Goal: Communication & Community: Share content

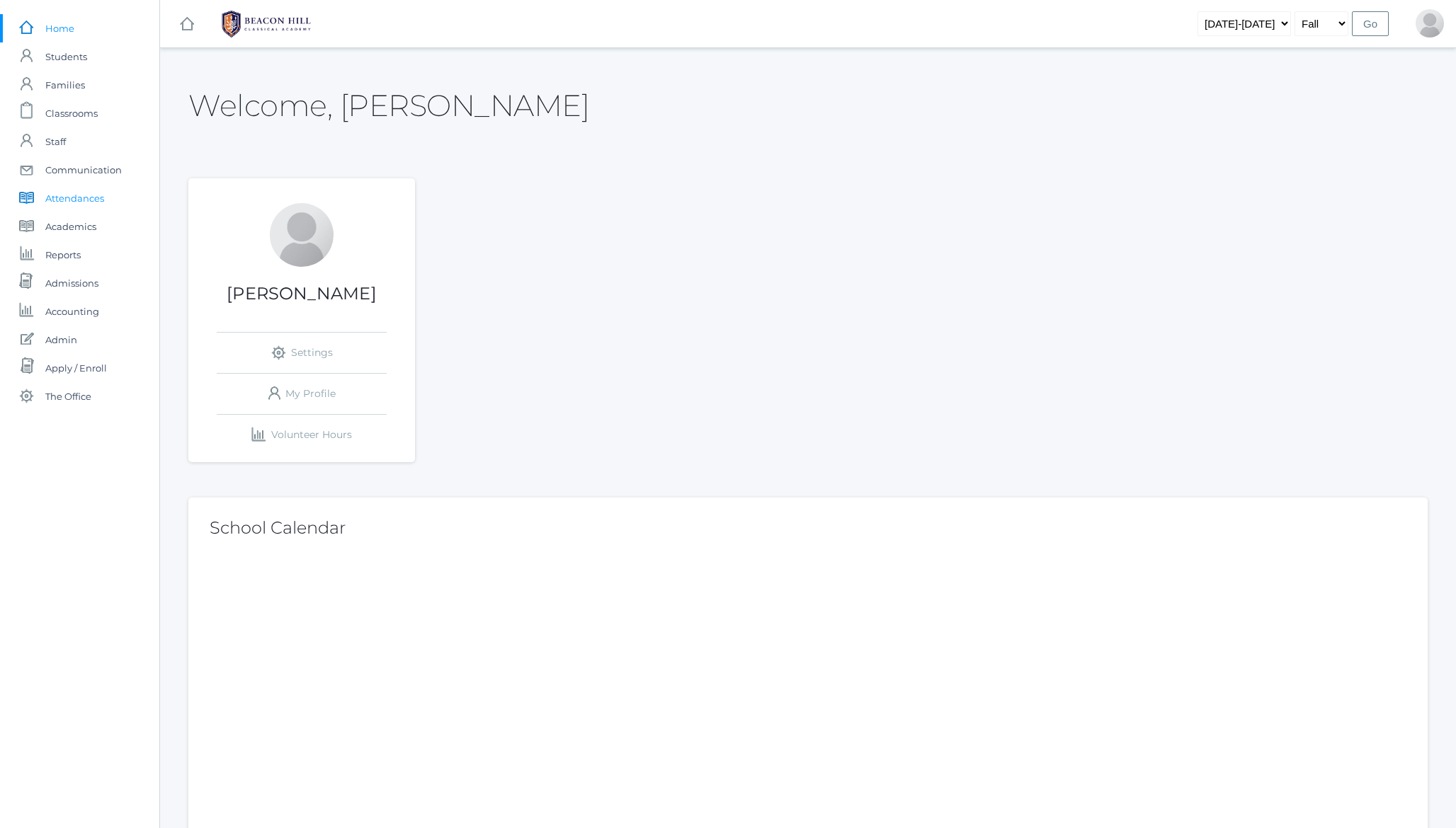
click at [74, 201] on span "Attendances" at bounding box center [75, 197] width 59 height 28
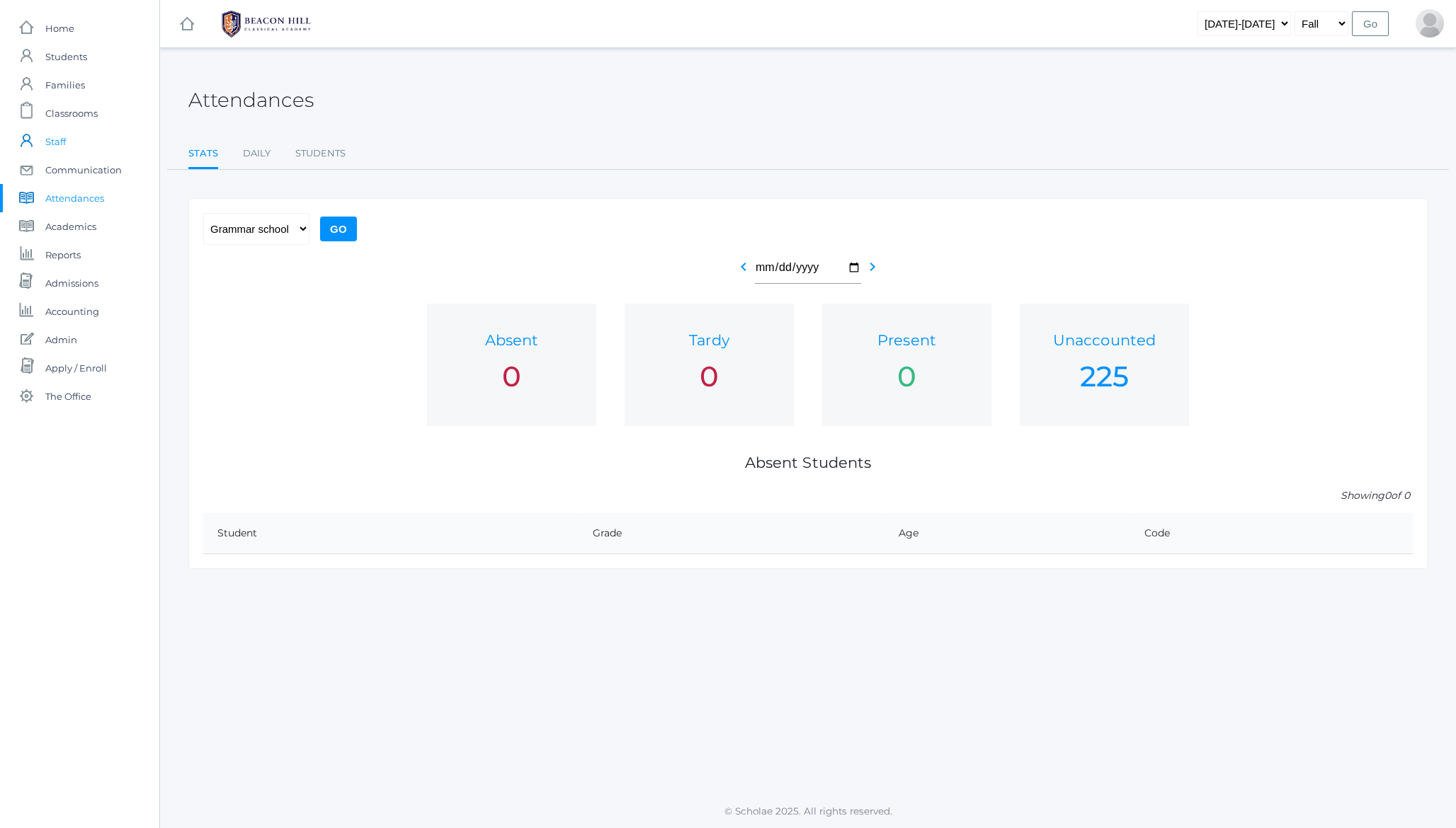
click at [59, 143] on span "Staff" at bounding box center [56, 141] width 21 height 28
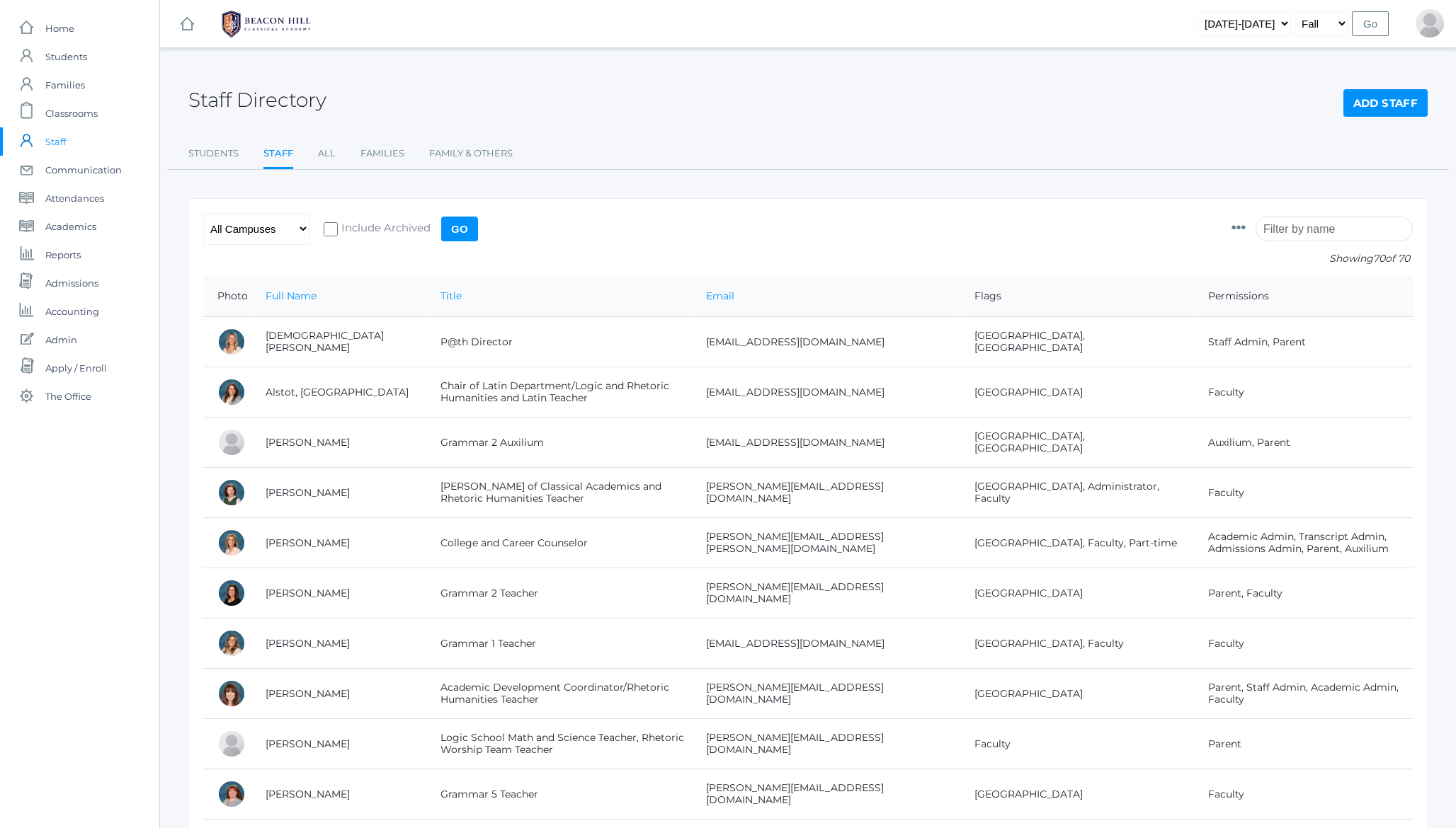
click at [418, 102] on div "Staff Directory Add Staff" at bounding box center [808, 92] width 1239 height 53
click at [281, 115] on div "Staff Directory Add Staff" at bounding box center [808, 92] width 1239 height 53
click at [275, 102] on h2 "Staff Directory" at bounding box center [257, 100] width 138 height 22
click at [96, 170] on span "Communication" at bounding box center [84, 169] width 77 height 28
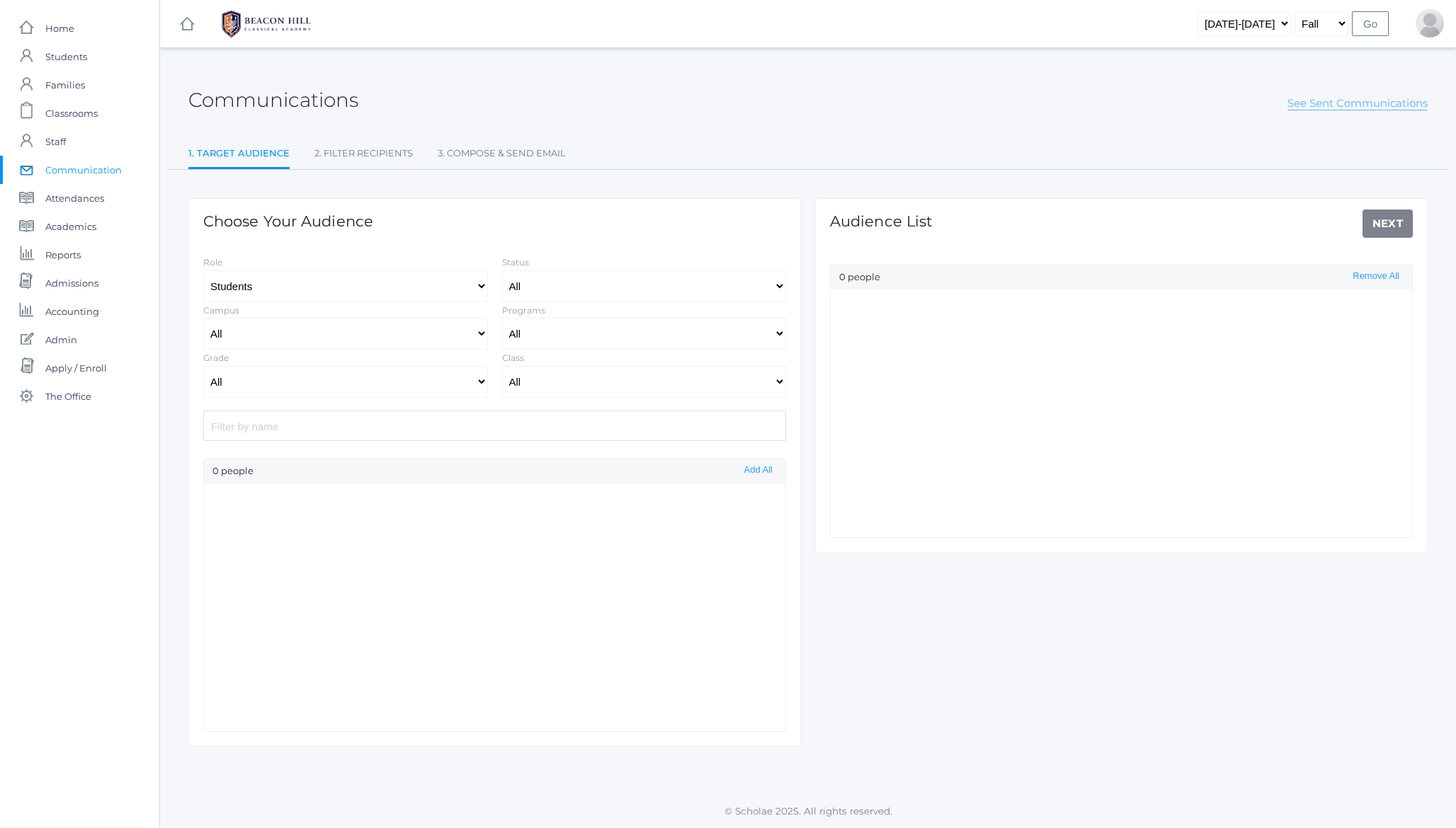
select select "Enrolled"
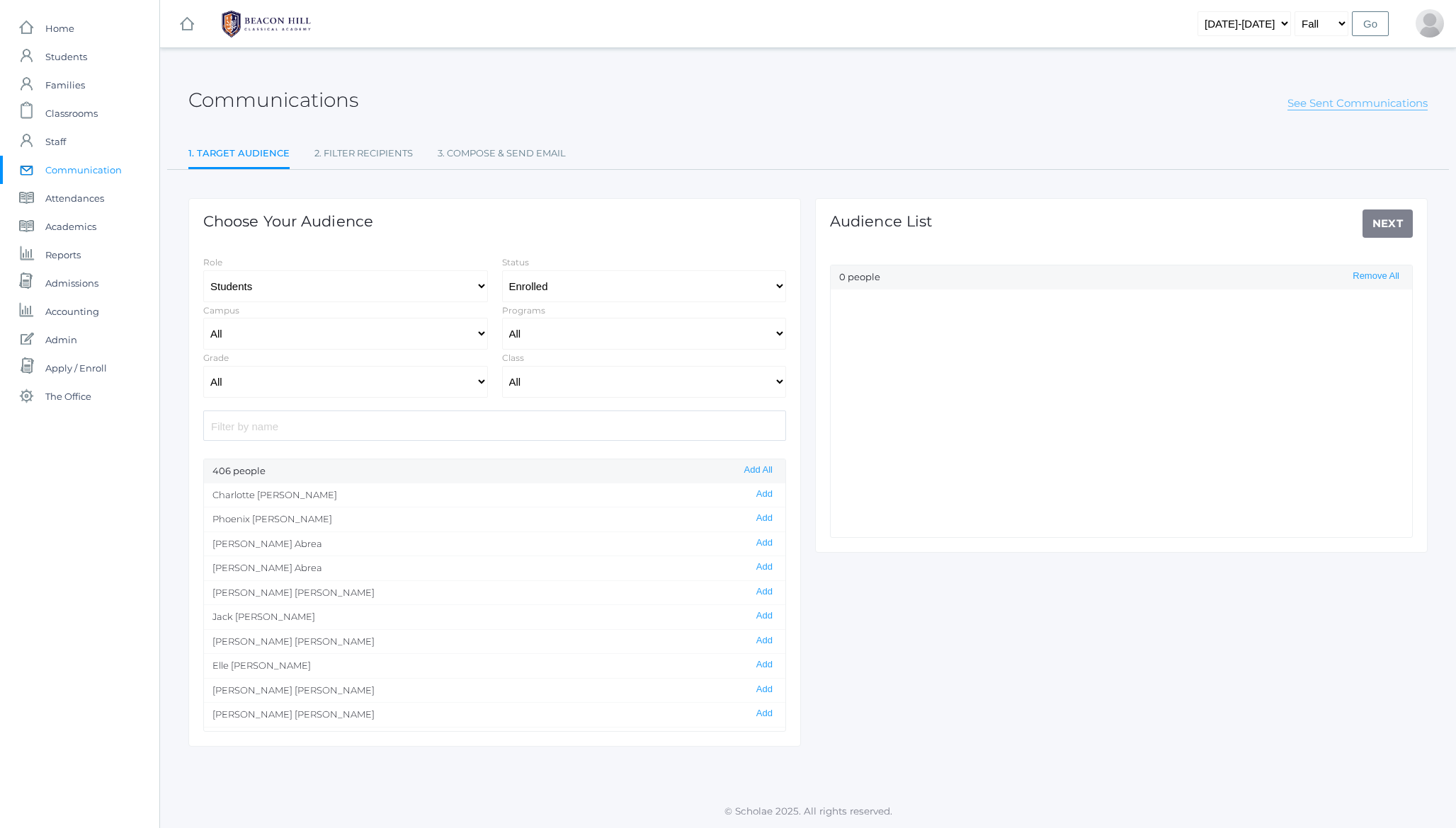
click at [1334, 105] on link "See Sent Communications" at bounding box center [1357, 103] width 140 height 14
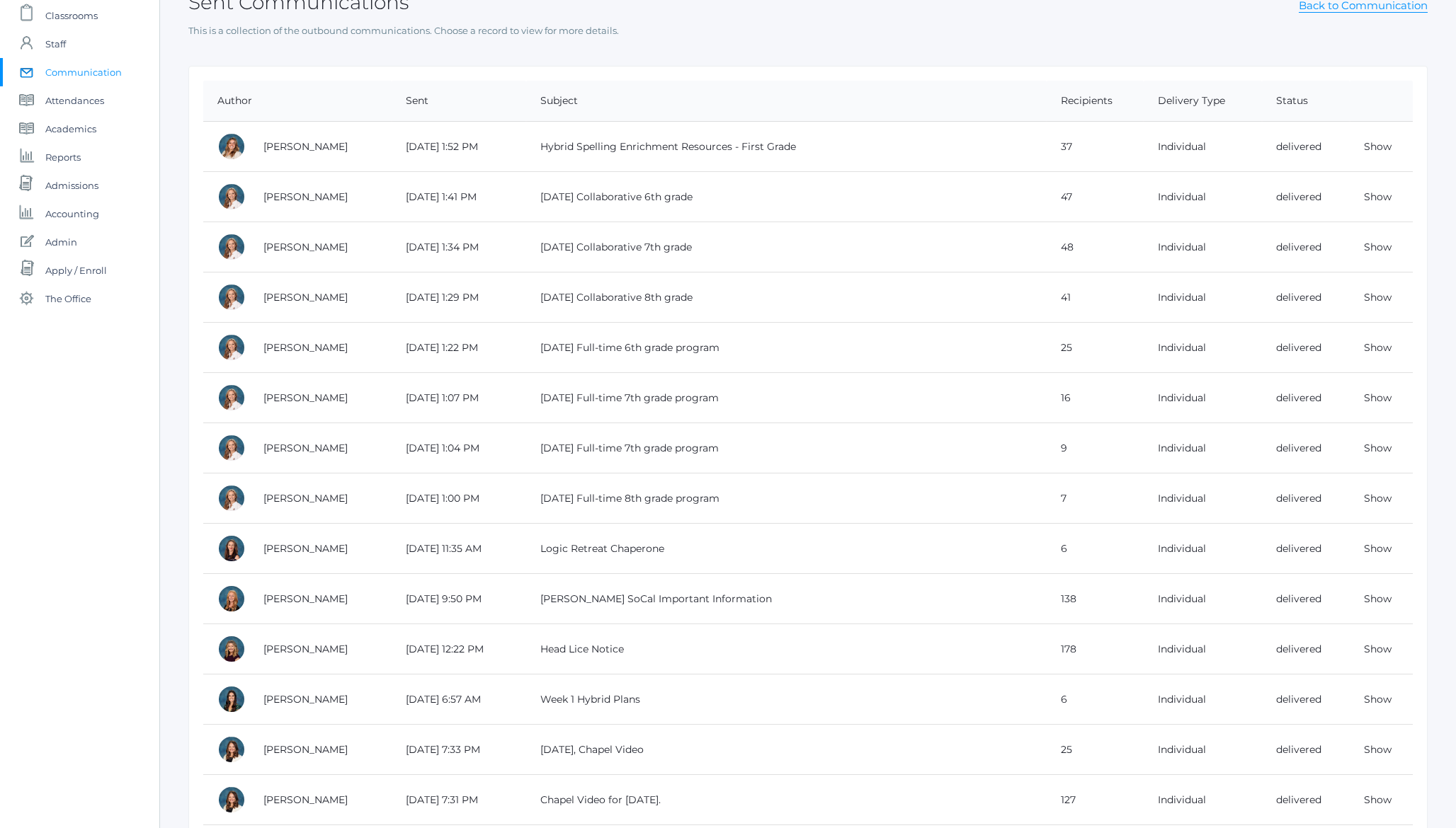
scroll to position [74, 0]
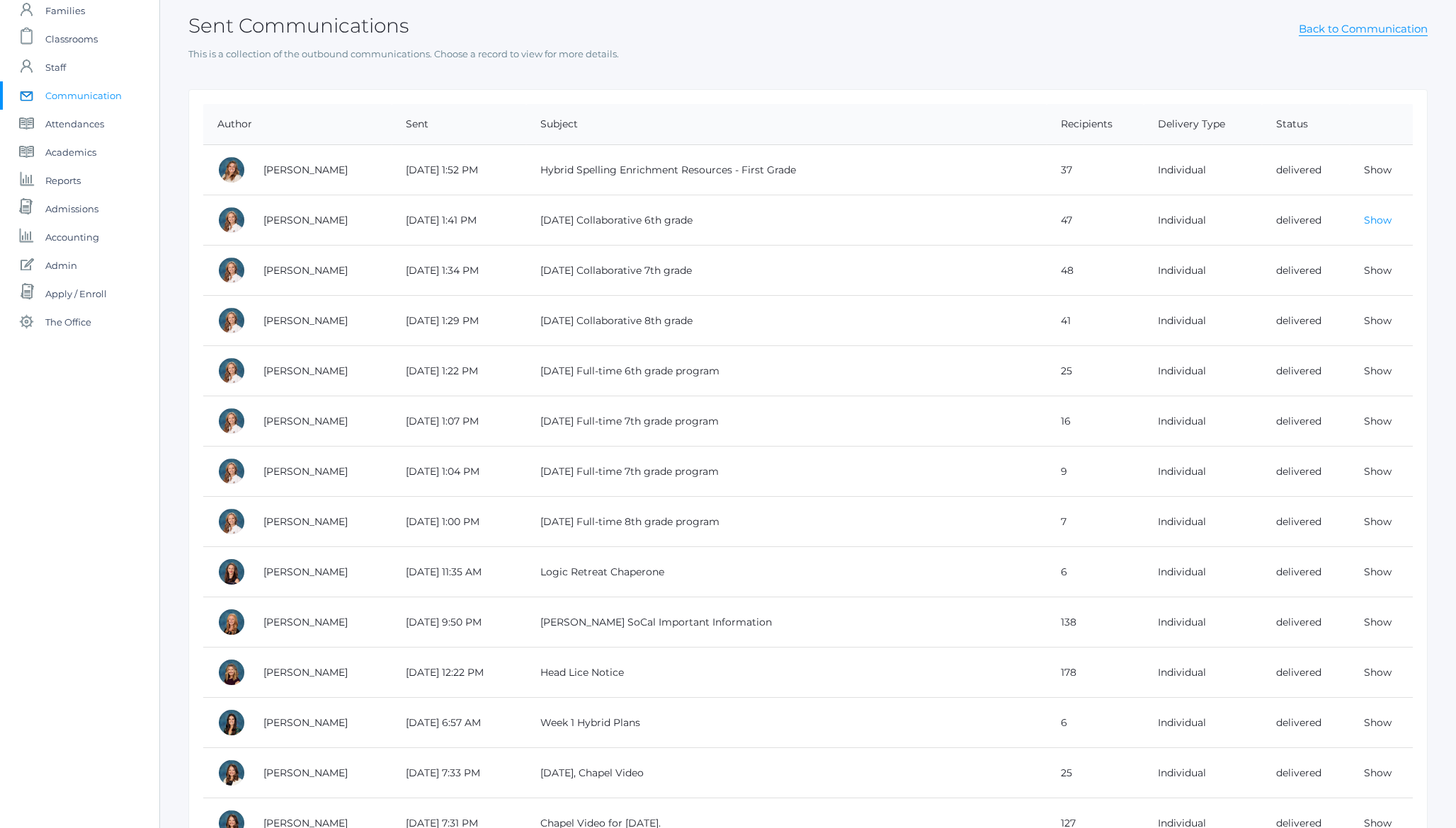
click at [1388, 216] on link "Show" at bounding box center [1378, 220] width 28 height 13
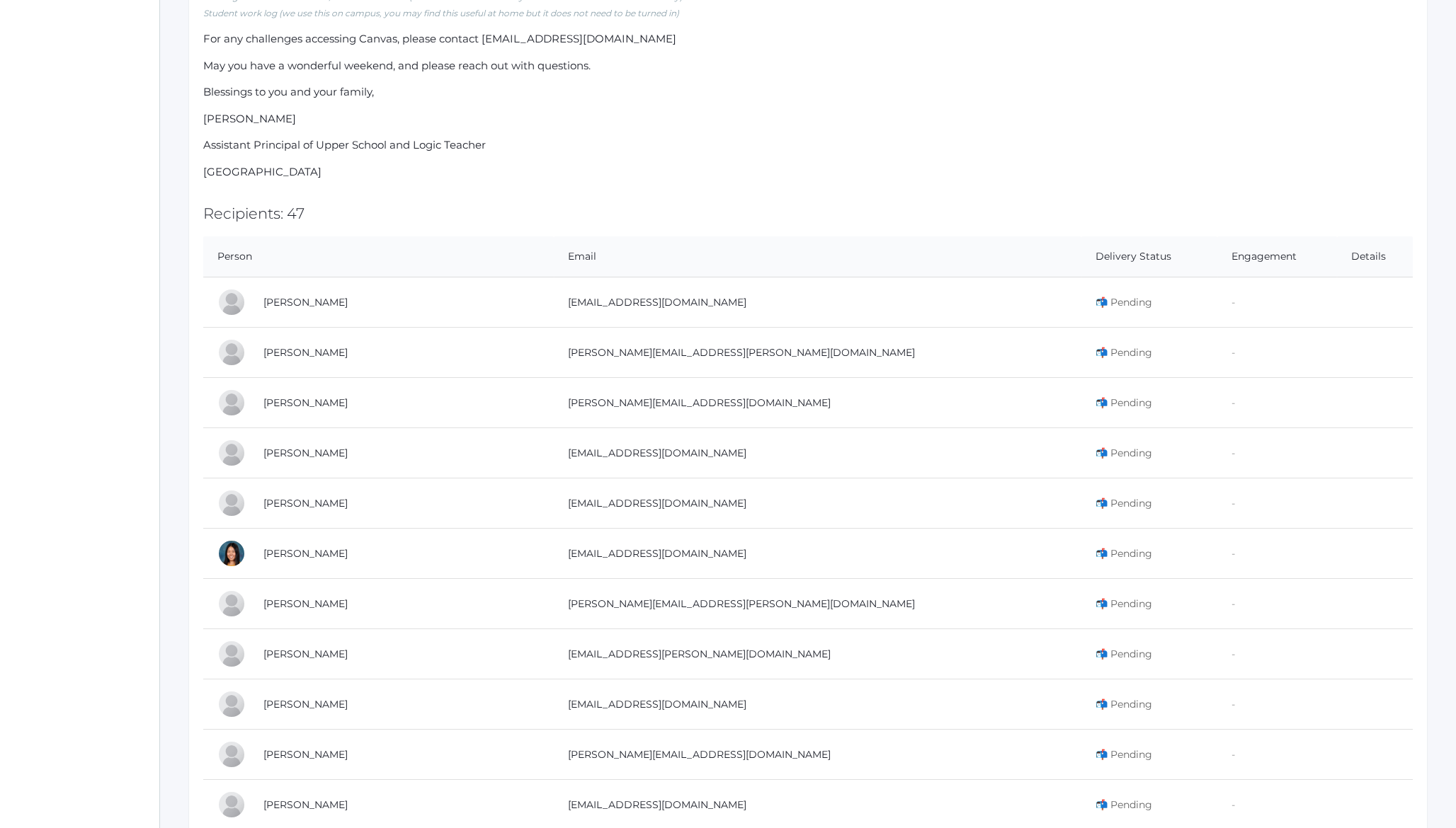
scroll to position [623, 0]
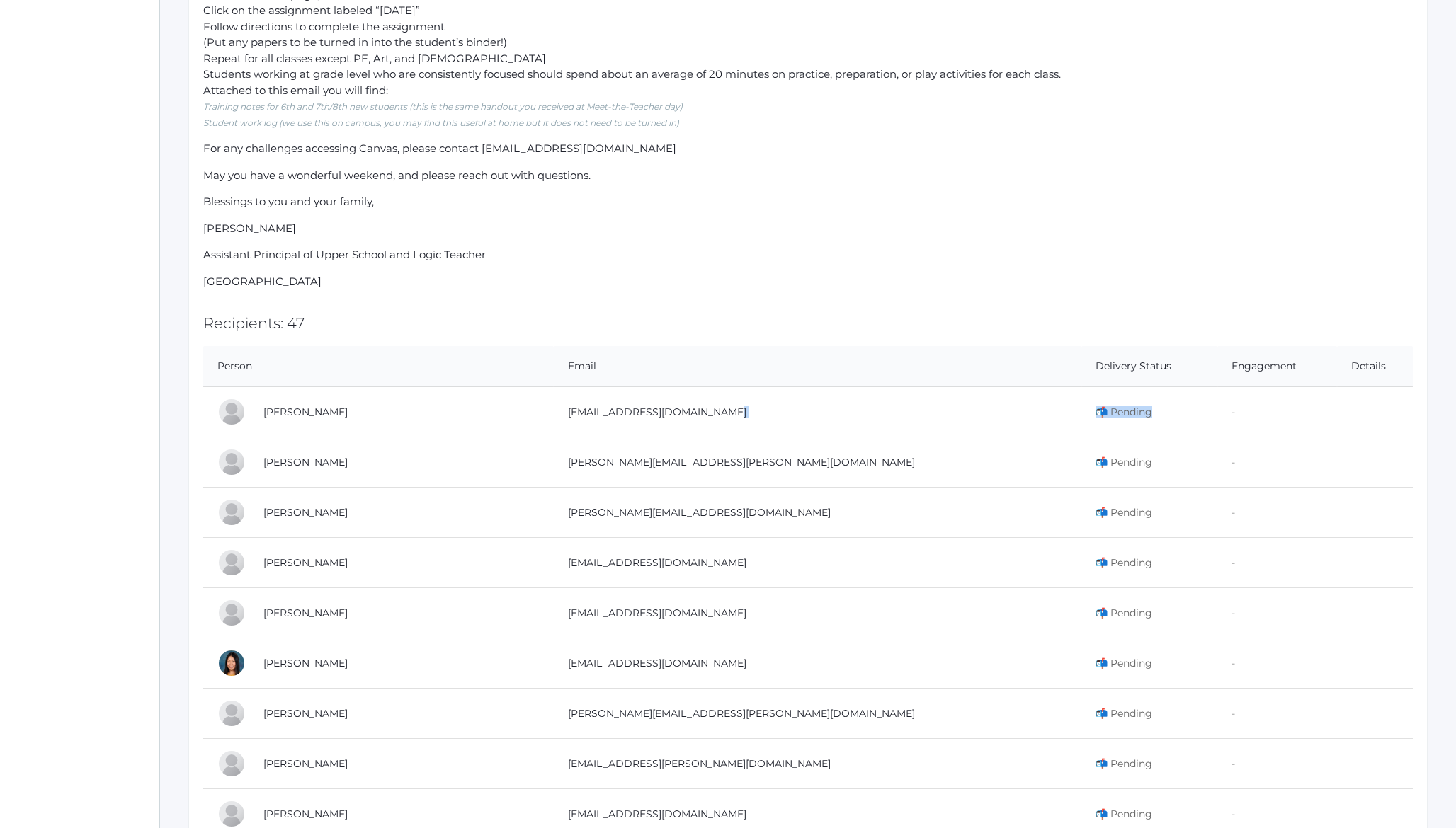
drag, startPoint x: 1025, startPoint y: 411, endPoint x: 903, endPoint y: 406, distance: 122.1
click at [903, 406] on tr "Zeller, Taylor taylormariezeller@gmail.com 📬 Pending -" at bounding box center [808, 412] width 1210 height 50
click at [753, 281] on p "Beacon Hill Classical Academy" at bounding box center [808, 282] width 1210 height 16
click at [393, 250] on p "Assistant Principal of Upper School and Logic Teacher" at bounding box center [808, 253] width 1210 height 16
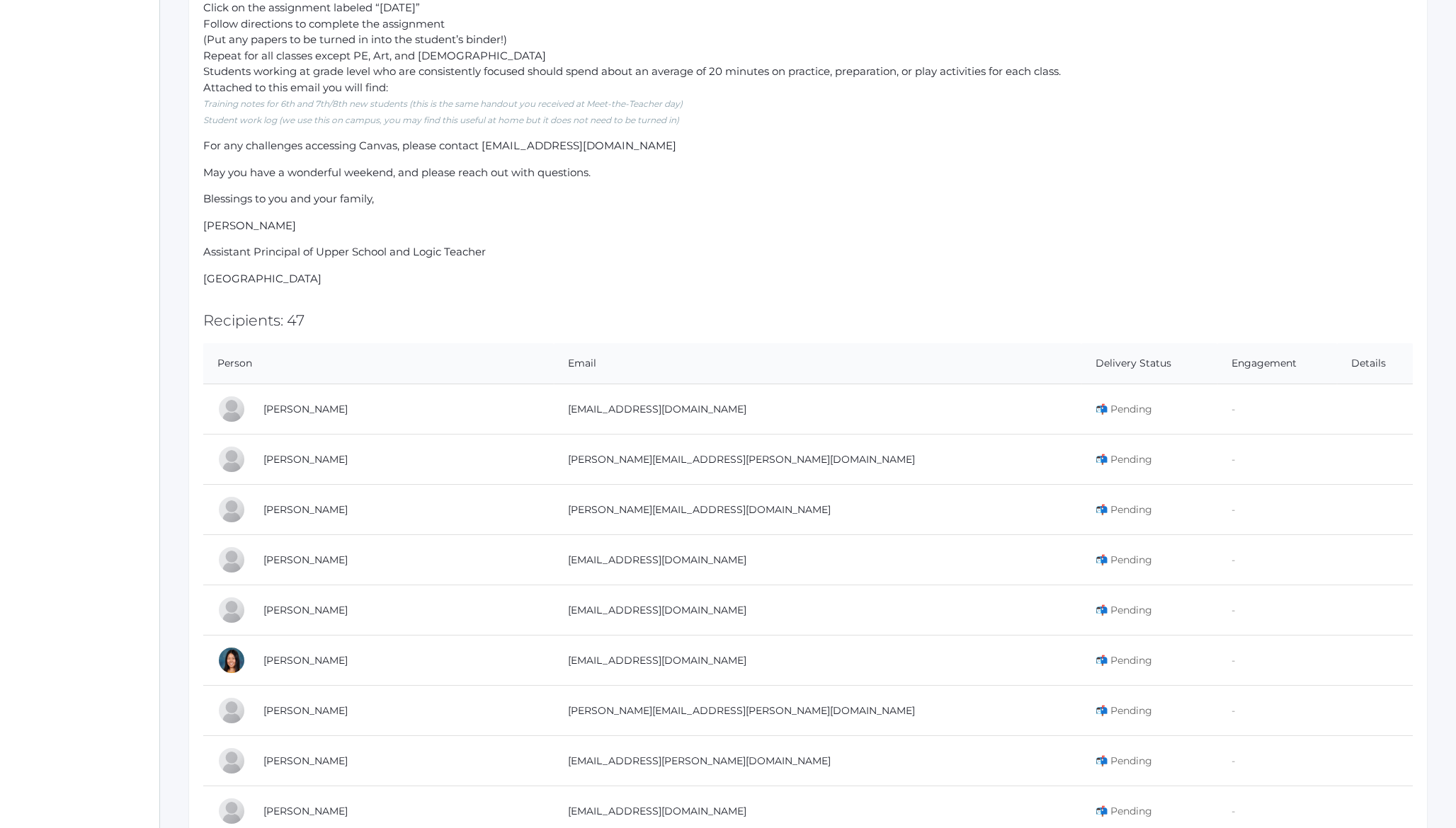
scroll to position [0, 0]
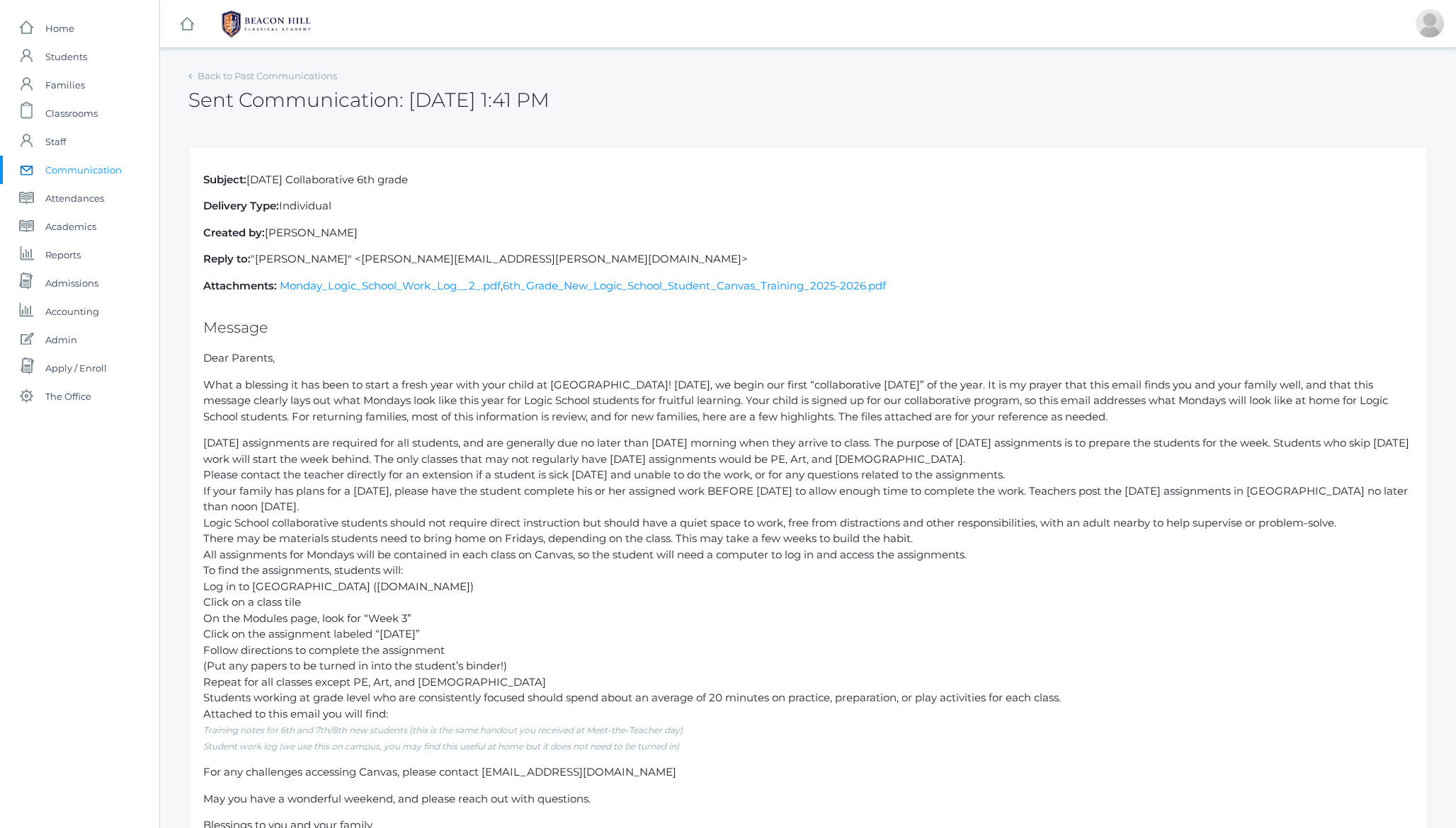
click at [263, 179] on p "Subject: Monday Collaborative 6th grade" at bounding box center [808, 180] width 1210 height 16
drag, startPoint x: 263, startPoint y: 179, endPoint x: 397, endPoint y: 179, distance: 134.0
click at [397, 179] on p "Subject: Monday Collaborative 6th grade" at bounding box center [808, 180] width 1210 height 16
copy p "[DATE] Collaborative 6th grade"
click at [585, 181] on p "Subject: Monday Collaborative 6th grade" at bounding box center [808, 180] width 1210 height 16
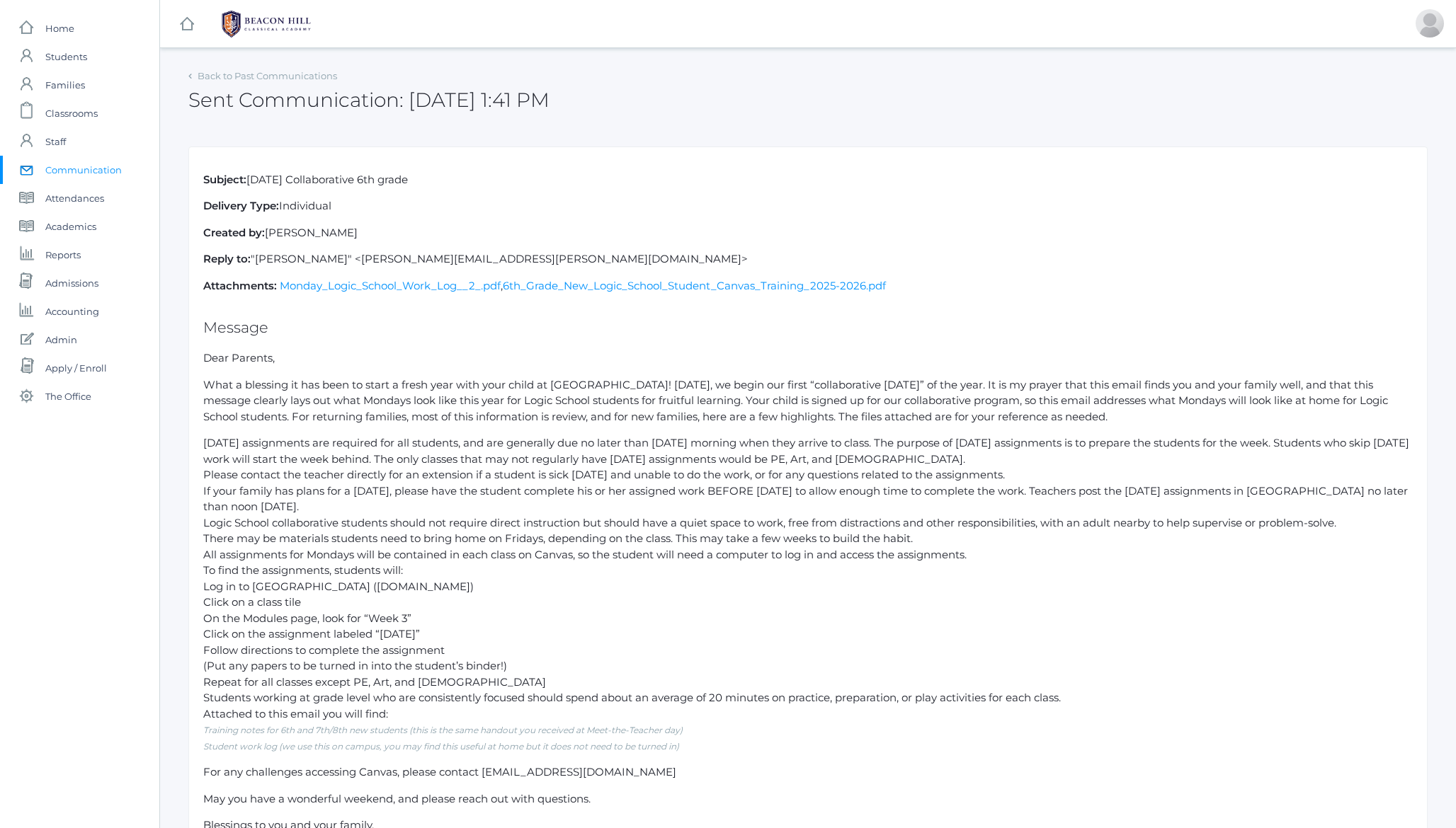
click at [337, 183] on p "Subject: Monday Collaborative 6th grade" at bounding box center [808, 180] width 1210 height 16
click at [213, 101] on h2 "Sent Communication: 9/04/25 1:41 PM" at bounding box center [369, 100] width 361 height 22
drag, startPoint x: 213, startPoint y: 101, endPoint x: 613, endPoint y: 98, distance: 400.0
click at [613, 98] on div "Sent Communication: 9/04/25 1:41 PM" at bounding box center [808, 92] width 1239 height 53
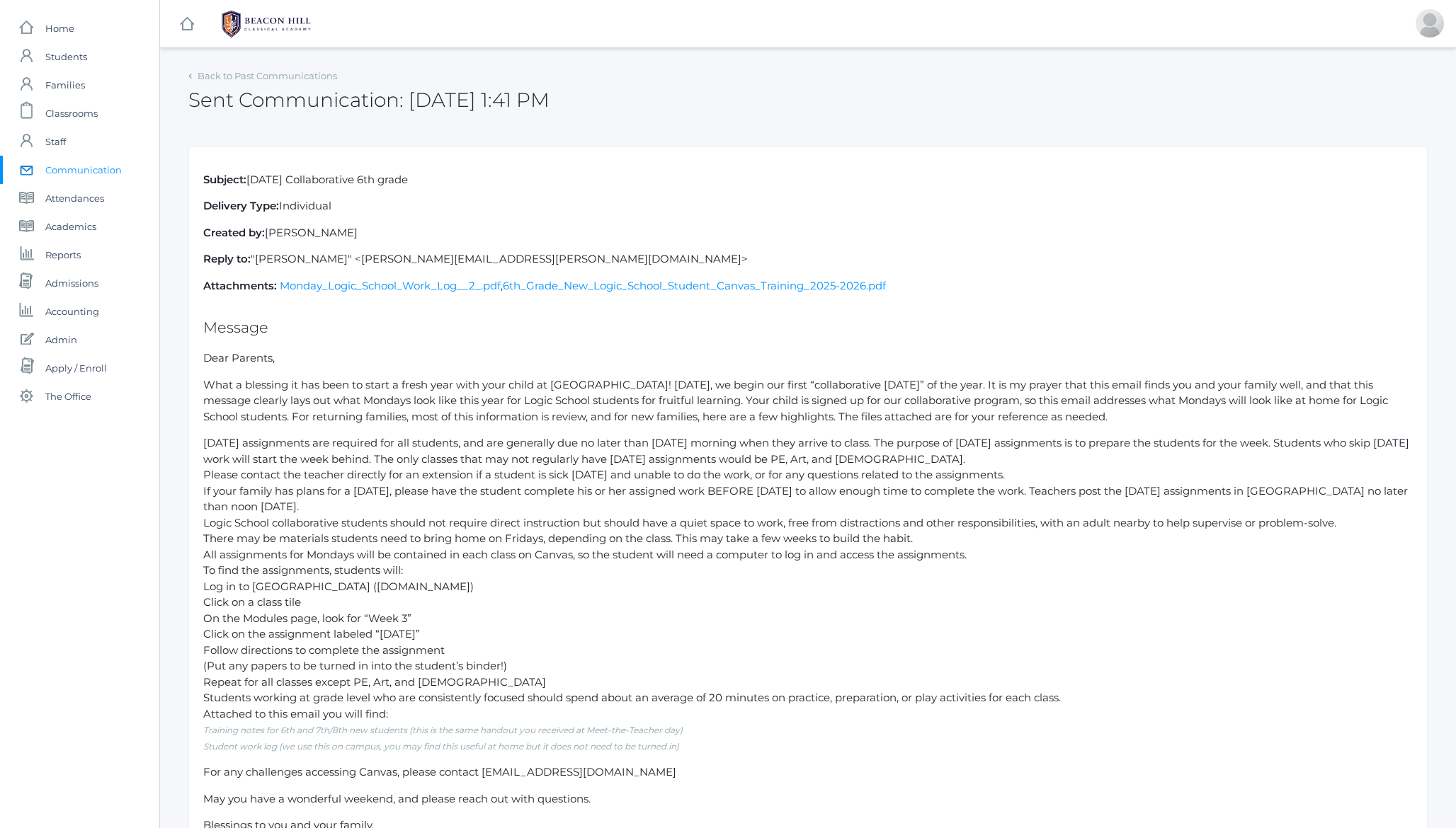
scroll to position [4, 0]
click at [229, 181] on strong "Subject:" at bounding box center [225, 175] width 43 height 14
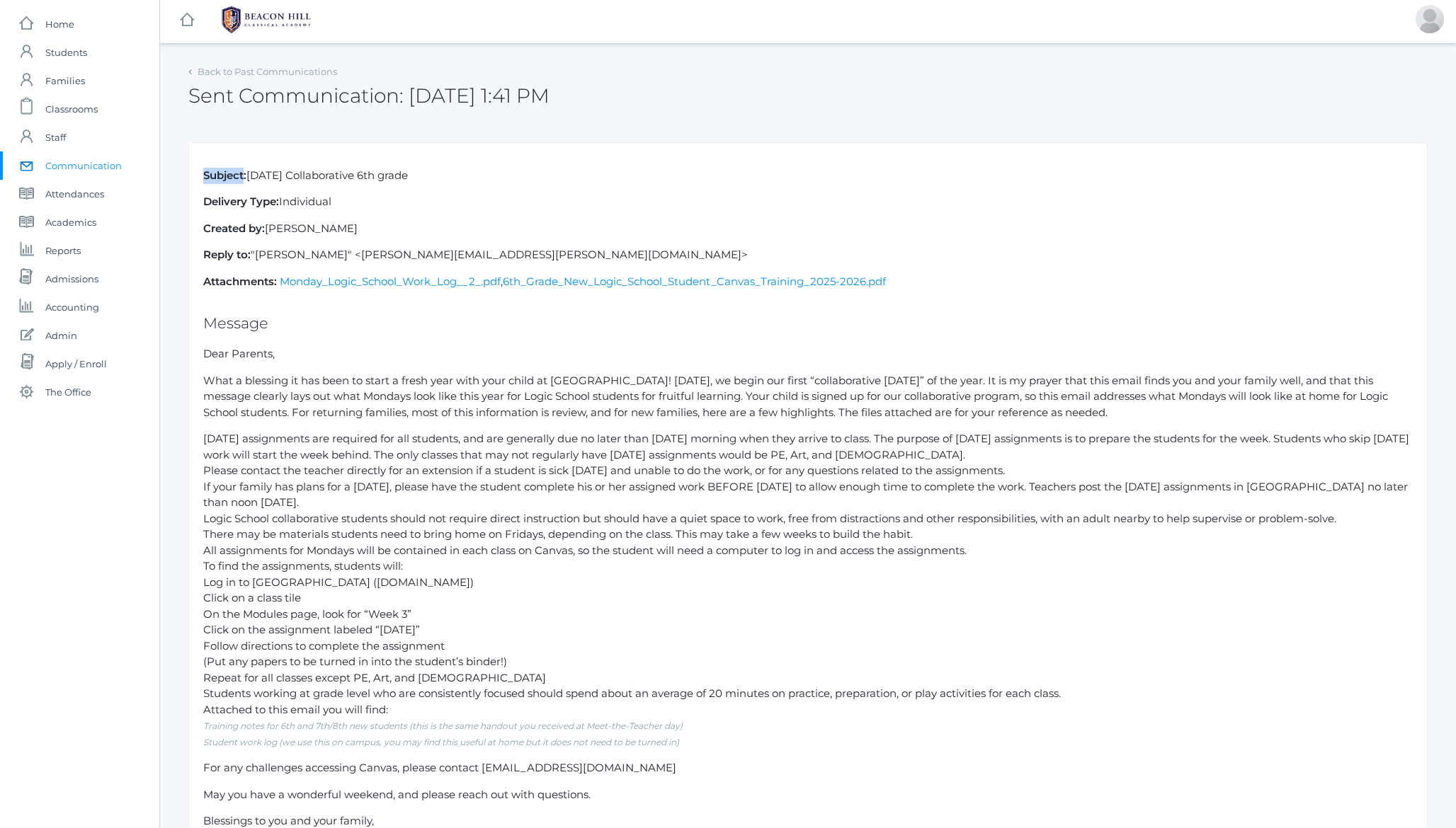
click at [229, 181] on strong "Subject:" at bounding box center [225, 175] width 43 height 14
click at [324, 178] on p "Subject: Monday Collaborative 6th grade" at bounding box center [808, 176] width 1210 height 16
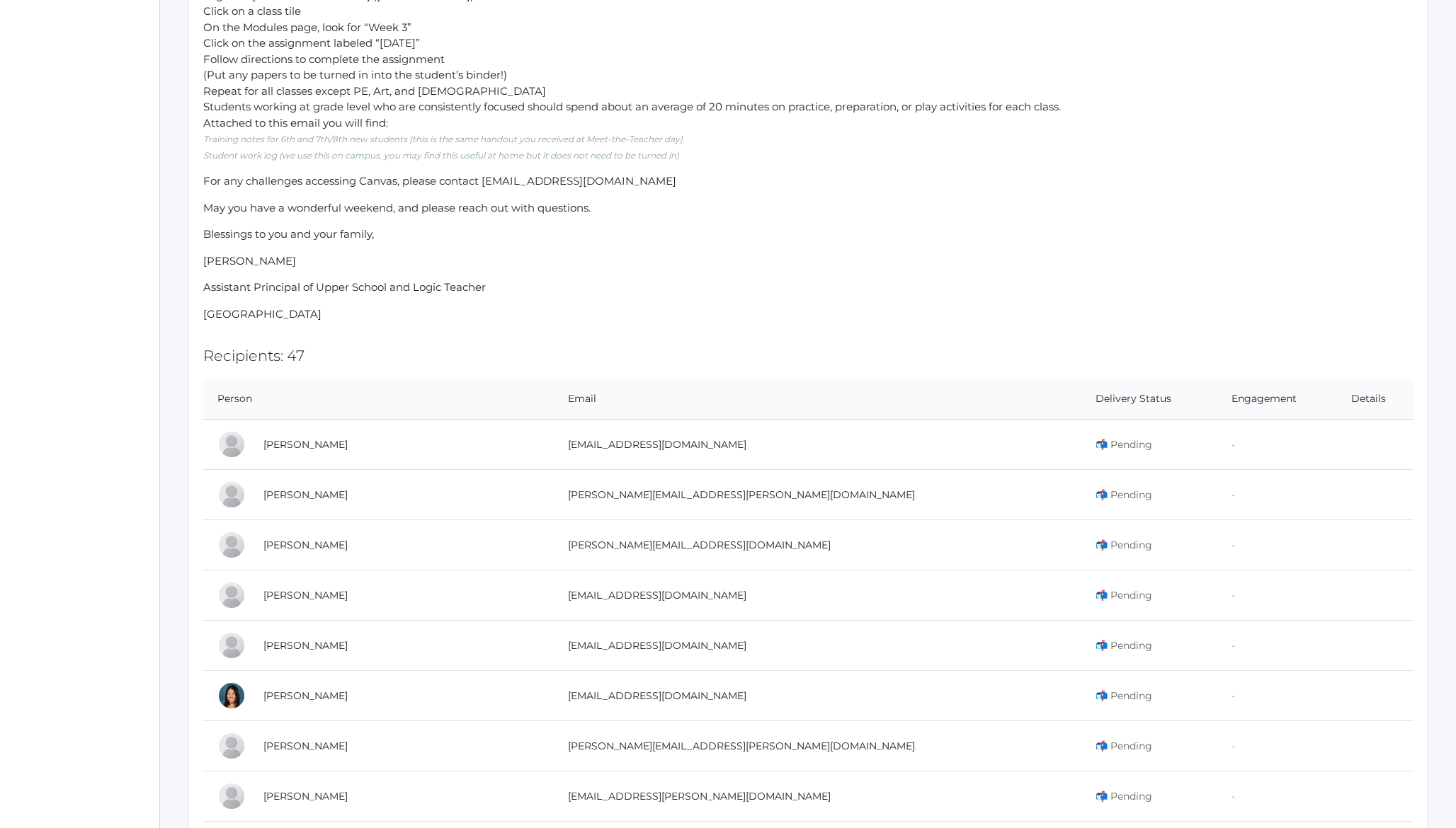
scroll to position [0, 0]
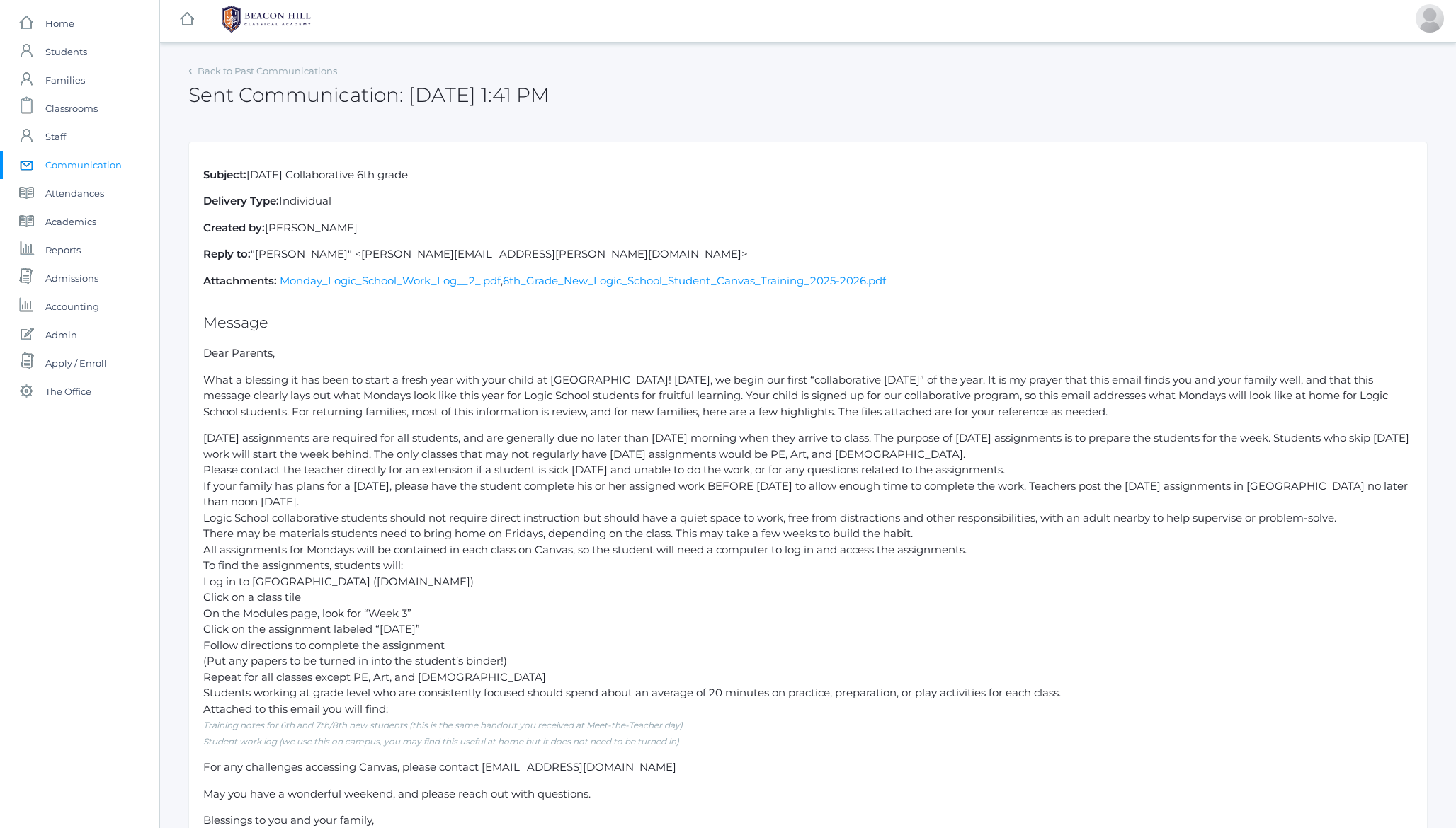
drag, startPoint x: 191, startPoint y: 102, endPoint x: 635, endPoint y: 105, distance: 444.0
click at [635, 105] on div "Sent Communication: 9/04/25 1:41 PM" at bounding box center [808, 87] width 1239 height 53
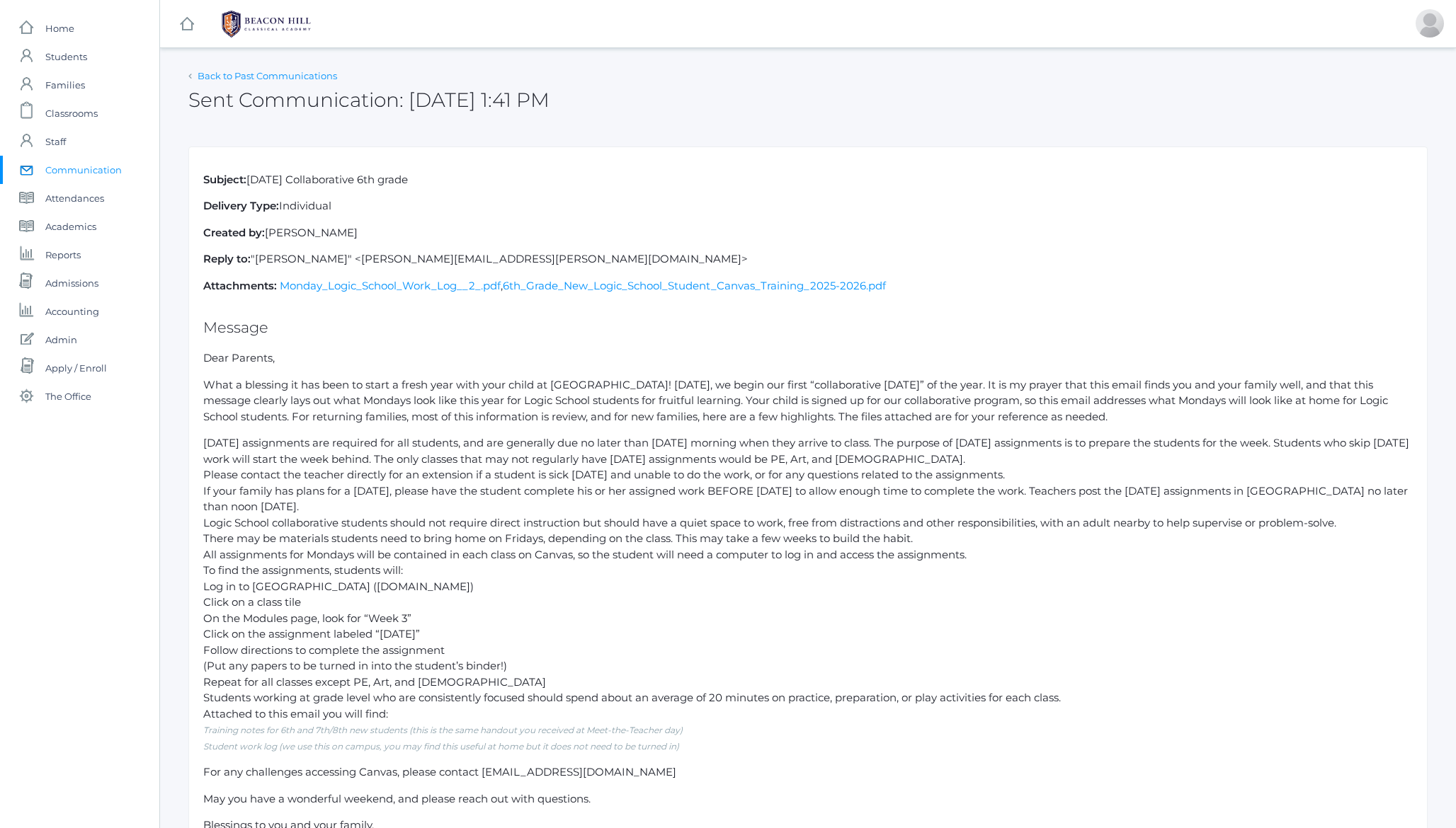
click at [251, 75] on link "Back to Past Communications" at bounding box center [267, 76] width 139 height 11
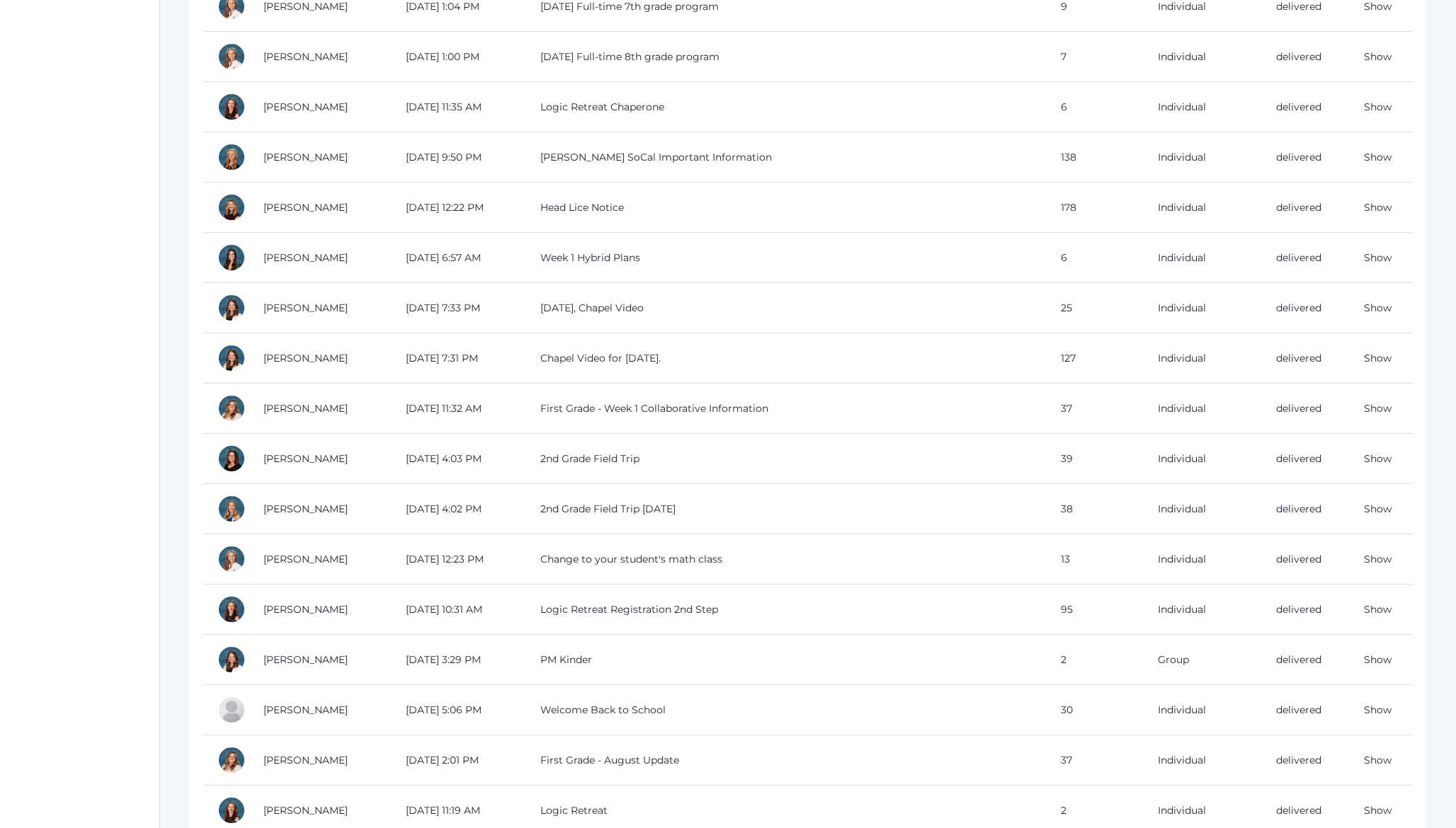
scroll to position [887, 0]
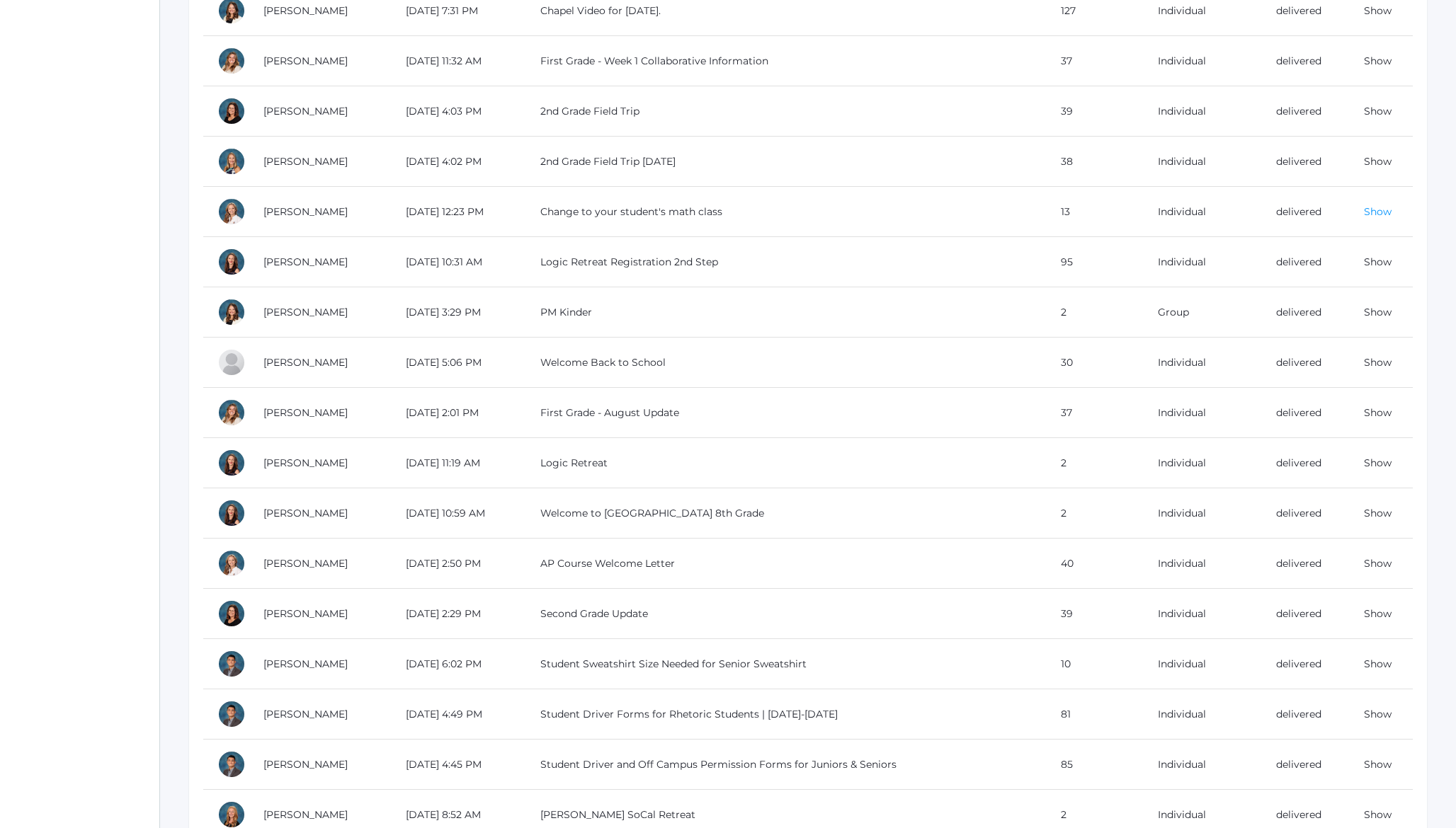
click at [1373, 216] on link "Show" at bounding box center [1378, 212] width 28 height 13
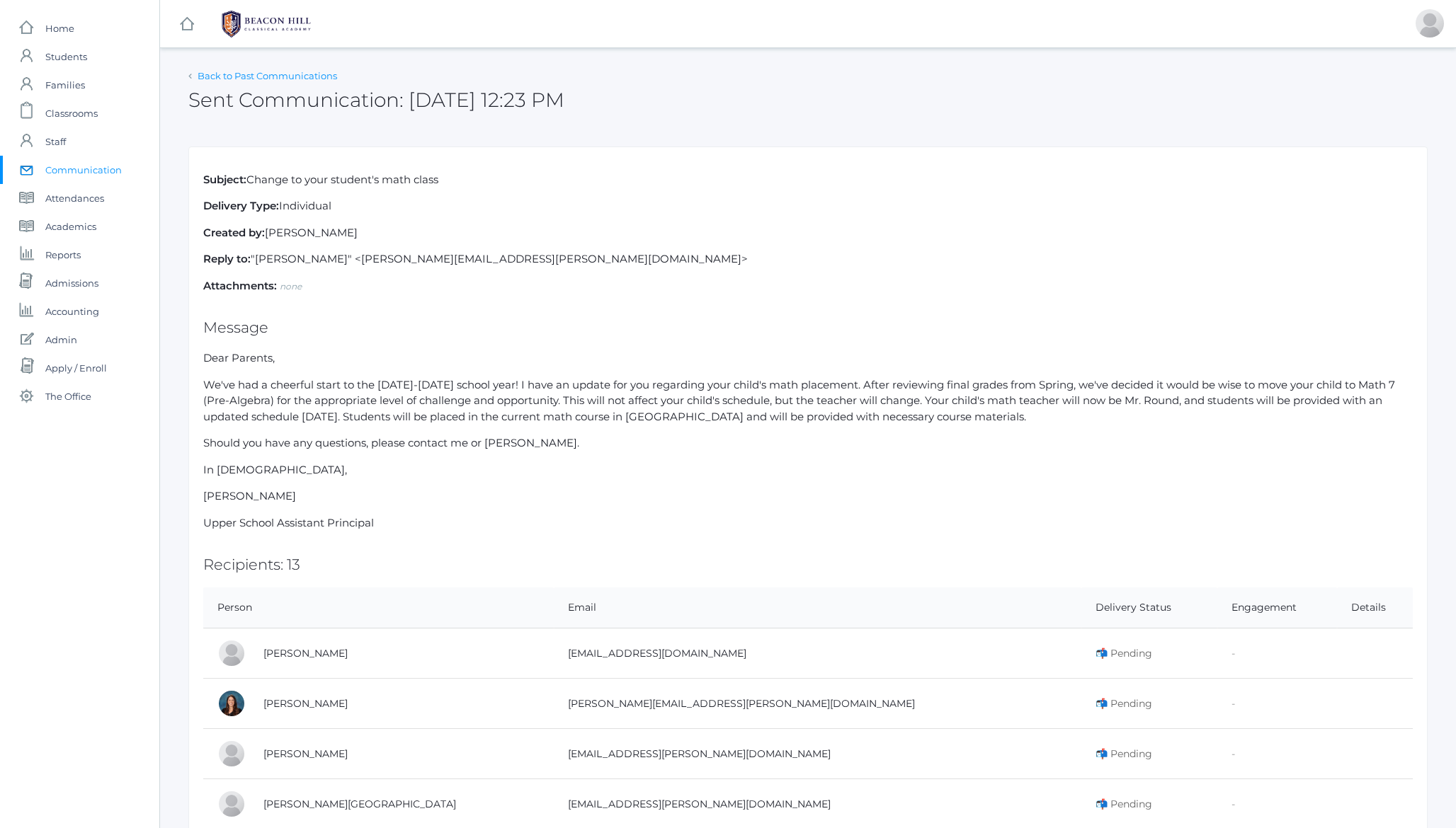
click at [217, 76] on link "Back to Past Communications" at bounding box center [267, 76] width 139 height 11
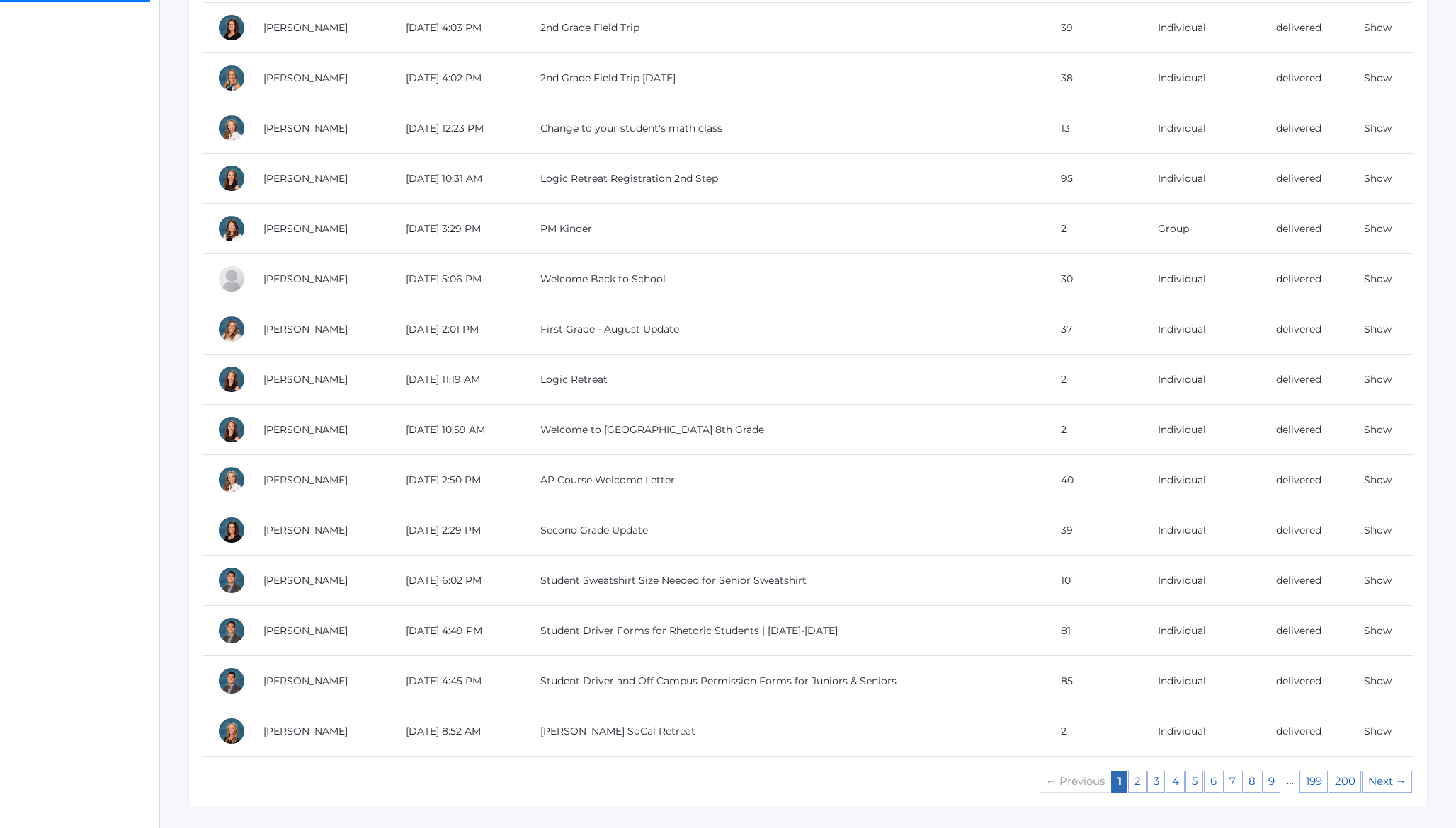
scroll to position [1001, 0]
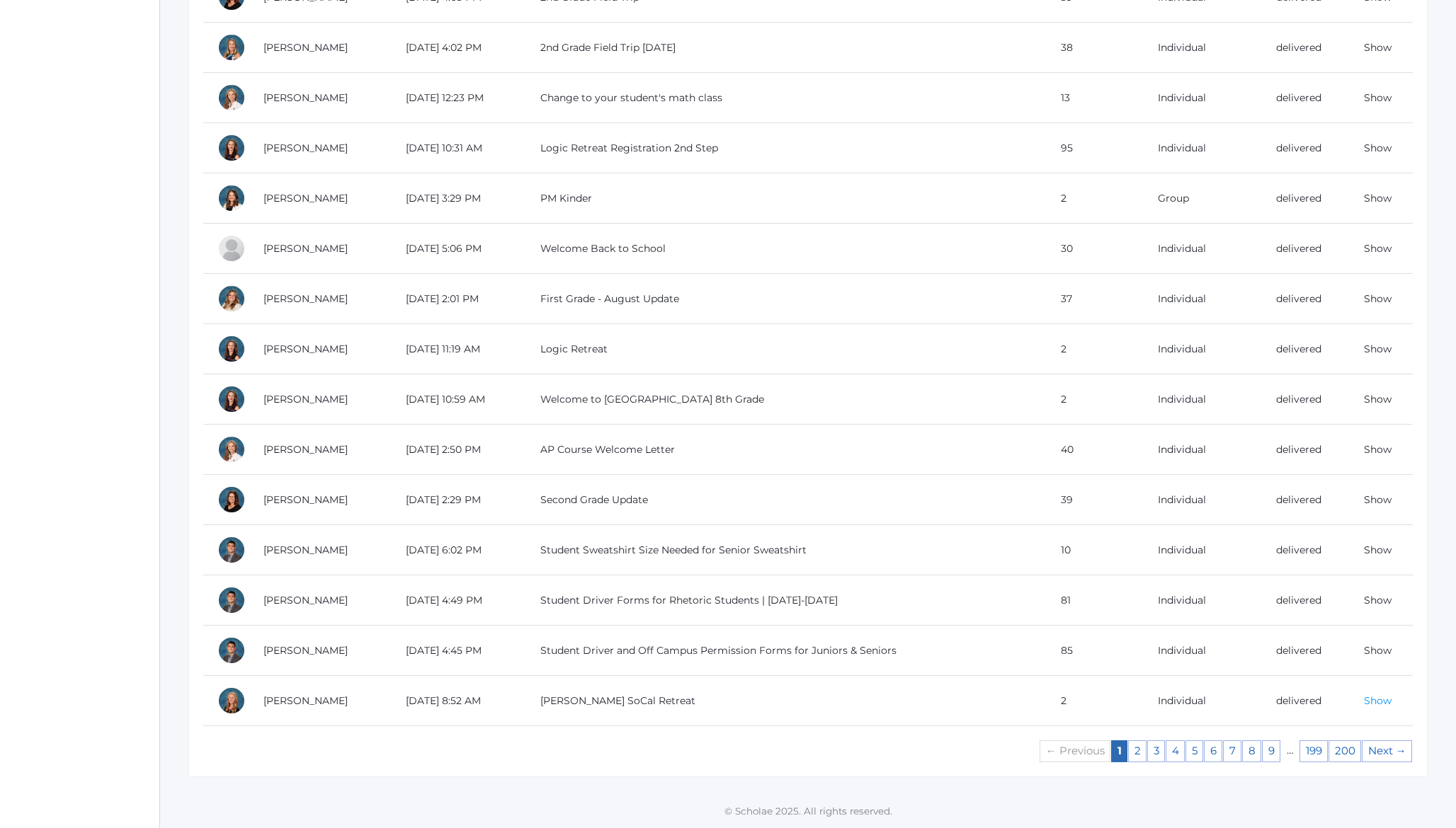
click at [1378, 700] on link "Show" at bounding box center [1378, 701] width 28 height 13
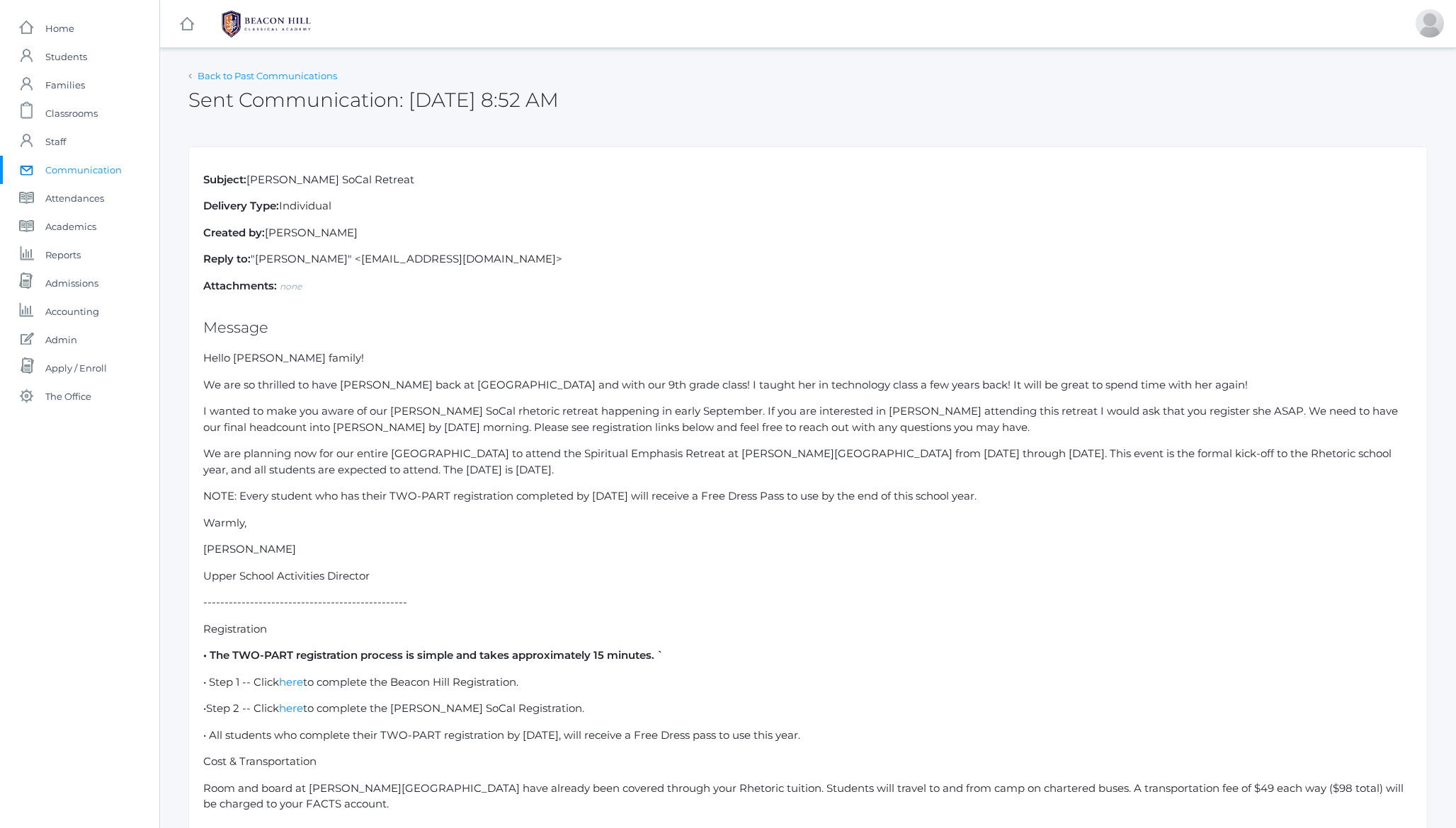
click at [263, 74] on link "Back to Past Communications" at bounding box center [267, 76] width 139 height 11
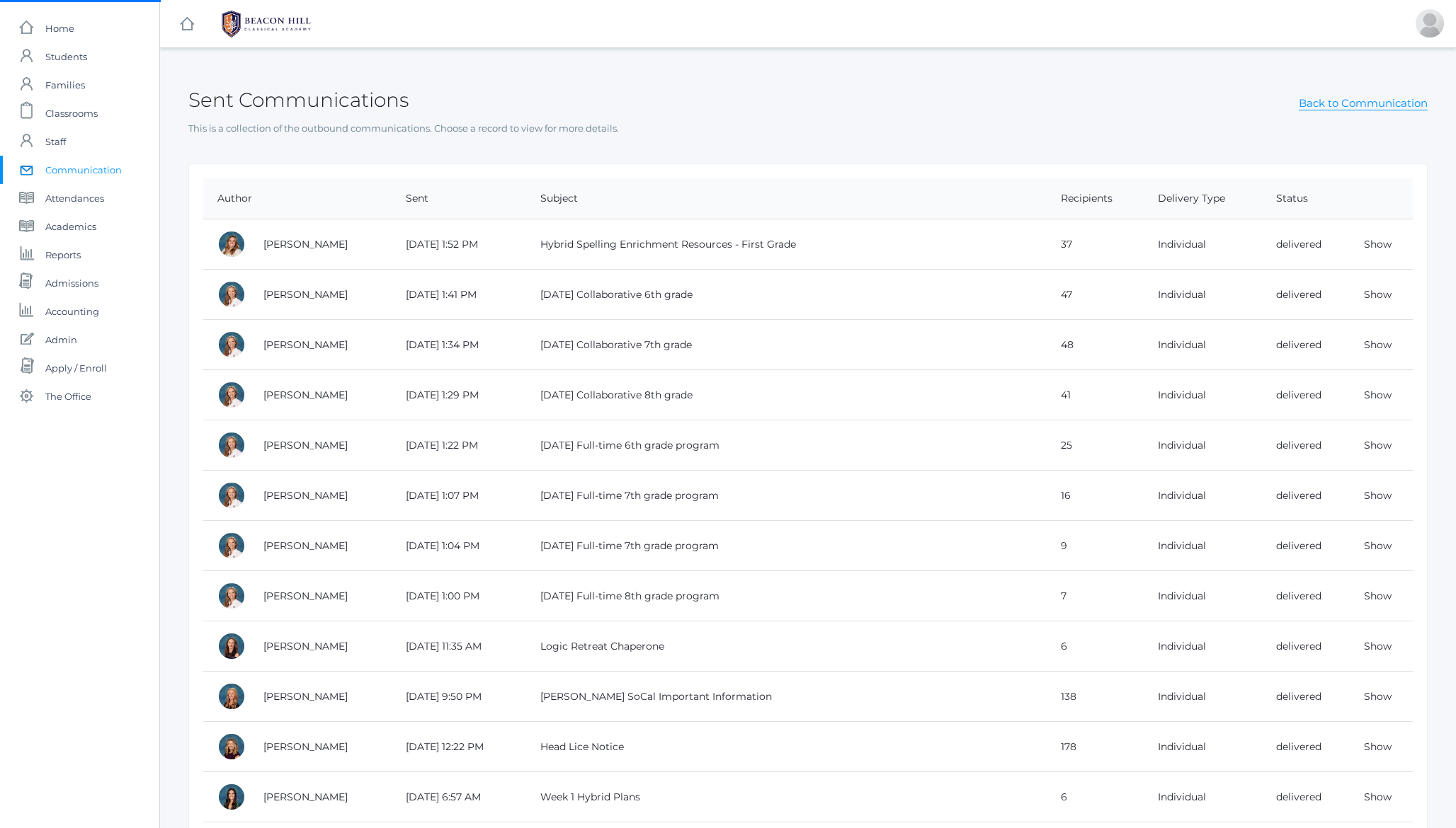
click at [341, 100] on h2 "Sent Communications" at bounding box center [298, 100] width 220 height 22
click at [213, 100] on h2 "Sent Communications" at bounding box center [298, 100] width 220 height 22
drag, startPoint x: 213, startPoint y: 100, endPoint x: 305, endPoint y: 96, distance: 92.1
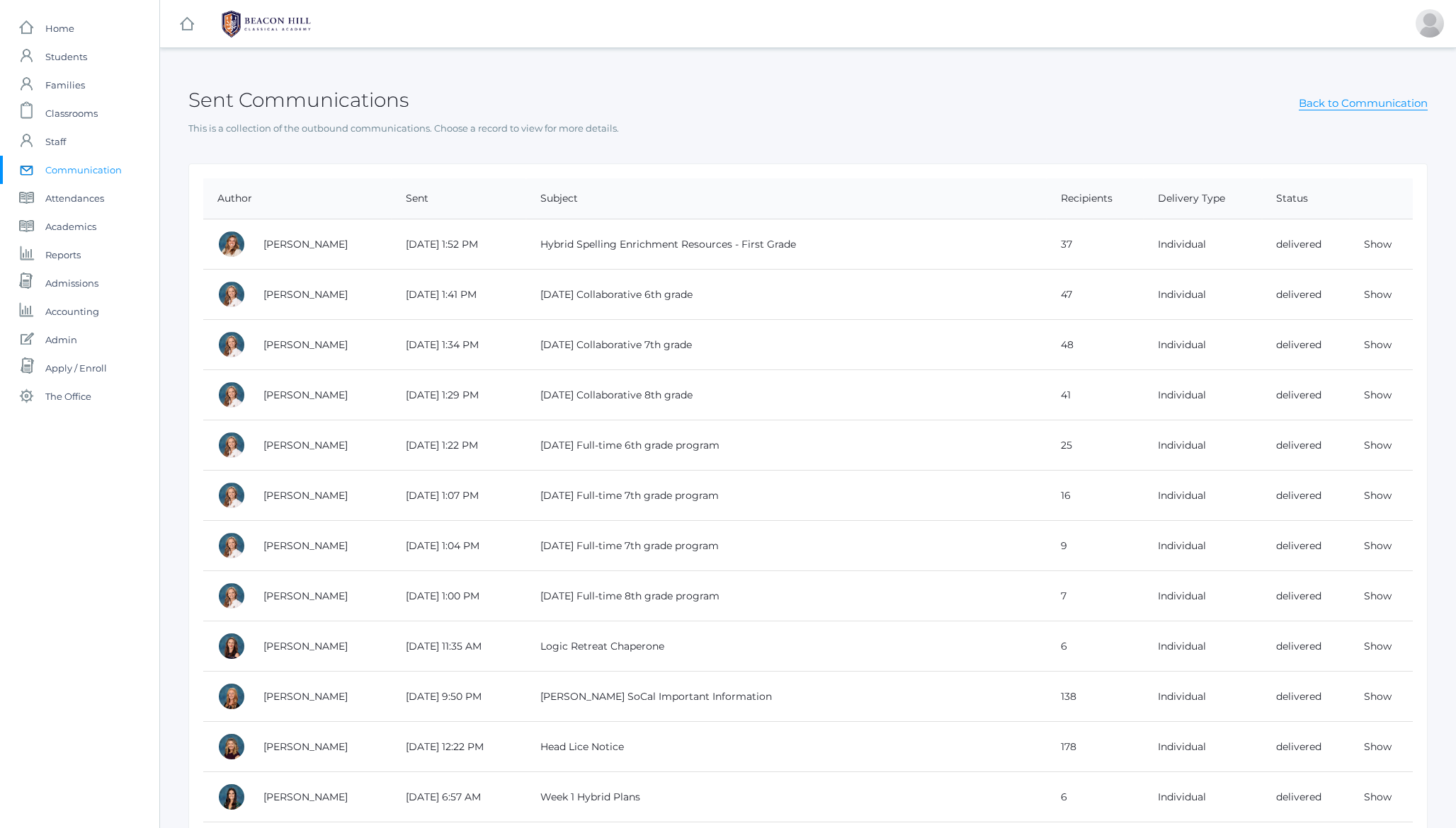
click at [305, 96] on h2 "Sent Communications" at bounding box center [298, 100] width 220 height 22
click at [1371, 244] on link "Show" at bounding box center [1378, 245] width 28 height 13
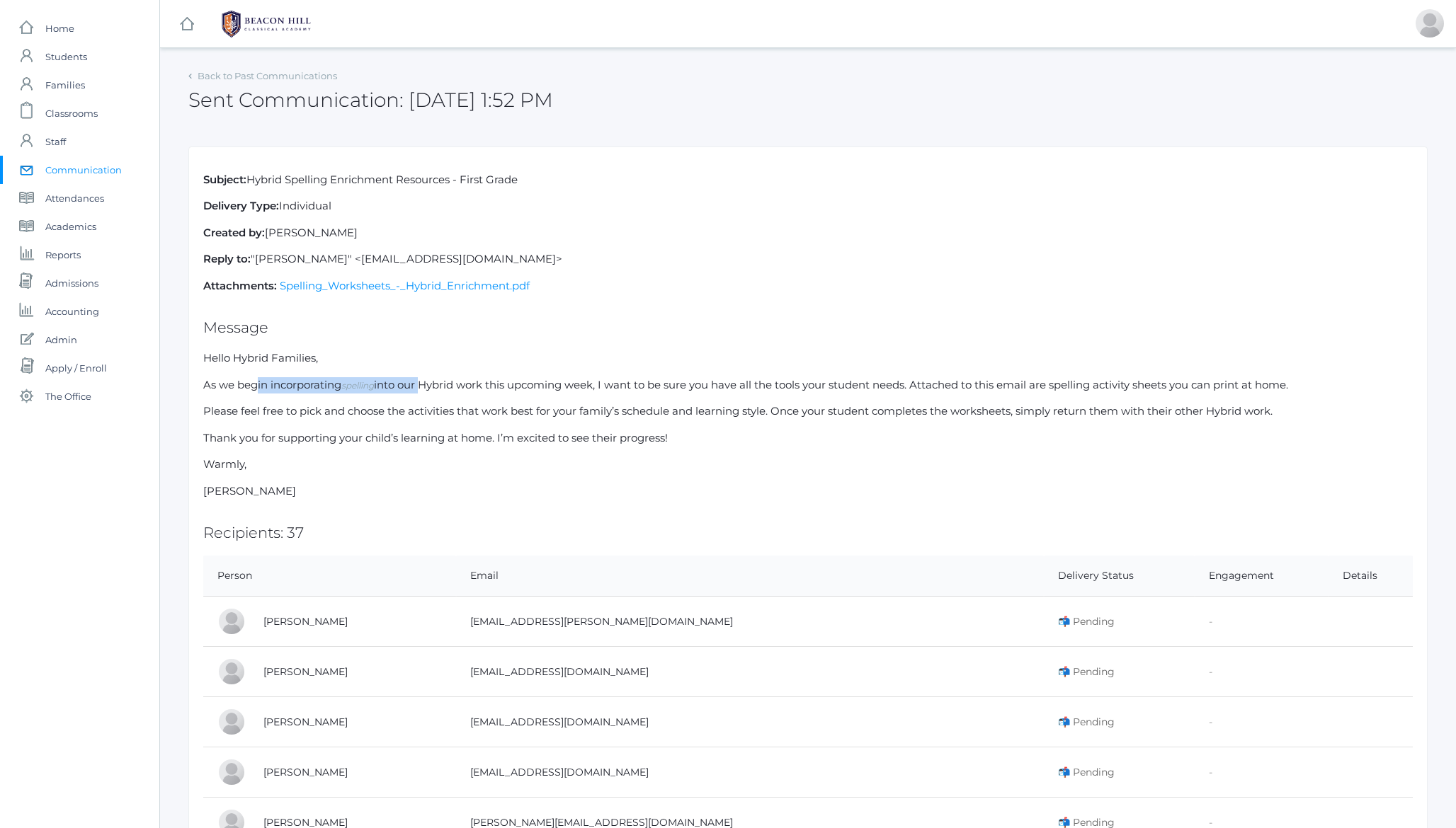
drag, startPoint x: 257, startPoint y: 384, endPoint x: 437, endPoint y: 386, distance: 180.0
click at [426, 386] on p "As we begin incorporating spelling into our Hybrid work this upcoming week, I w…" at bounding box center [808, 385] width 1210 height 16
click at [438, 385] on p "As we begin incorporating spelling into our Hybrid work this upcoming week, I w…" at bounding box center [808, 385] width 1210 height 16
drag, startPoint x: 355, startPoint y: 388, endPoint x: 387, endPoint y: 387, distance: 32.0
click at [387, 387] on p "As we begin incorporating spelling into our Hybrid work this upcoming week, I w…" at bounding box center [808, 385] width 1210 height 16
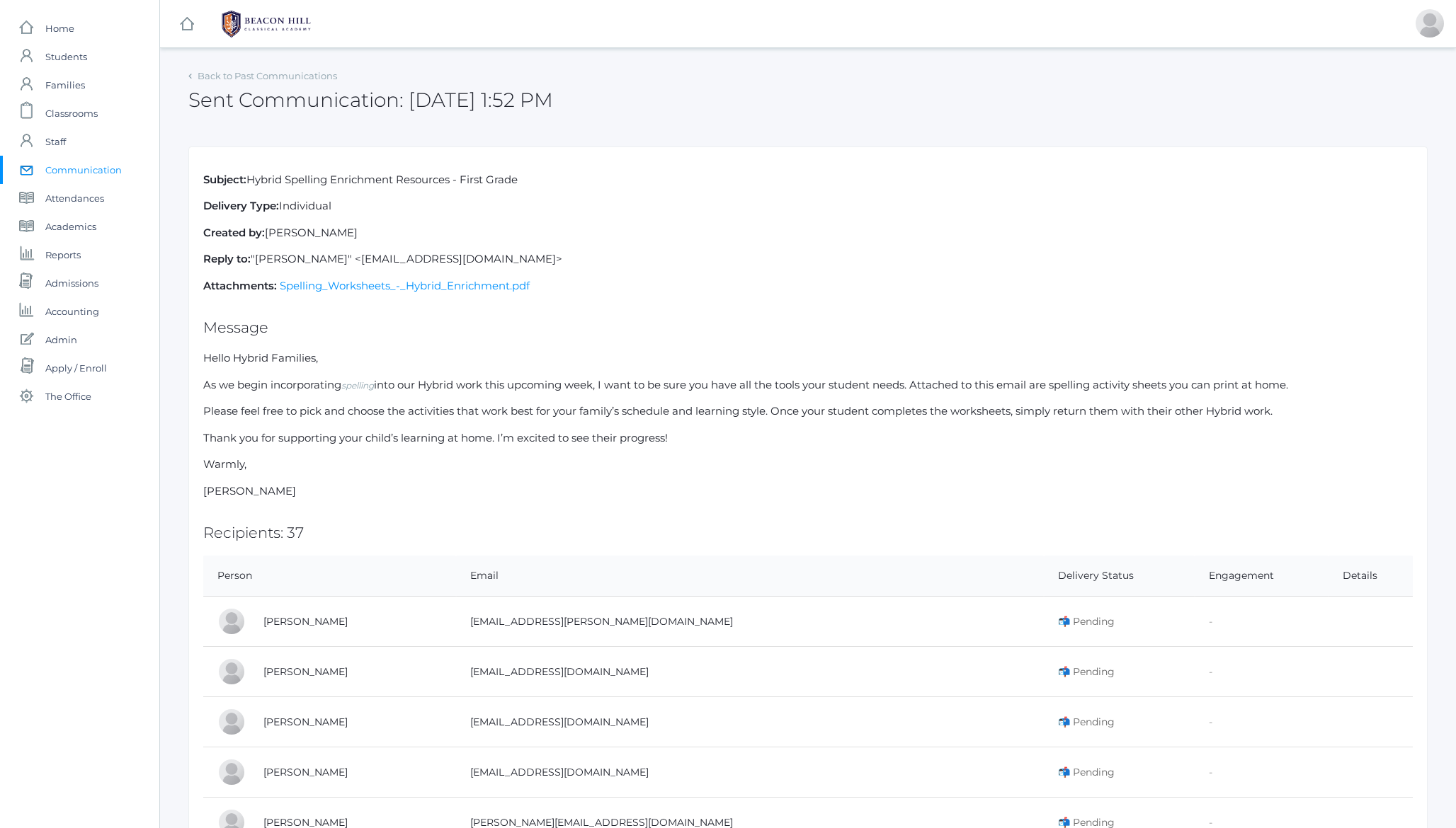
click at [418, 385] on p "As we begin incorporating spelling into our Hybrid work this upcoming week, I w…" at bounding box center [808, 385] width 1210 height 16
click at [387, 285] on link "Spelling_Worksheets_-_Hybrid_Enrichment.pdf" at bounding box center [405, 285] width 250 height 14
click at [265, 75] on link "Back to Past Communications" at bounding box center [267, 75] width 139 height 11
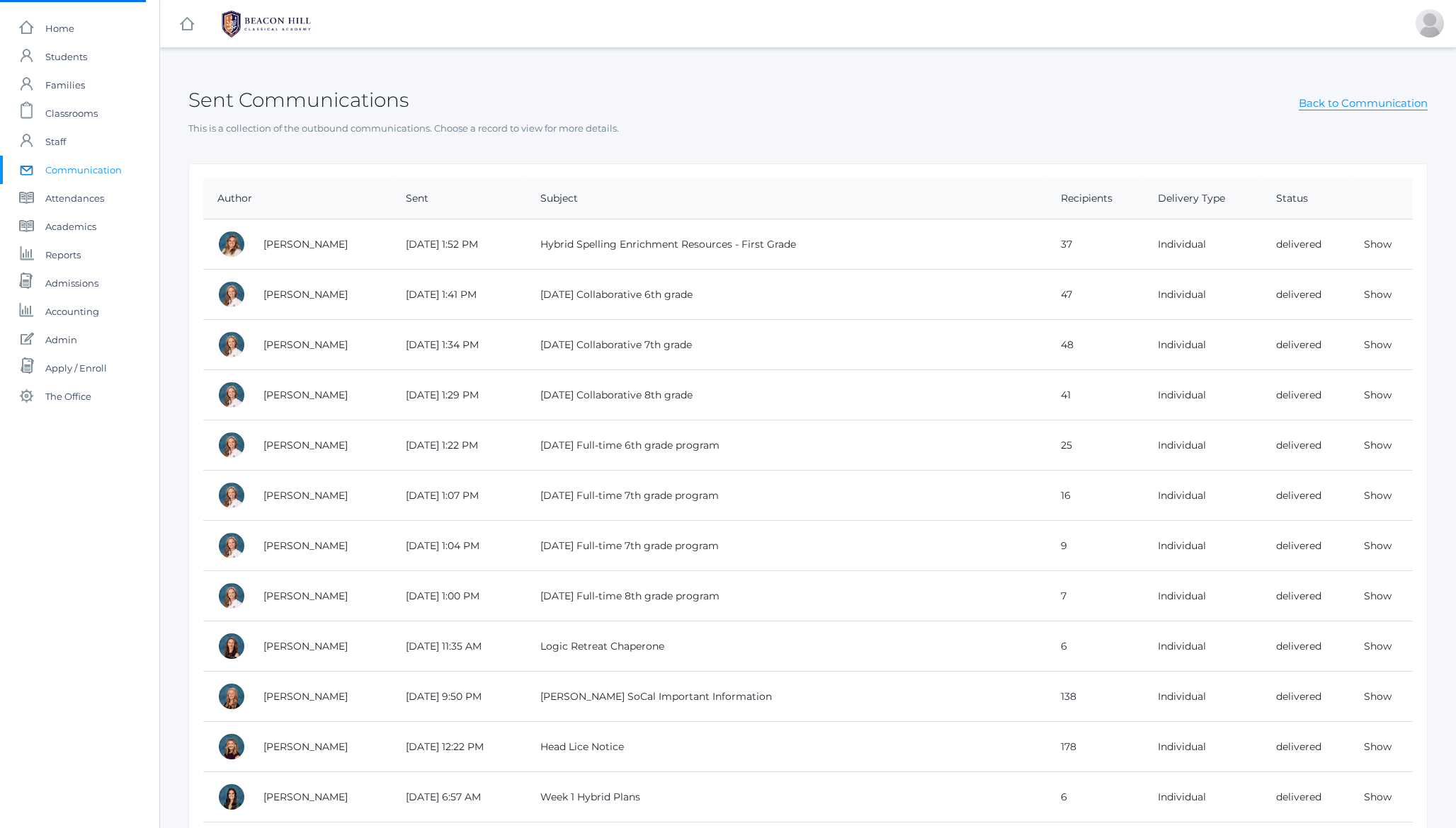
click at [355, 102] on h2 "Sent Communications" at bounding box center [298, 100] width 220 height 22
click at [363, 102] on h2 "Sent Communications" at bounding box center [298, 100] width 220 height 22
drag, startPoint x: 616, startPoint y: 131, endPoint x: 242, endPoint y: 117, distance: 374.3
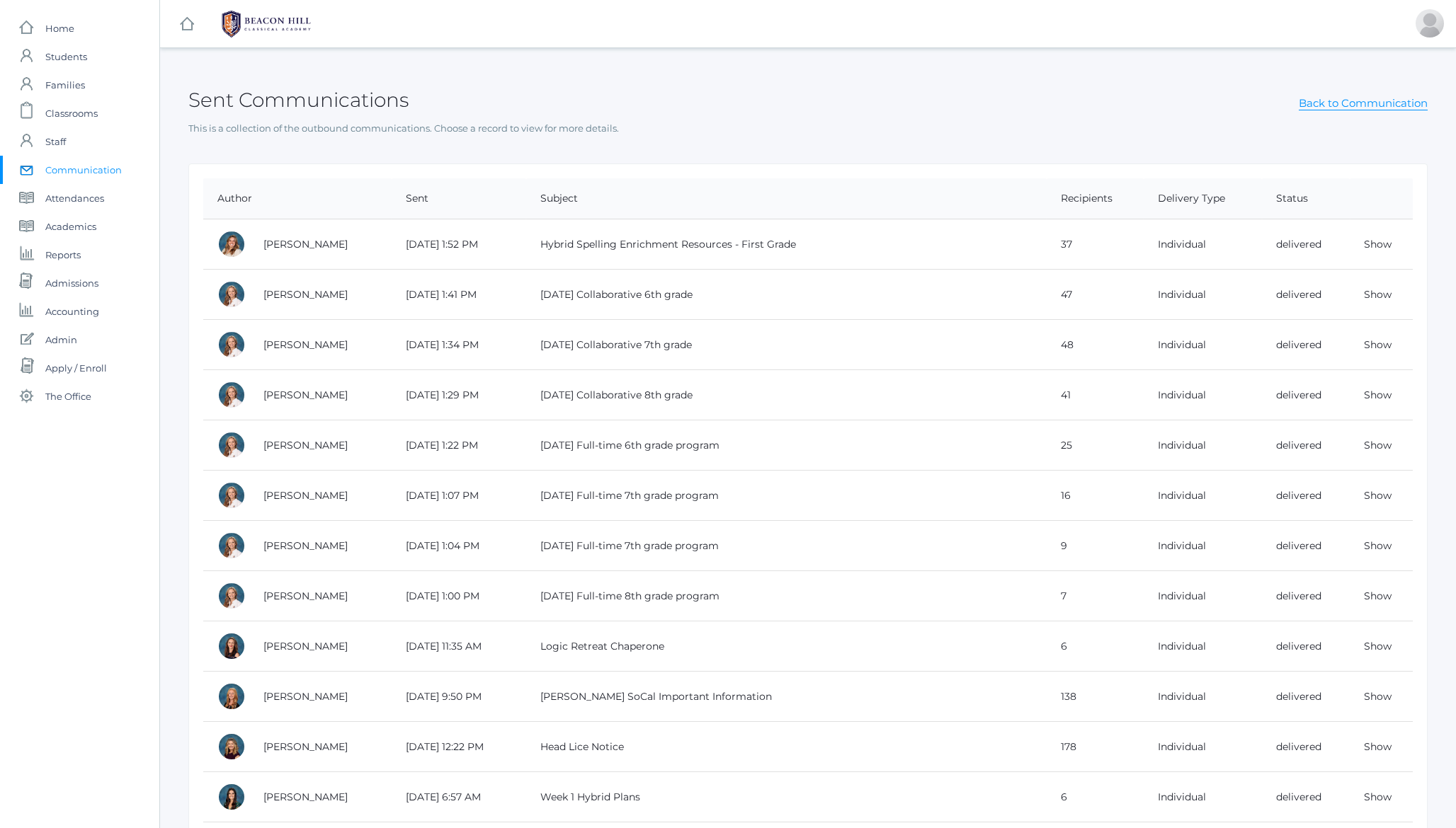
click at [242, 117] on div "Sent Communications Back to Communication This is a collection of the outbound …" at bounding box center [808, 100] width 1239 height 70
click at [242, 117] on div "Sent Communications Back to Communication" at bounding box center [808, 92] width 1239 height 53
click at [482, 98] on div "Sent Communications Back to Communication" at bounding box center [808, 92] width 1239 height 53
click at [352, 98] on h2 "Sent Communications" at bounding box center [298, 100] width 220 height 22
click at [1371, 99] on link "Back to Communication" at bounding box center [1362, 103] width 129 height 14
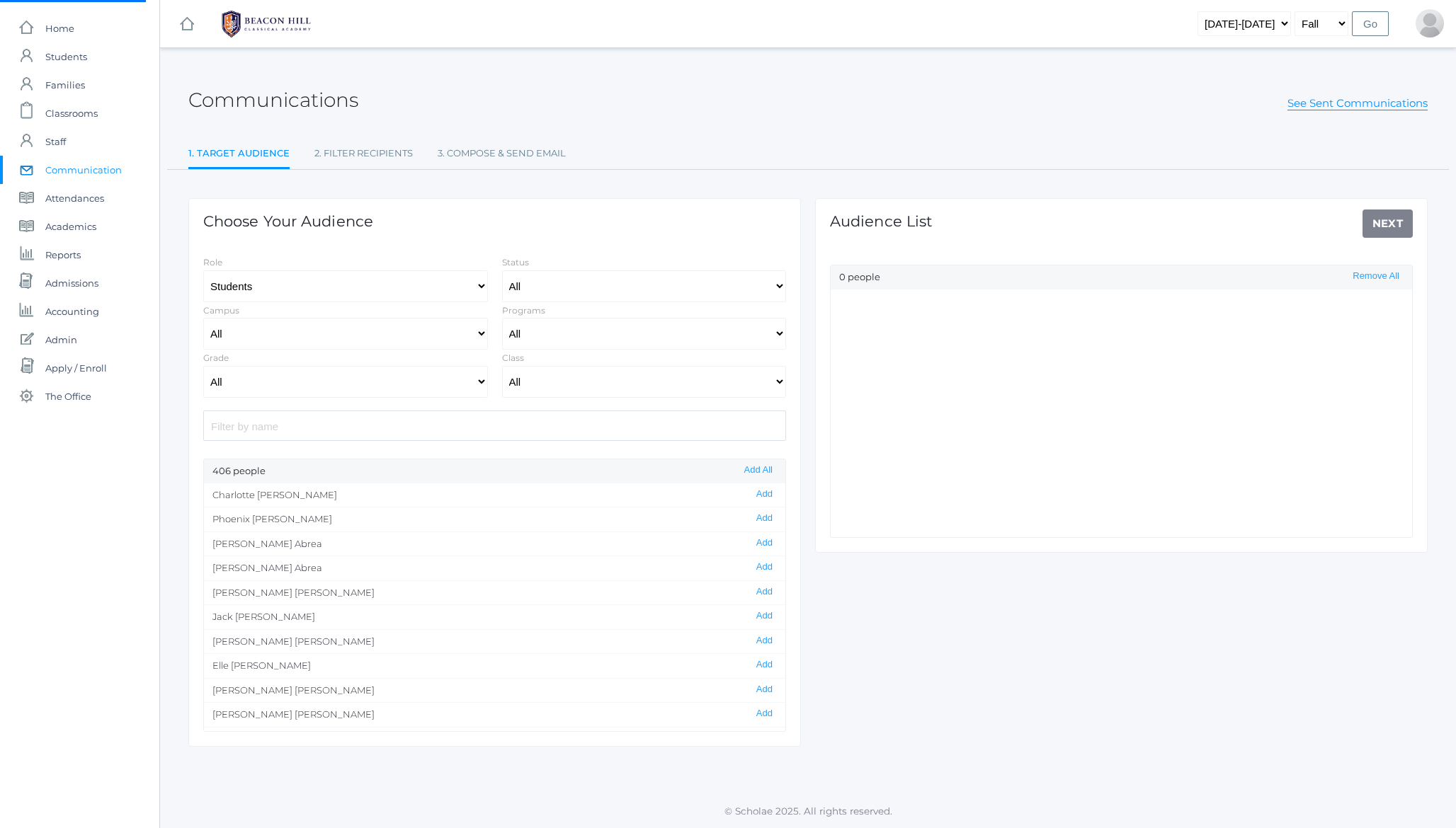
select select "Enrolled"
click at [317, 281] on select "Students Staff" at bounding box center [345, 286] width 285 height 32
select select "1"
click at [203, 270] on select "Students Staff" at bounding box center [345, 286] width 285 height 32
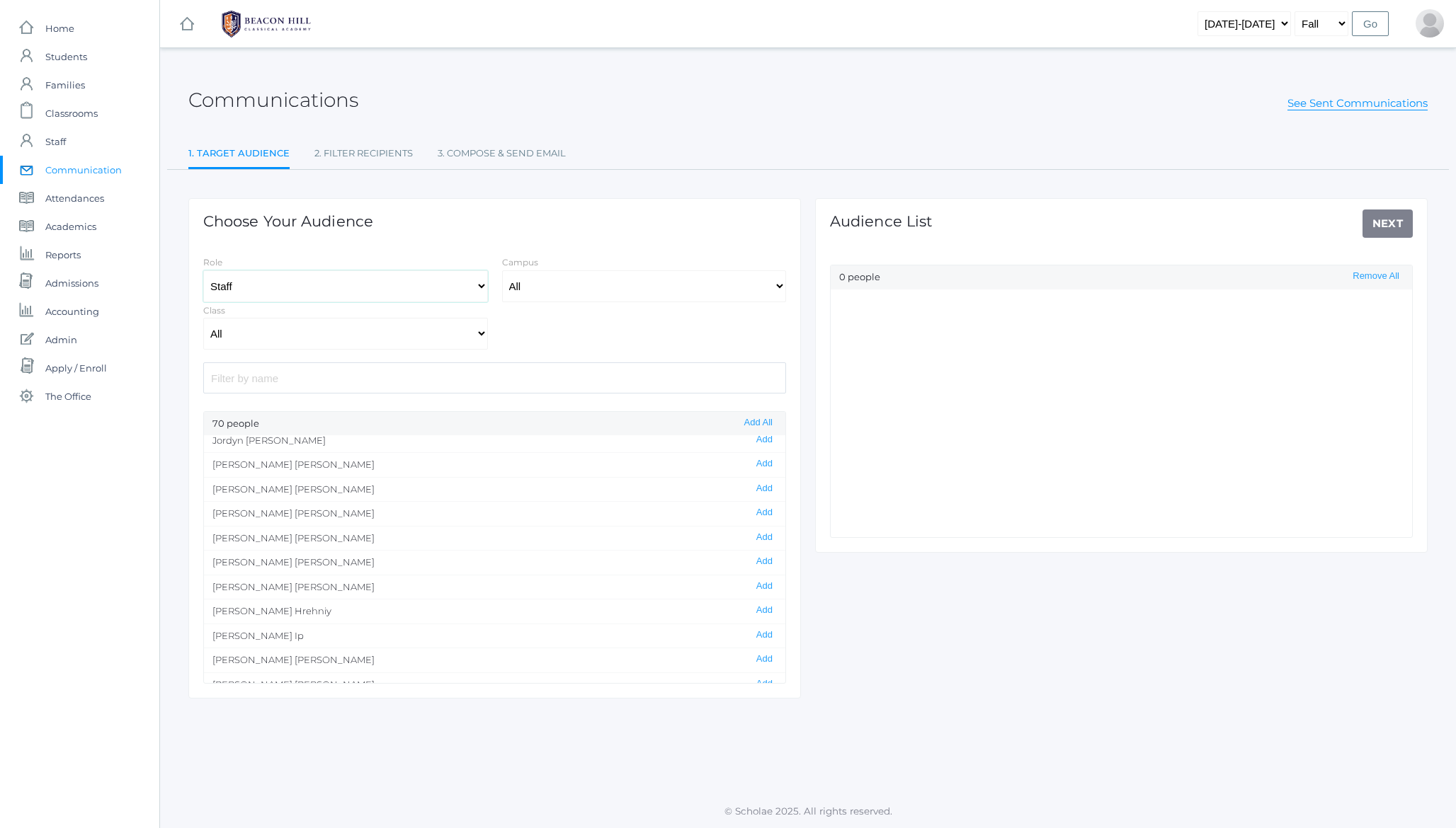
scroll to position [635, 0]
click at [764, 592] on button "Add" at bounding box center [764, 592] width 25 height 12
click at [1382, 226] on link "Next" at bounding box center [1388, 223] width 51 height 28
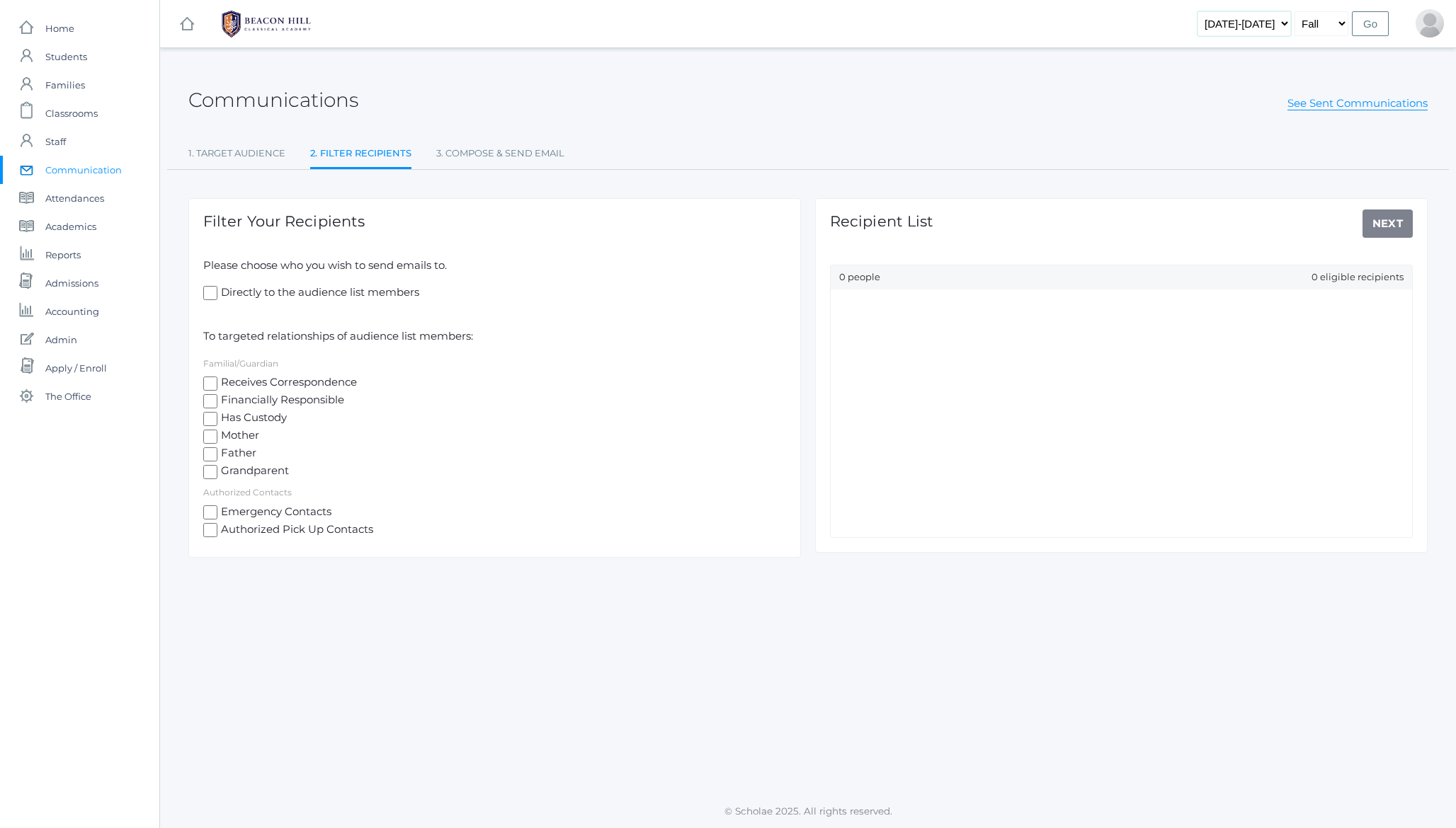
click at [1258, 23] on select "2019-2020 2020-2021 2021-2022 2022-2023 2023-2024 2024-2025 2025-2026" at bounding box center [1244, 23] width 94 height 25
select select "2022-2023"
click at [1211, 11] on select "2019-2020 2020-2021 2021-2022 2022-2023 2023-2024 2024-2025 2025-2026" at bounding box center [1244, 23] width 94 height 25
click at [241, 153] on link "1. Target Audience" at bounding box center [237, 153] width 97 height 28
select select "Enrolled"
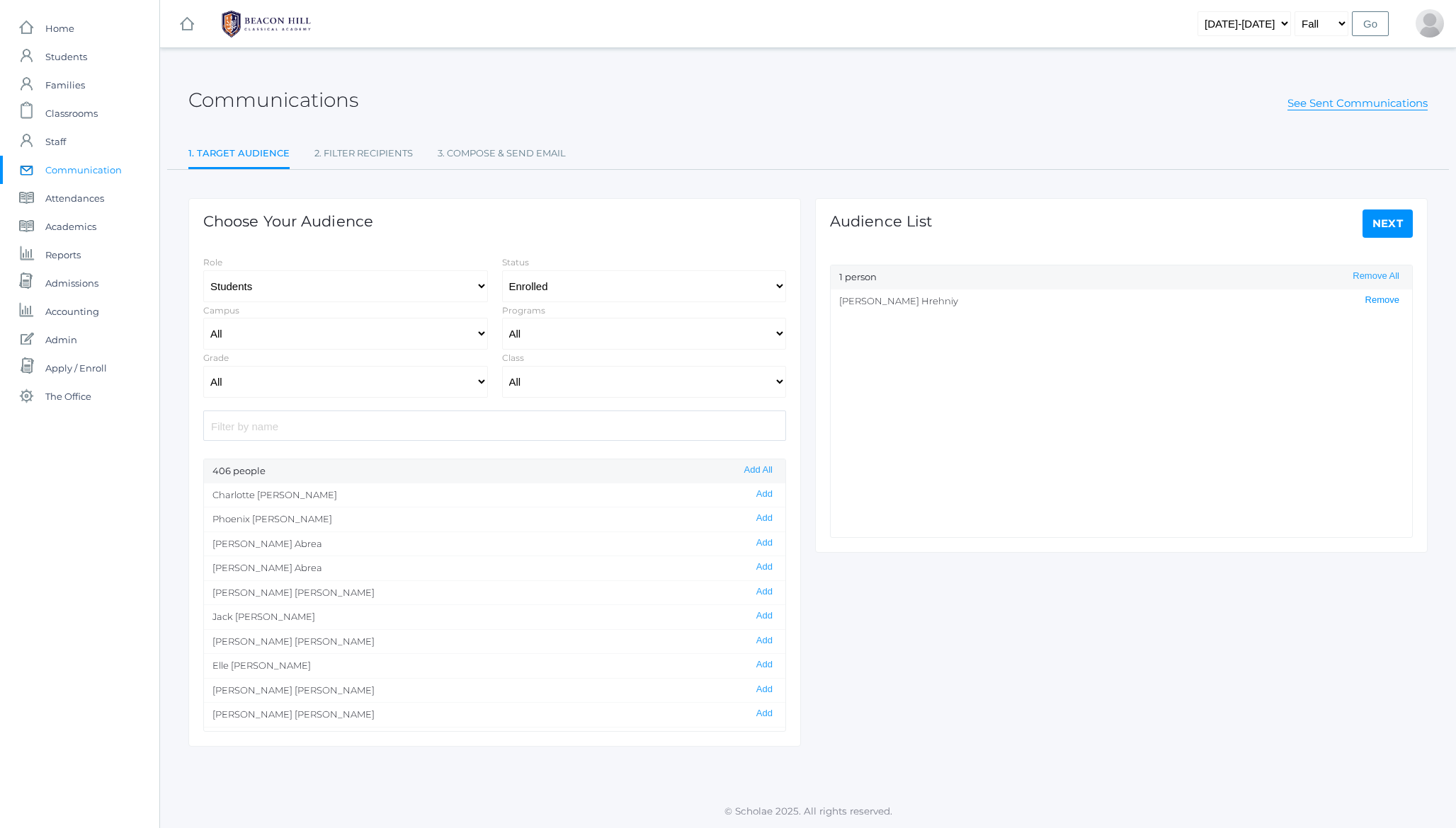
click at [1371, 298] on button "Remove" at bounding box center [1382, 300] width 42 height 12
click at [301, 429] on input "search" at bounding box center [494, 426] width 583 height 30
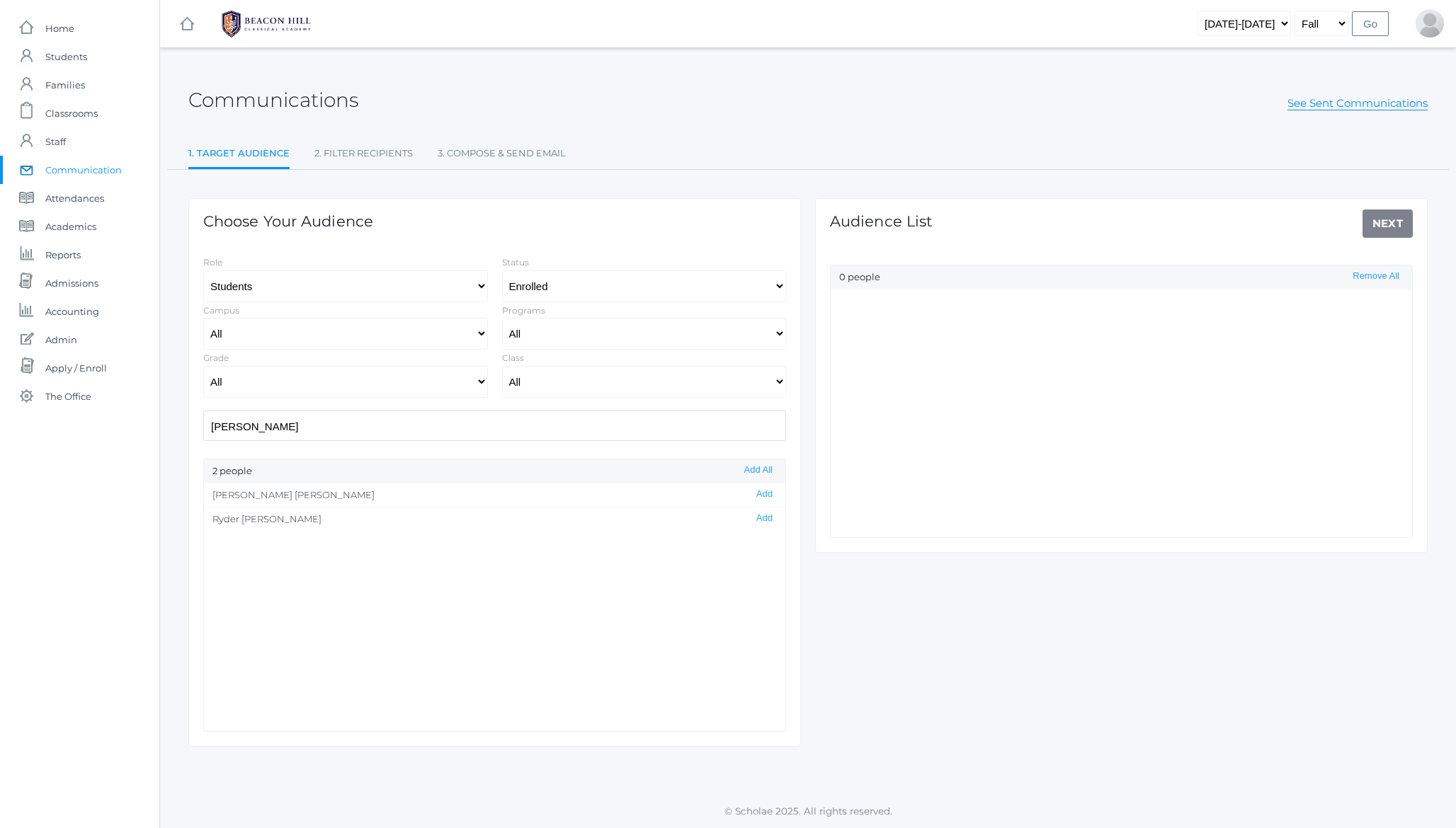
type input "roberts"
click at [253, 285] on select "Students Staff" at bounding box center [345, 286] width 285 height 32
click at [536, 281] on select "All Enrolled Limbo" at bounding box center [644, 286] width 285 height 32
select select
click at [502, 270] on select "All Enrolled Limbo" at bounding box center [644, 286] width 285 height 32
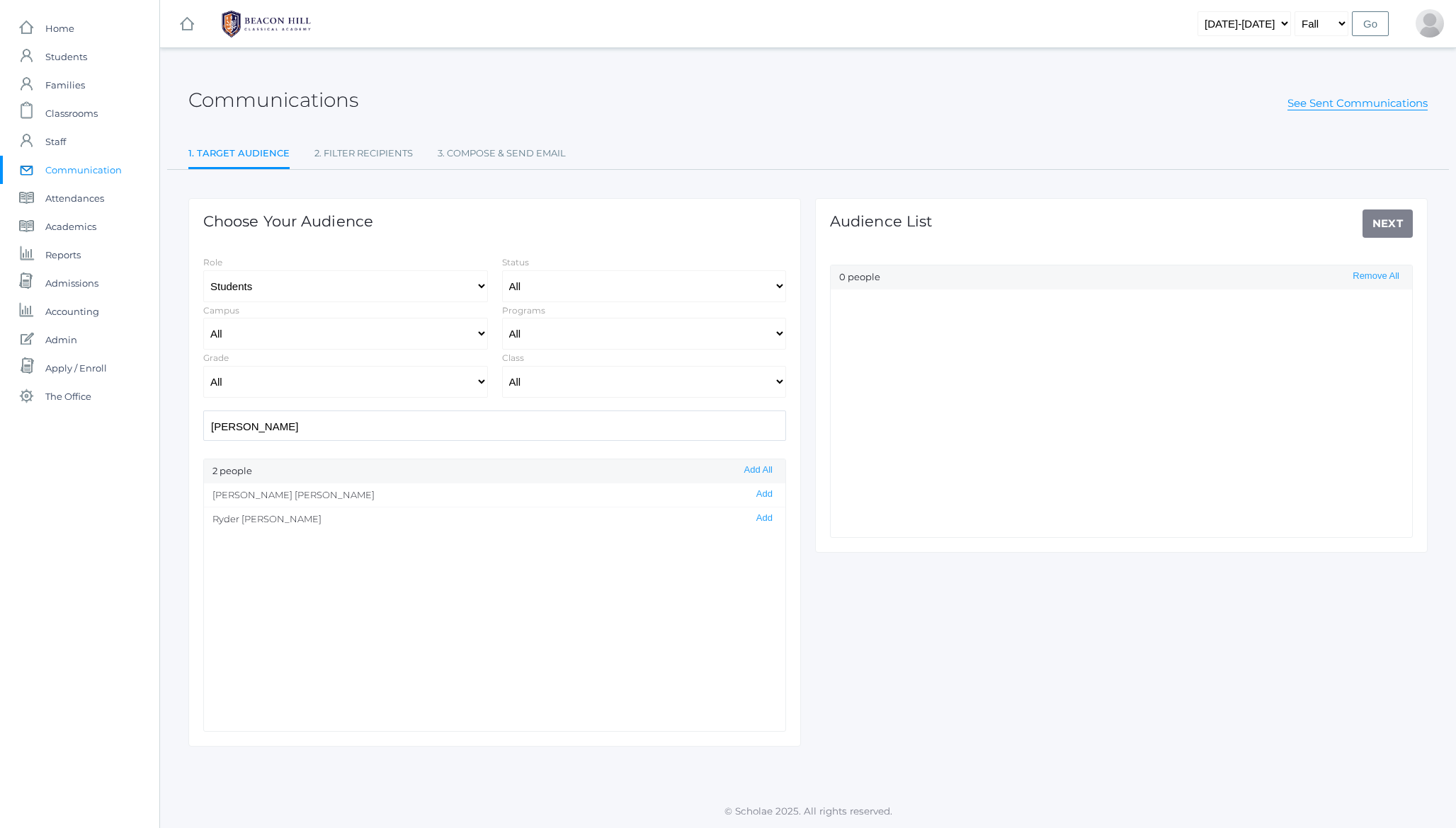
click at [353, 436] on input "roberts" at bounding box center [494, 426] width 583 height 30
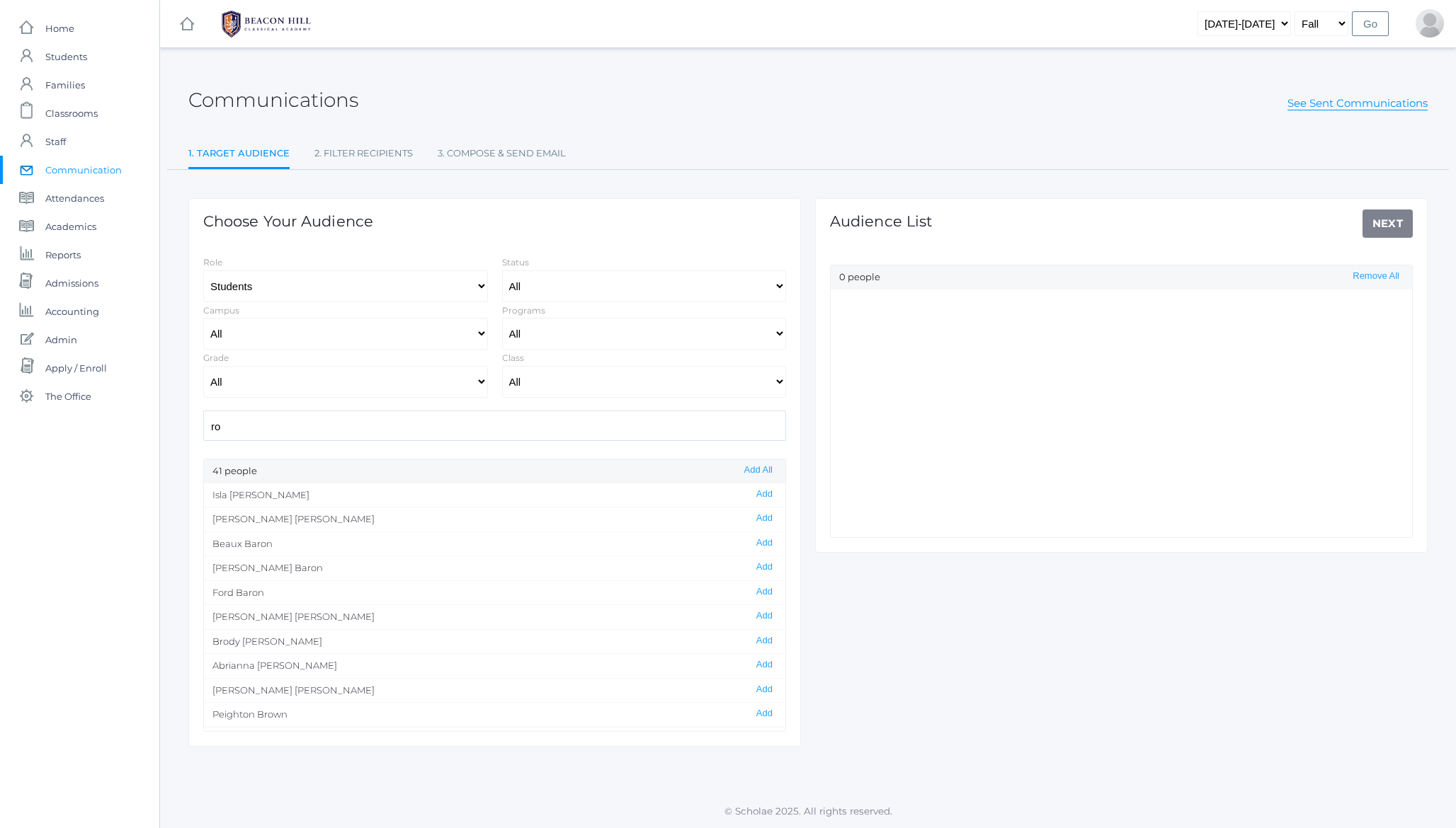
type input "r"
click at [261, 289] on select "Students Staff" at bounding box center [345, 286] width 285 height 32
click at [1244, 23] on select "2019-2020 2020-2021 2021-2022 2022-2023 2023-2024 2024-2025 2025-2026" at bounding box center [1244, 23] width 94 height 25
click at [1211, 11] on select "2019-2020 2020-2021 2021-2022 2022-2023 2023-2024 2024-2025 2025-2026" at bounding box center [1244, 23] width 94 height 25
click at [1255, 28] on select "2019-2020 2020-2021 2021-2022 2022-2023 2023-2024 2024-2025 2025-2026" at bounding box center [1244, 23] width 94 height 25
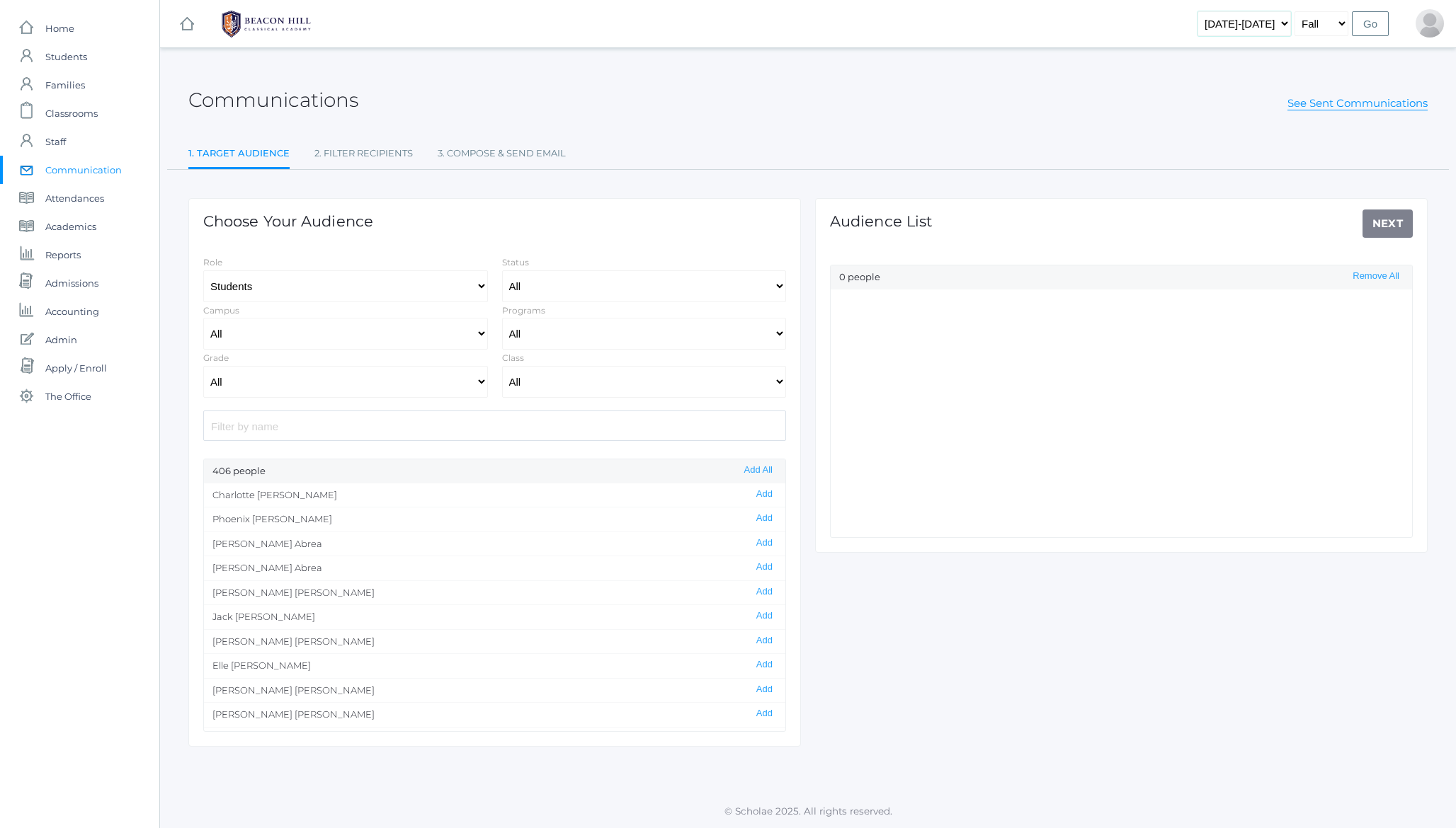
click at [1211, 11] on select "2019-2020 2020-2021 2021-2022 2022-2023 2023-2024 2024-2025 2025-2026" at bounding box center [1244, 23] width 94 height 25
click at [1244, 24] on select "2019-2020 2020-2021 2021-2022 2022-2023 2023-2024 2024-2025 2025-2026" at bounding box center [1244, 23] width 94 height 25
select select "2019-2020"
click at [1211, 11] on select "2019-2020 2020-2021 2021-2022 2022-2023 2023-2024 2024-2025 2025-2026" at bounding box center [1244, 23] width 94 height 25
click at [88, 172] on span "Communication" at bounding box center [84, 169] width 77 height 28
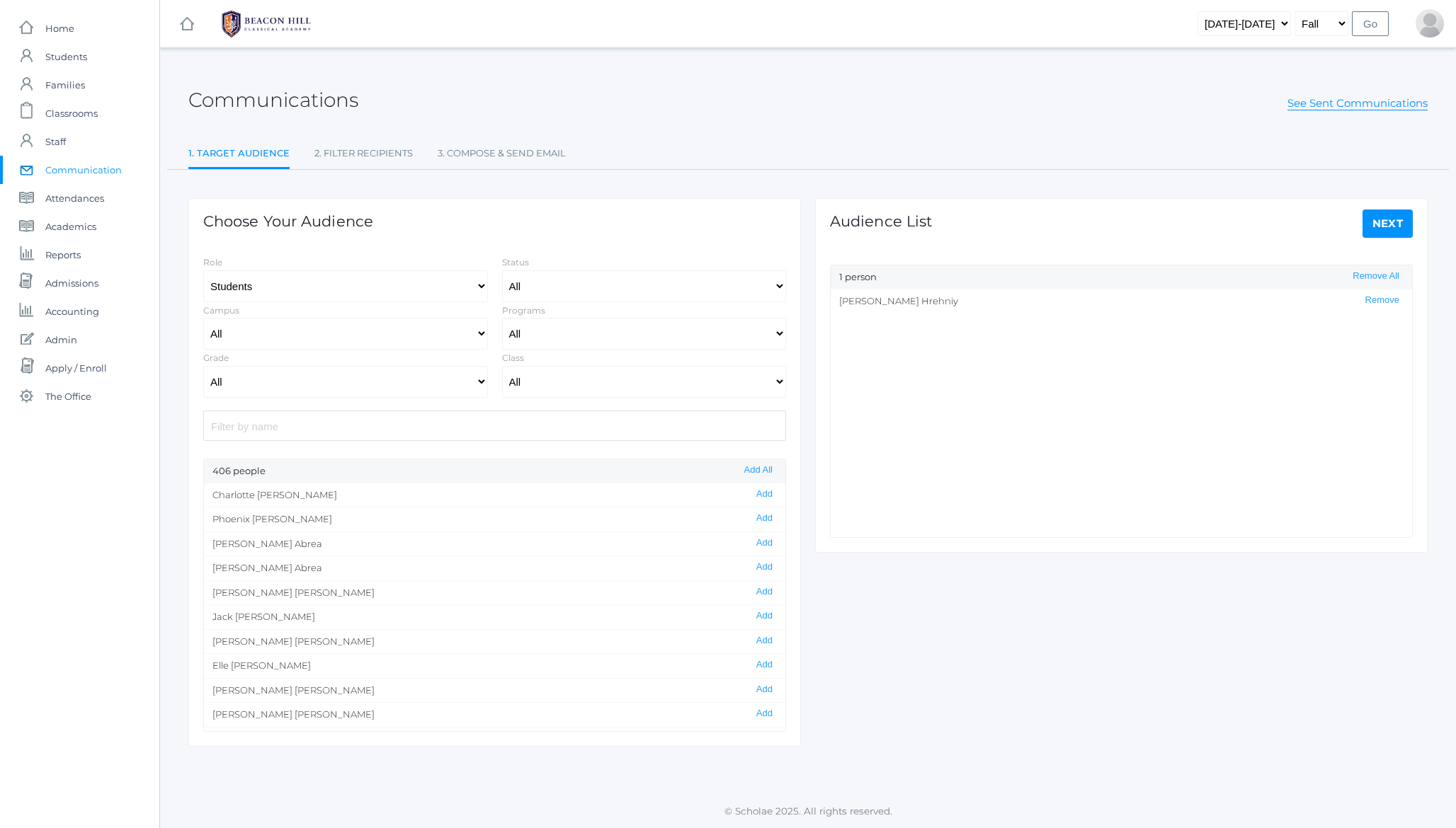
select select "Enrolled"
click at [1255, 29] on select "2019-2020 2020-2021 2021-2022 2022-2023 2023-2024 2024-2025 2025-2026" at bounding box center [1244, 23] width 94 height 25
select select "2020-2021"
click at [1211, 11] on select "2019-2020 2020-2021 2021-2022 2022-2023 2023-2024 2024-2025 2025-2026" at bounding box center [1244, 23] width 94 height 25
click at [1374, 29] on input "Go" at bounding box center [1370, 23] width 37 height 25
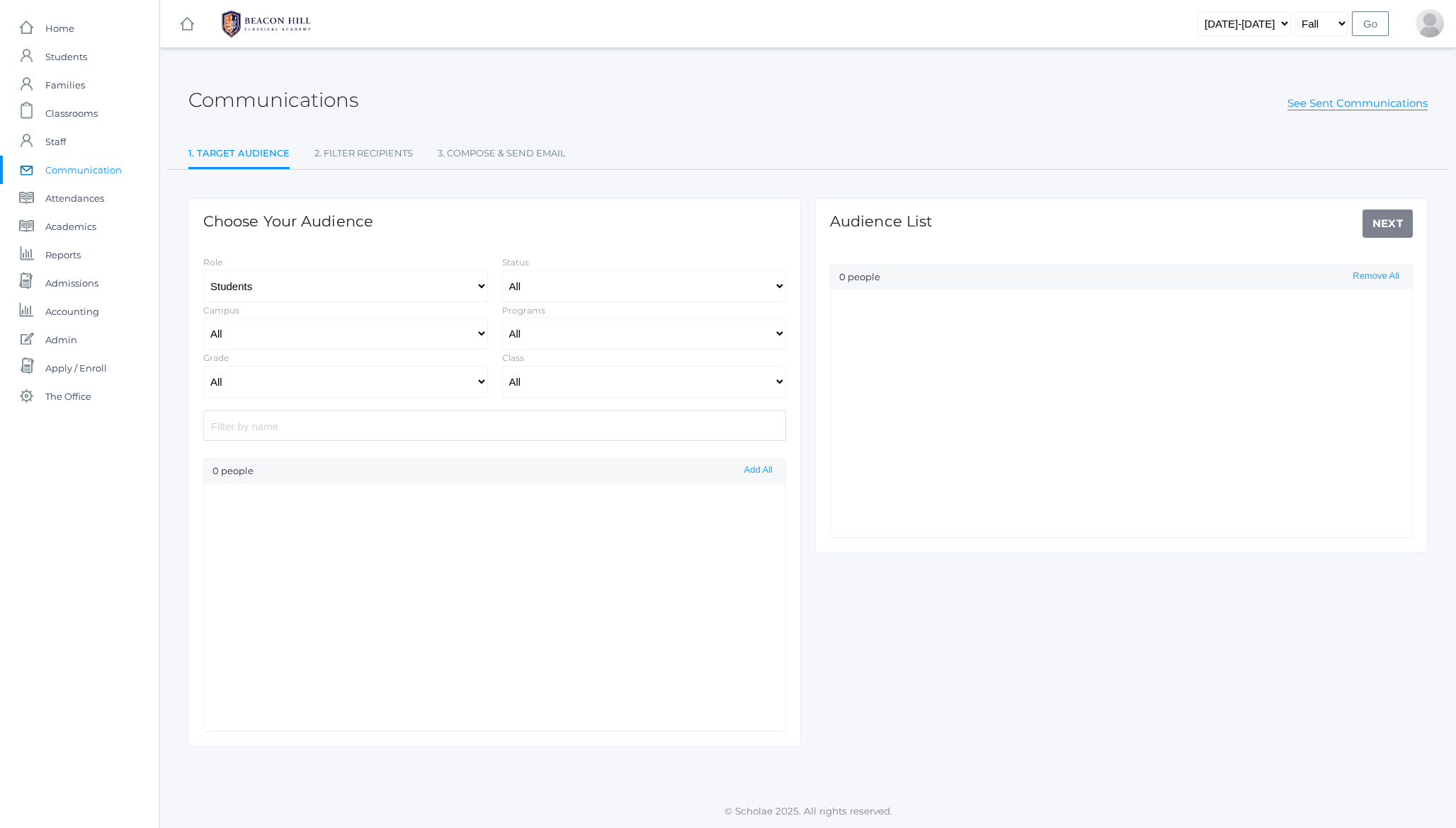
select select "Enrolled"
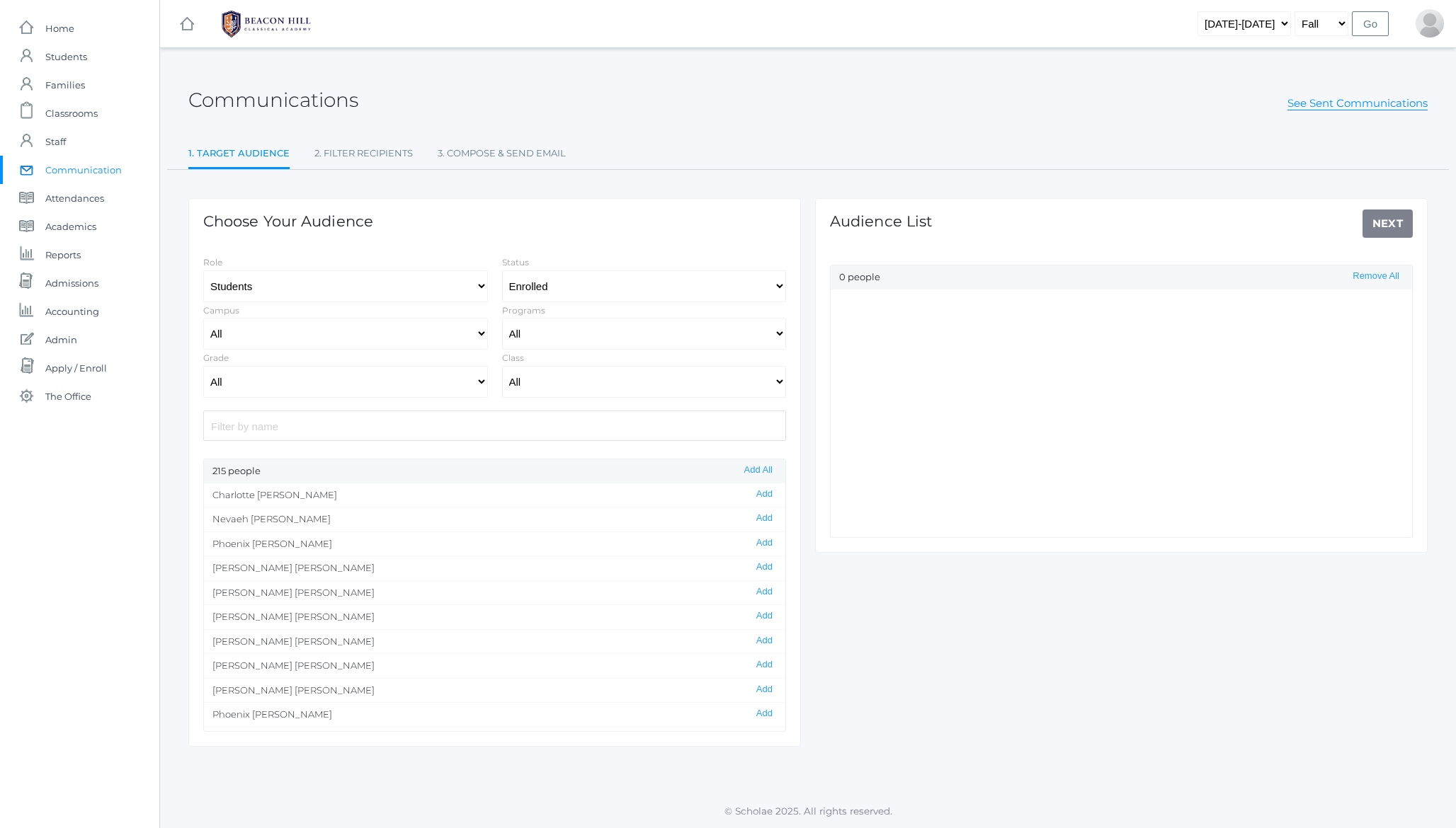
click at [349, 420] on input "search" at bounding box center [494, 426] width 583 height 30
type input "r"
click at [561, 288] on select "All Enrolled Graduate Limbo Withdrawn" at bounding box center [644, 286] width 285 height 32
select select
click at [502, 270] on select "All Enrolled Graduate Limbo Withdrawn" at bounding box center [644, 286] width 285 height 32
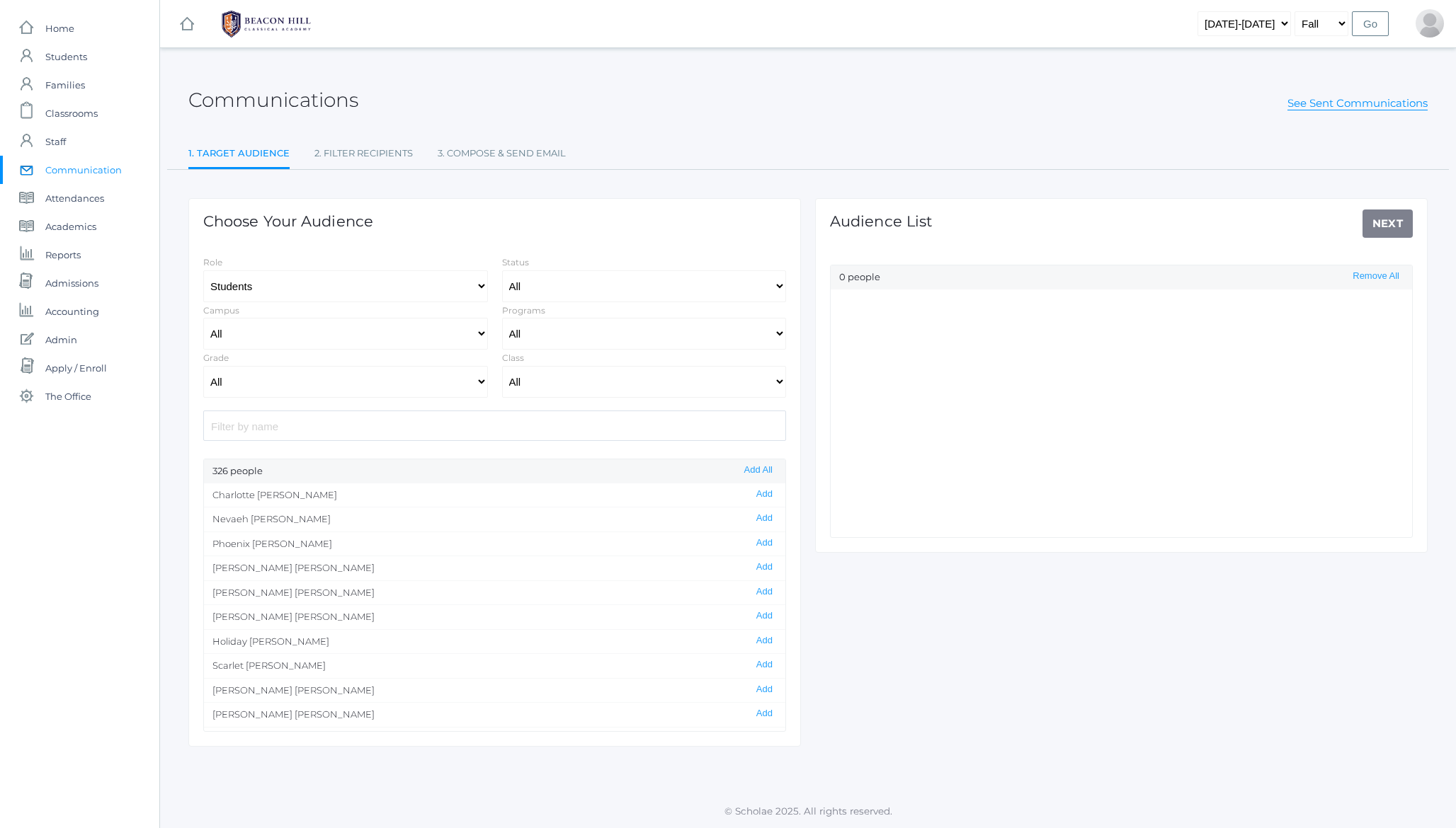
click at [343, 424] on input "search" at bounding box center [494, 426] width 583 height 30
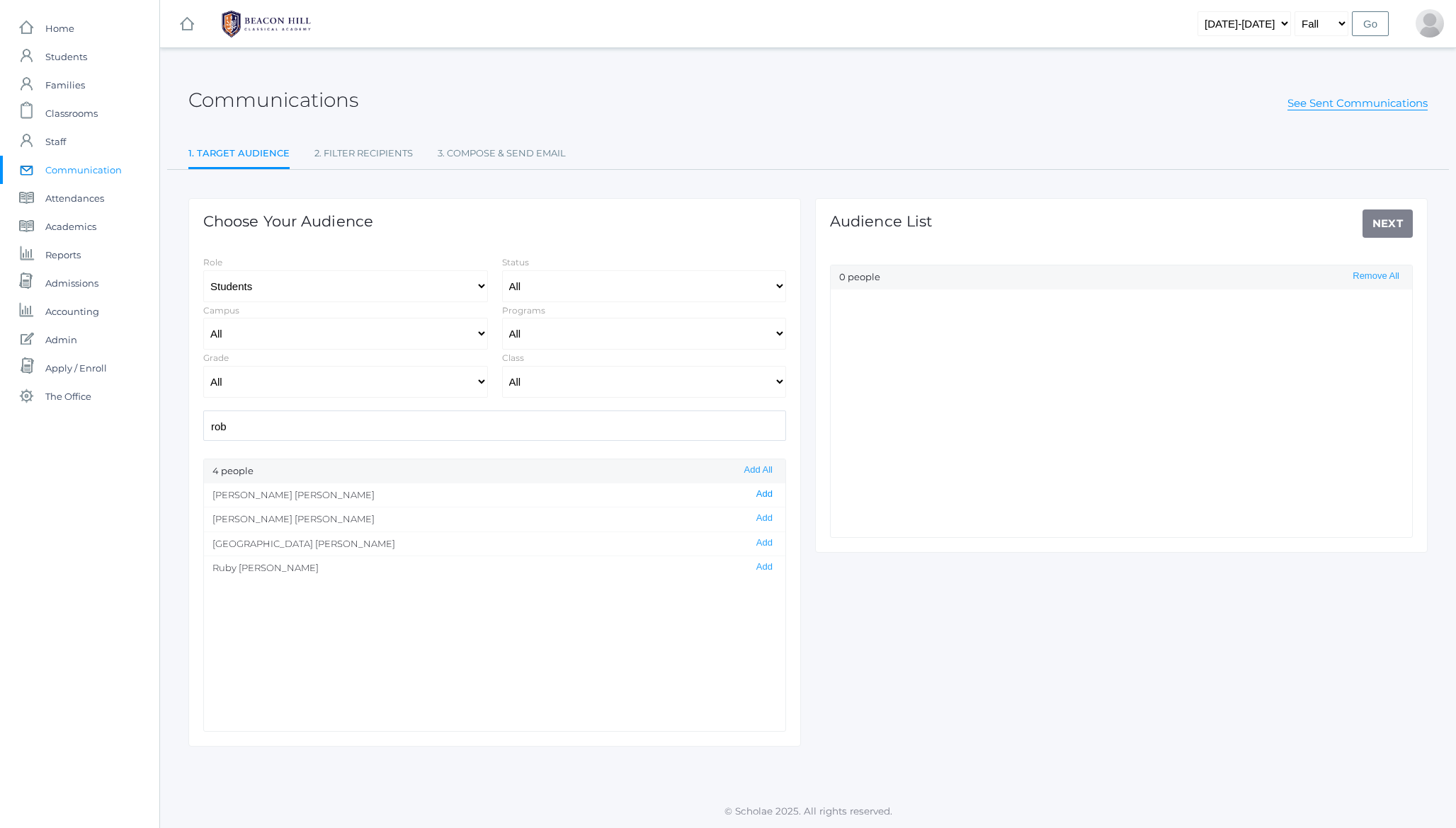
type input "rob"
click at [772, 492] on button "Add" at bounding box center [764, 494] width 25 height 12
click at [1378, 224] on link "Next" at bounding box center [1388, 223] width 51 height 28
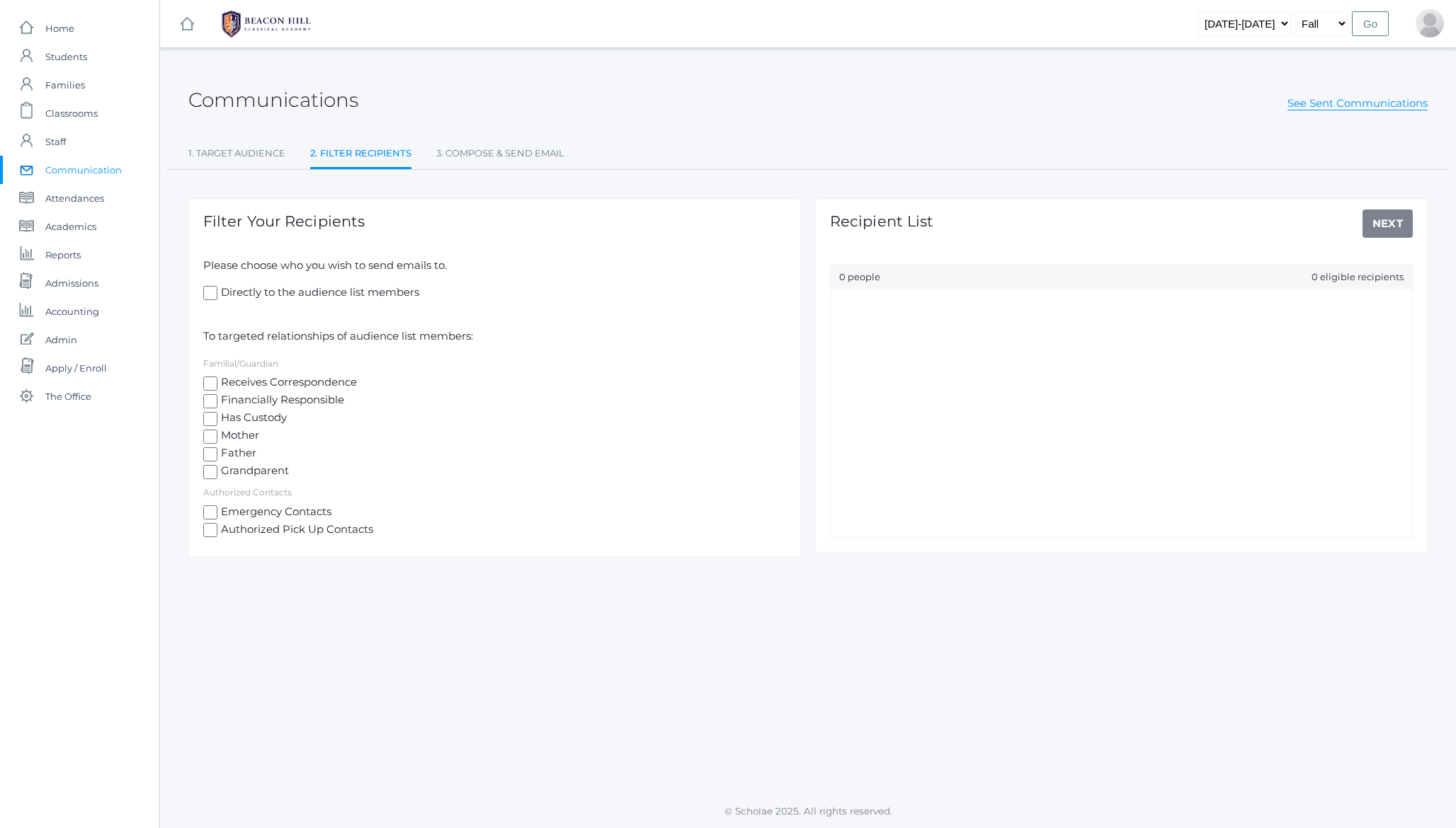
click at [229, 455] on span "Father" at bounding box center [237, 454] width 39 height 18
click at [217, 455] on input "Father" at bounding box center [210, 455] width 14 height 14
checkbox input "true"
click at [1382, 227] on link "Next" at bounding box center [1388, 223] width 51 height 28
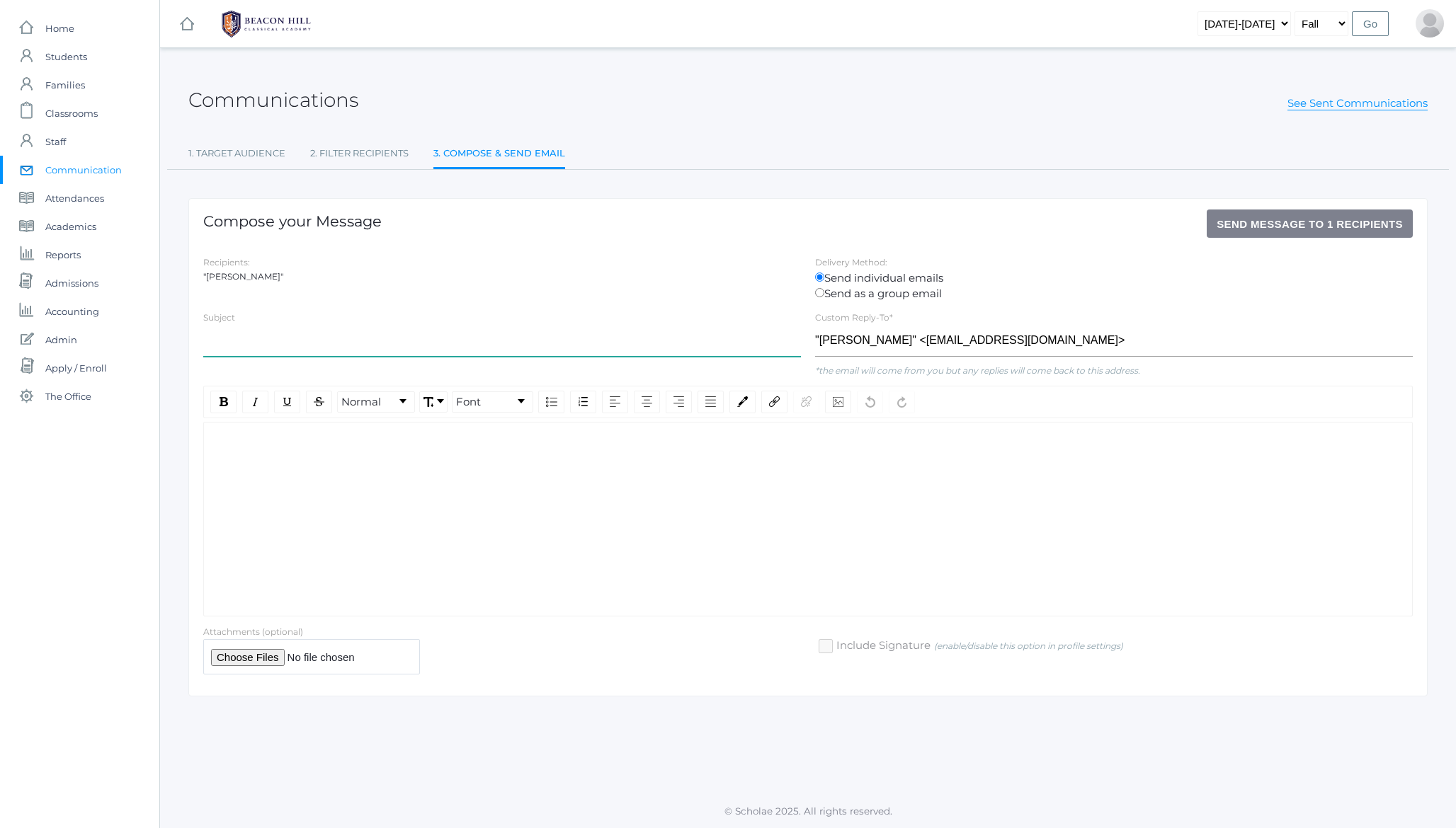
click at [378, 334] on input "text" at bounding box center [501, 340] width 597 height 32
type input "Test"
click at [549, 499] on div "rdw-wrapper" at bounding box center [808, 519] width 1210 height 195
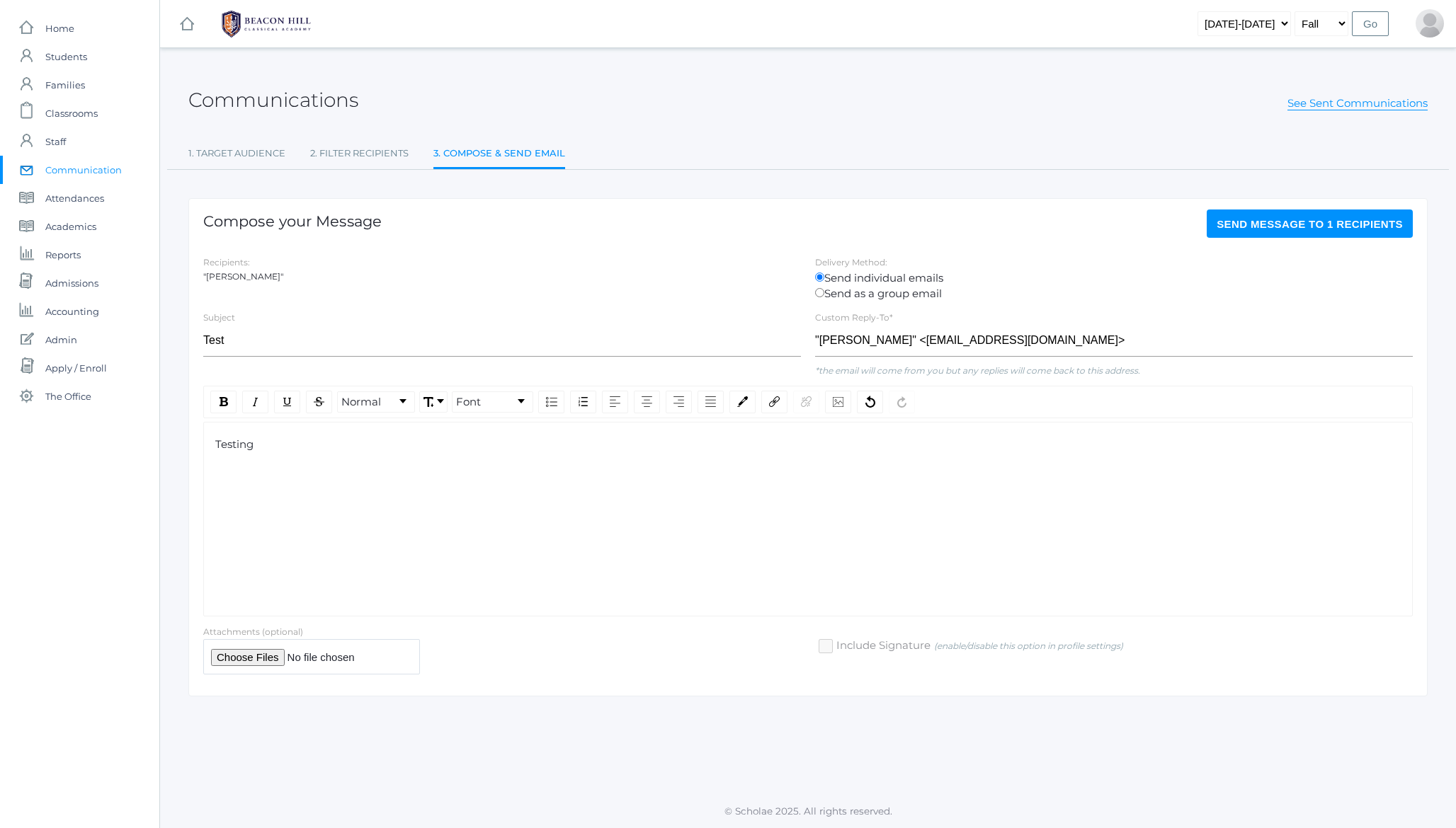
click at [1303, 223] on span "Send Message to 1 recipients" at bounding box center [1309, 224] width 186 height 12
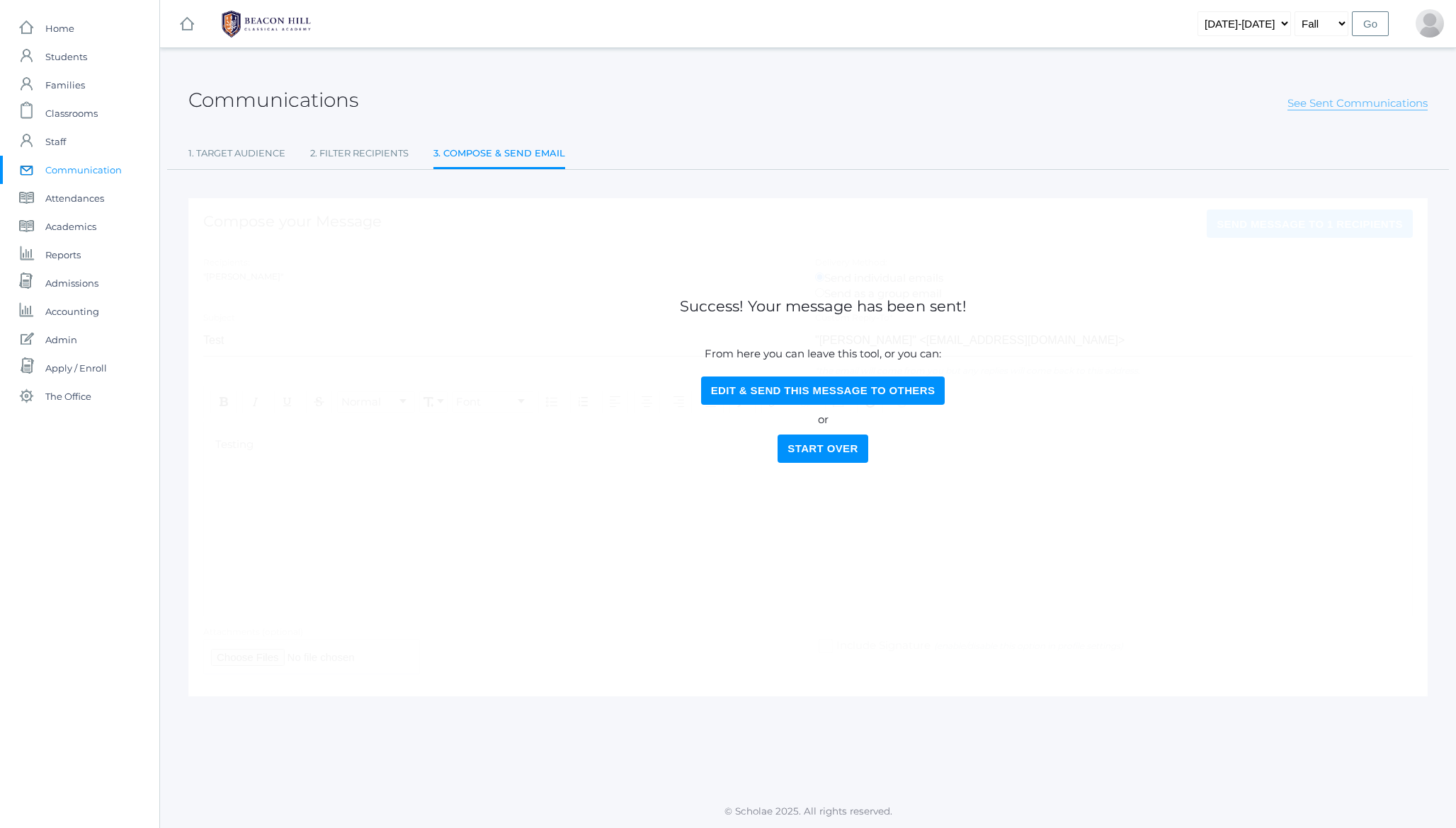
click at [1334, 102] on link "See Sent Communications" at bounding box center [1357, 103] width 140 height 14
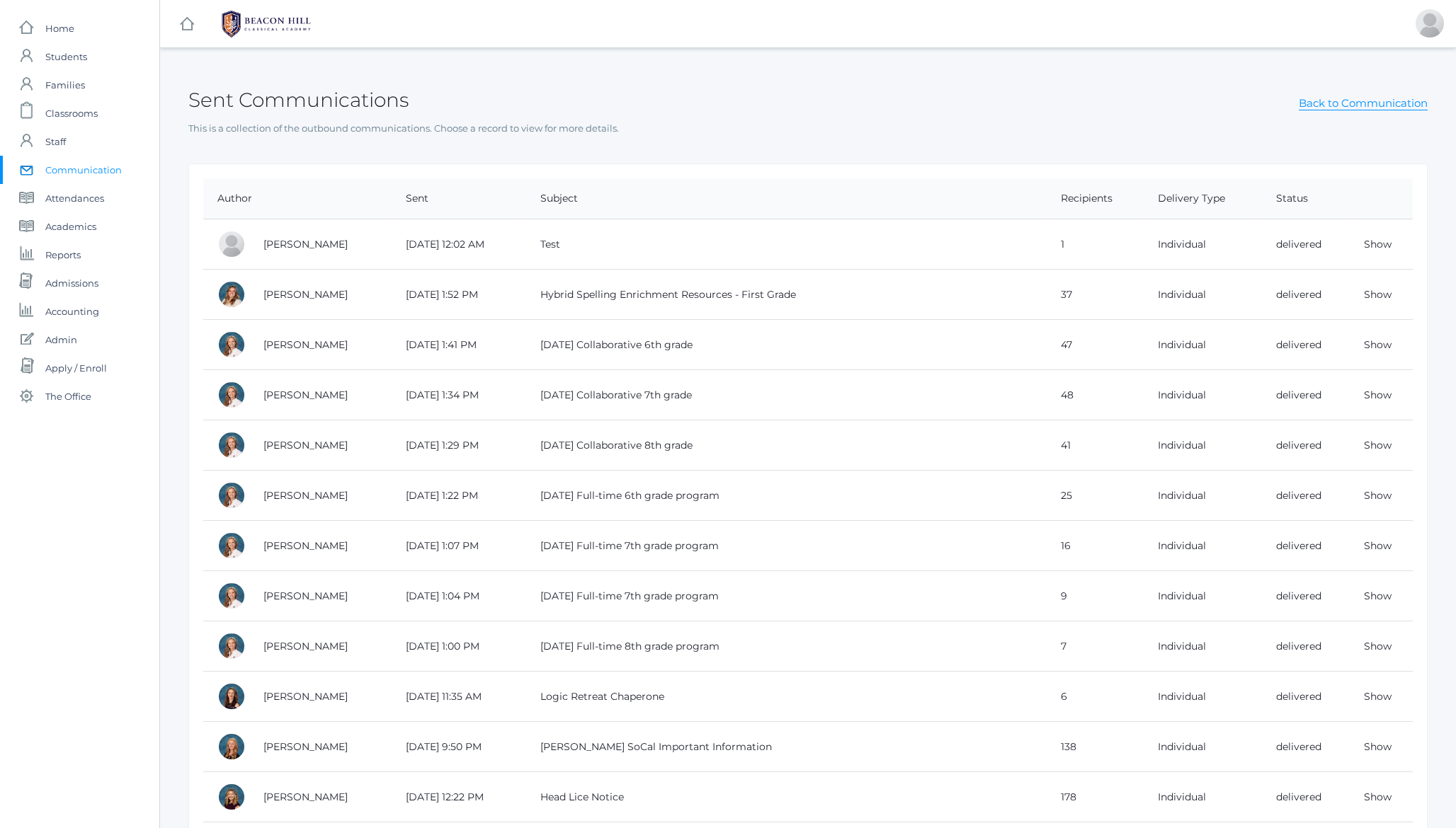
click at [363, 93] on h2 "Sent Communications" at bounding box center [298, 100] width 220 height 22
click at [1308, 103] on link "Back to Communication" at bounding box center [1362, 103] width 129 height 14
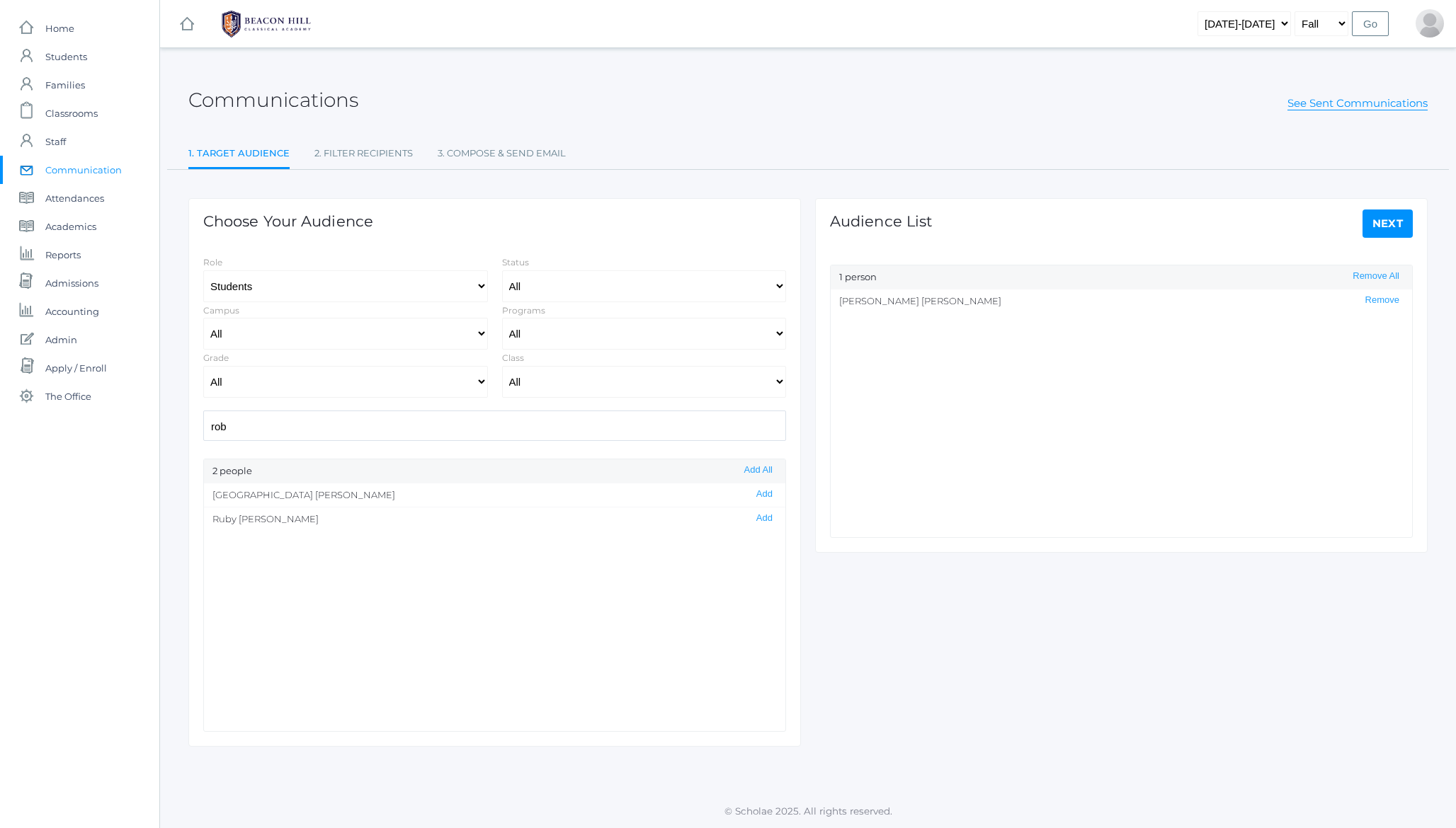
select select "Enrolled"
click at [505, 145] on link "3. Compose & Send Email" at bounding box center [501, 153] width 128 height 28
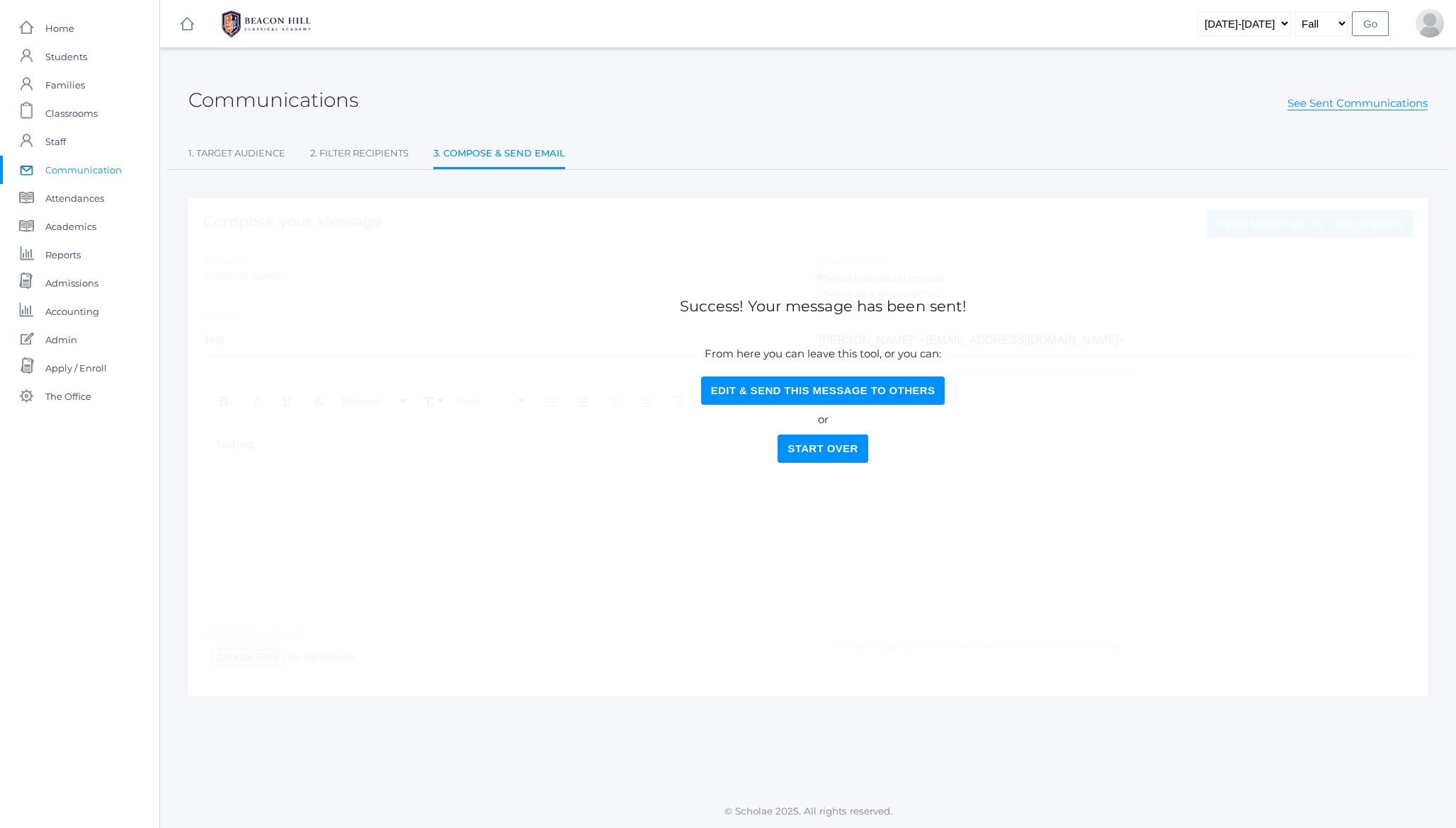
click at [764, 386] on button "Edit & Send this Message to Others" at bounding box center [824, 390] width 245 height 28
select select "Enrolled"
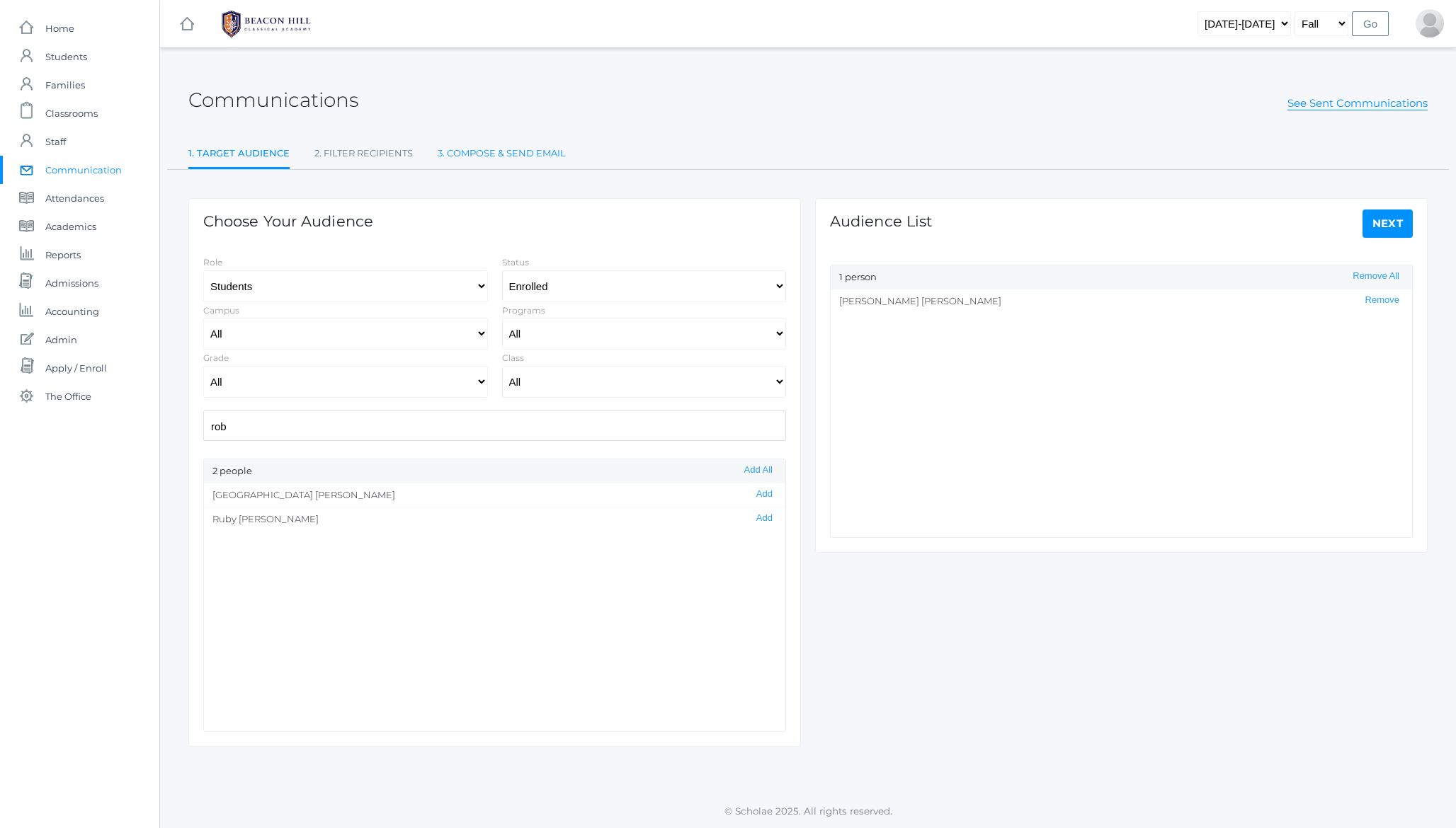
click at [506, 148] on link "3. Compose & Send Email" at bounding box center [501, 153] width 128 height 28
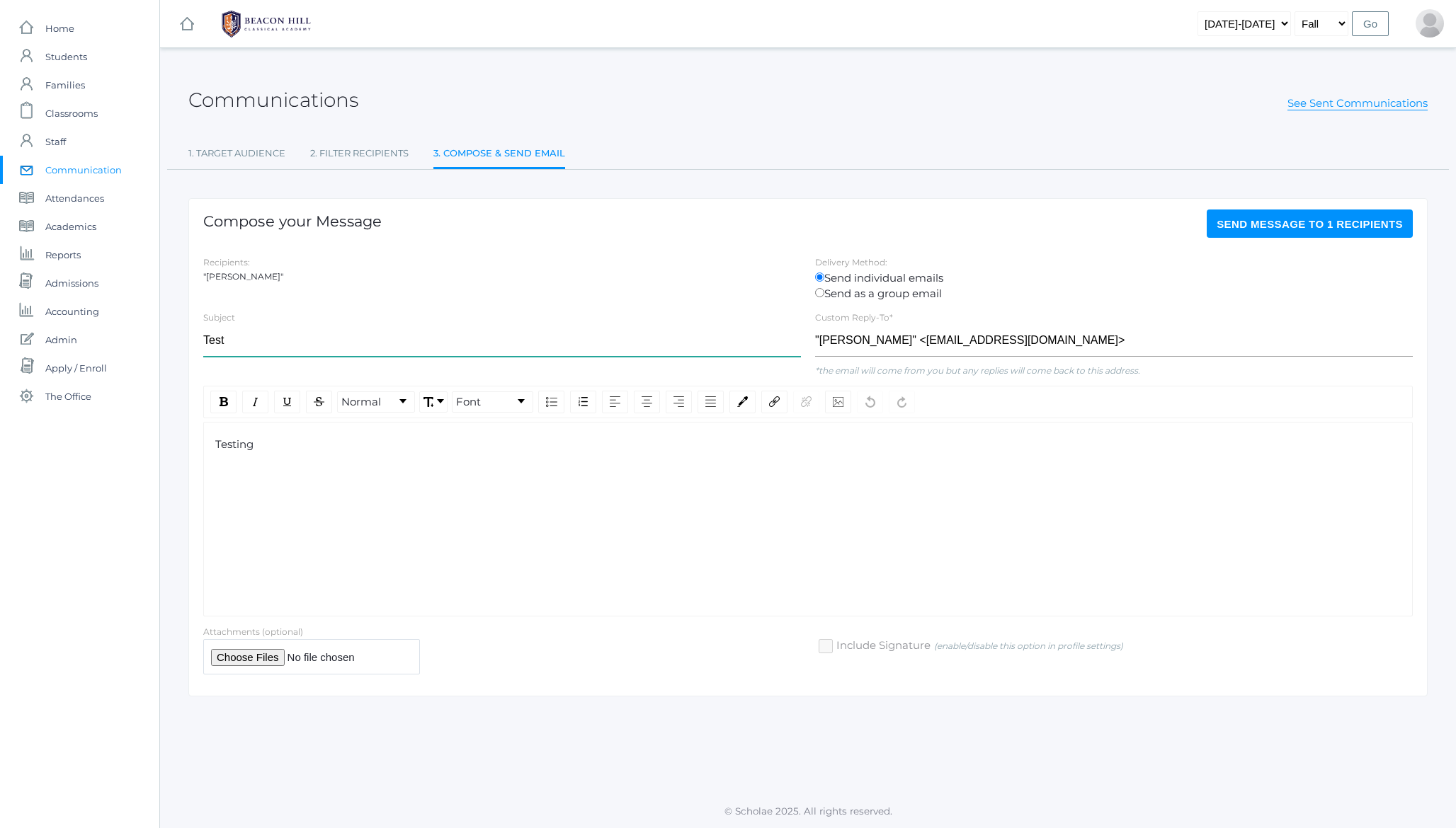
click at [286, 342] on input "Test" at bounding box center [501, 340] width 597 height 32
type input "Test2"
click at [451, 444] on div "Testing" at bounding box center [808, 444] width 1186 height 16
click at [1290, 226] on span "Send Message to 1 recipients" at bounding box center [1309, 224] width 186 height 12
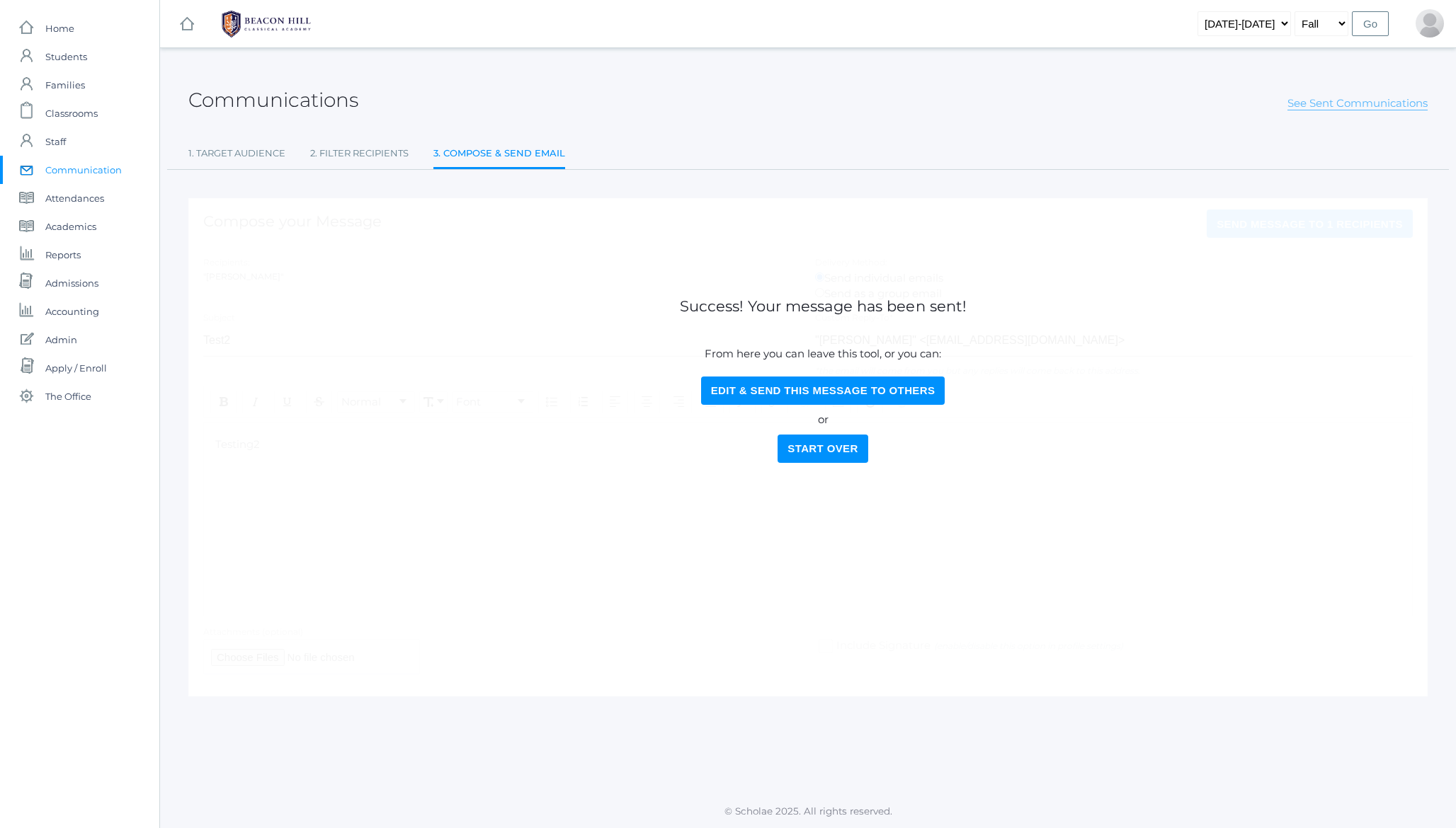
click at [1343, 104] on link "See Sent Communications" at bounding box center [1357, 103] width 140 height 14
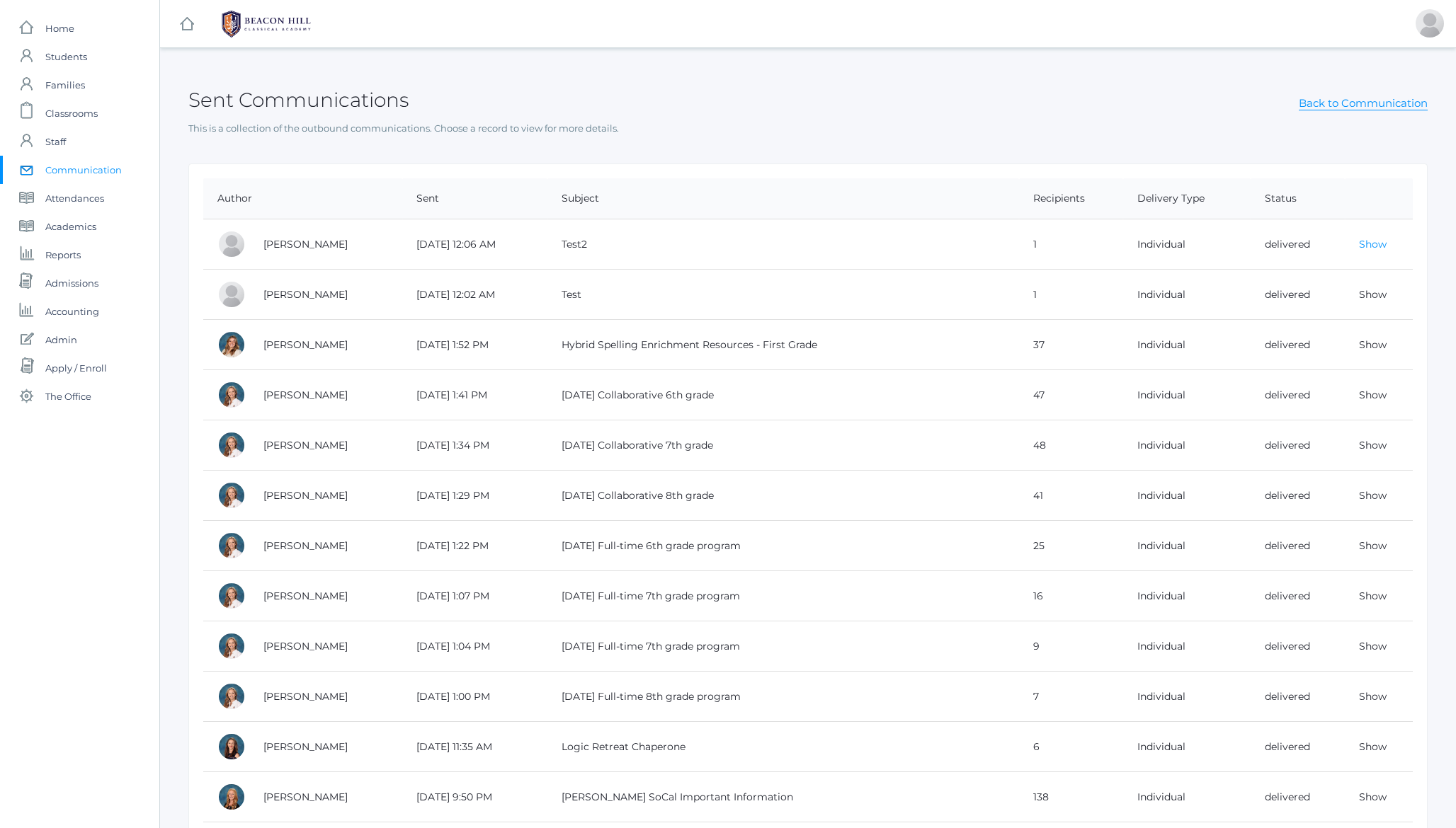
click at [1376, 242] on link "Show" at bounding box center [1372, 245] width 28 height 13
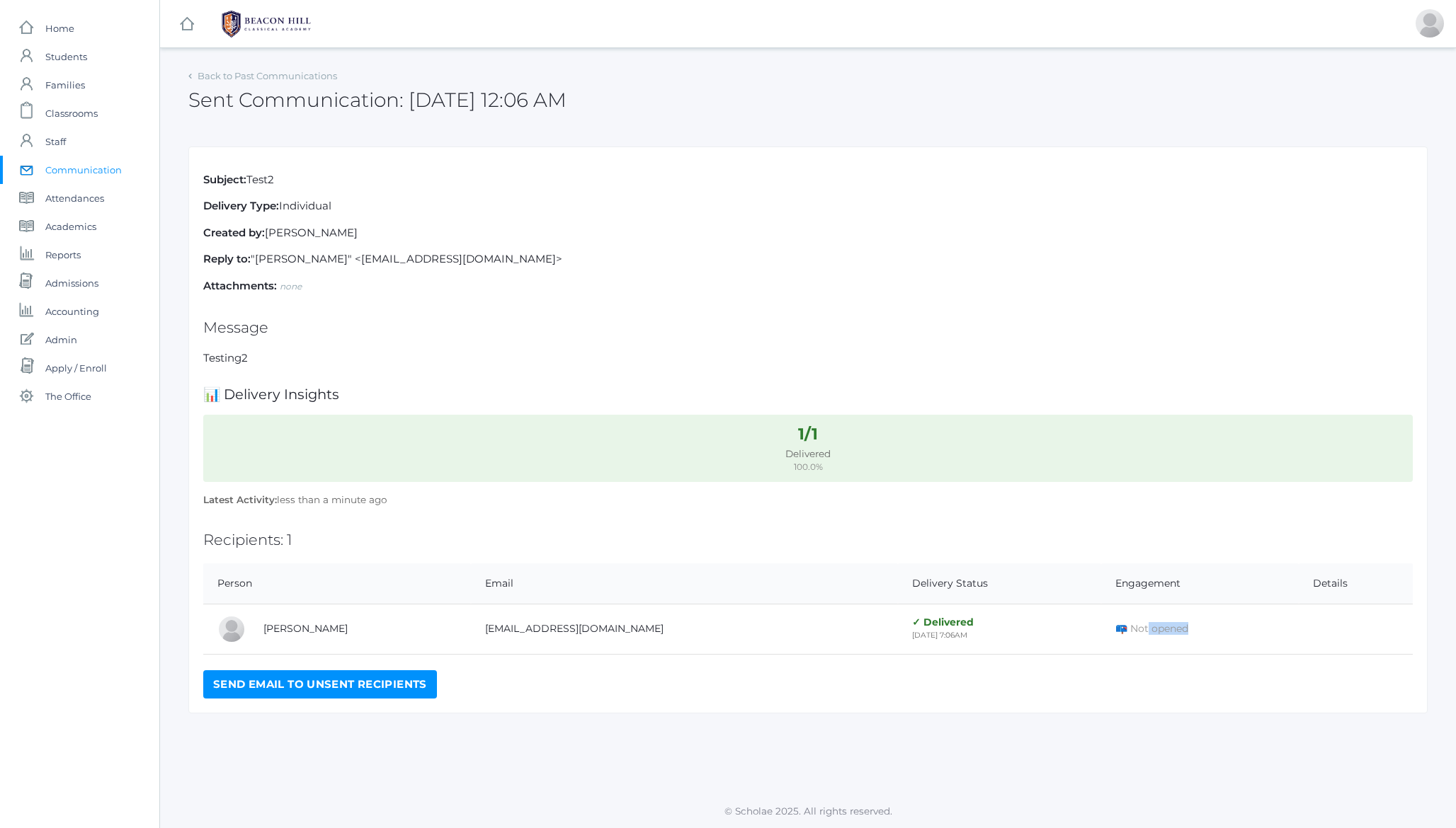
drag, startPoint x: 1079, startPoint y: 629, endPoint x: 1143, endPoint y: 628, distance: 64.0
click at [1143, 628] on td "📪 Not opened" at bounding box center [1199, 628] width 197 height 50
click at [1144, 628] on td "📪 Not opened" at bounding box center [1199, 628] width 197 height 50
click at [254, 77] on link "Back to Past Communications" at bounding box center [267, 76] width 139 height 11
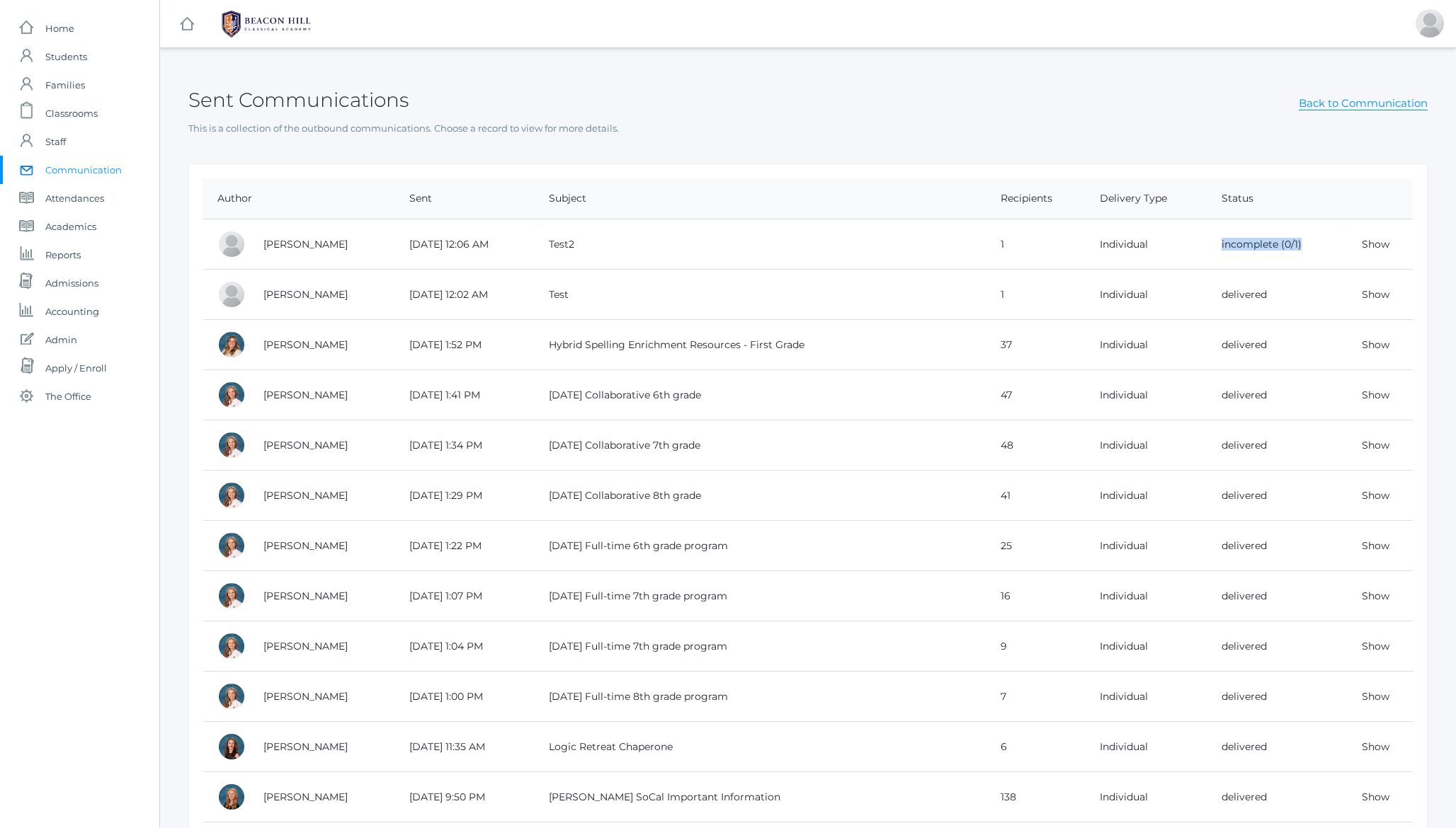
drag, startPoint x: 1318, startPoint y: 245, endPoint x: 1206, endPoint y: 244, distance: 112.0
click at [1207, 244] on td "incomplete (0/1)" at bounding box center [1277, 245] width 140 height 50
click at [1374, 247] on link "Show" at bounding box center [1375, 245] width 28 height 13
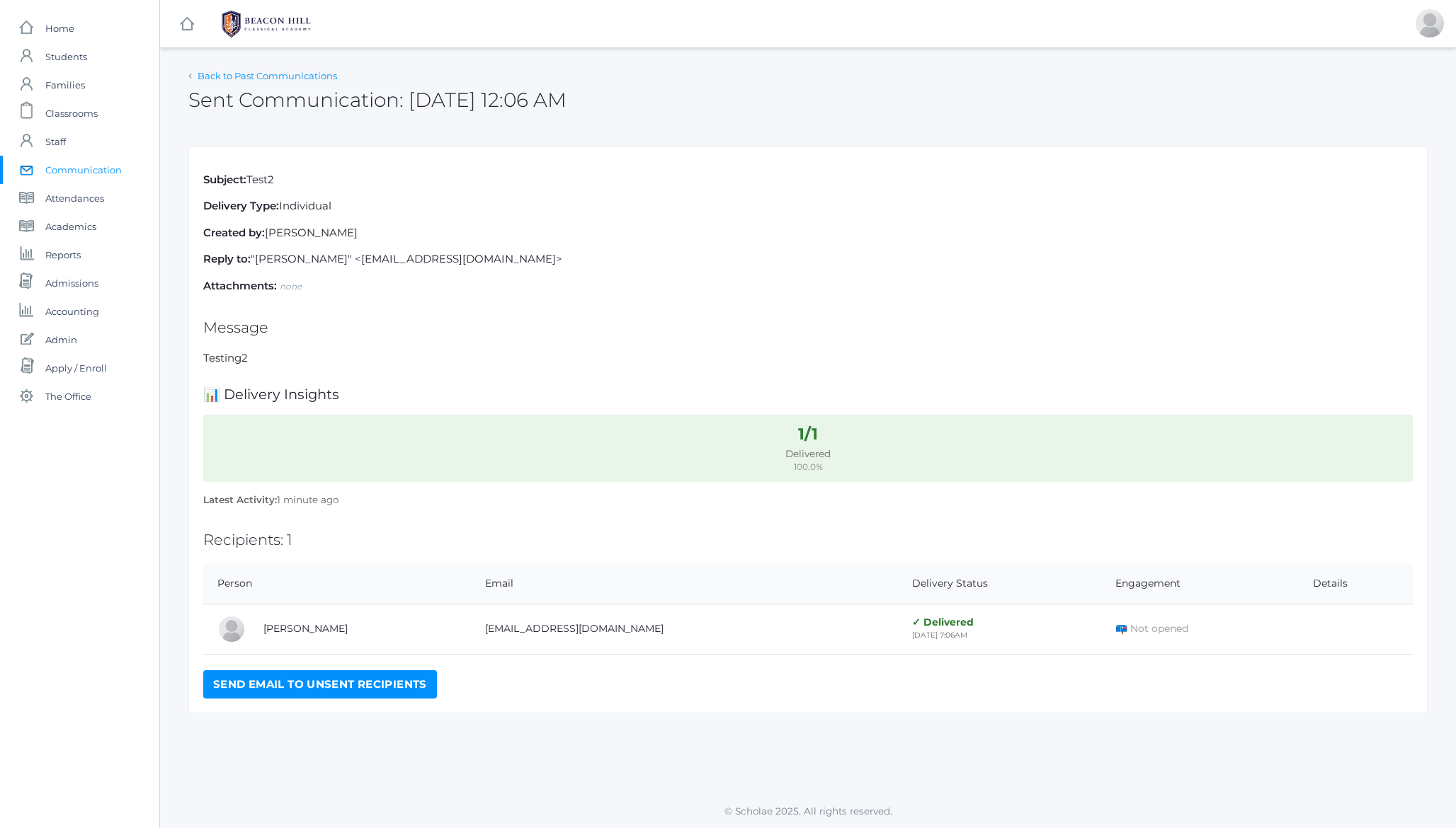
click at [265, 78] on link "Back to Past Communications" at bounding box center [267, 76] width 139 height 11
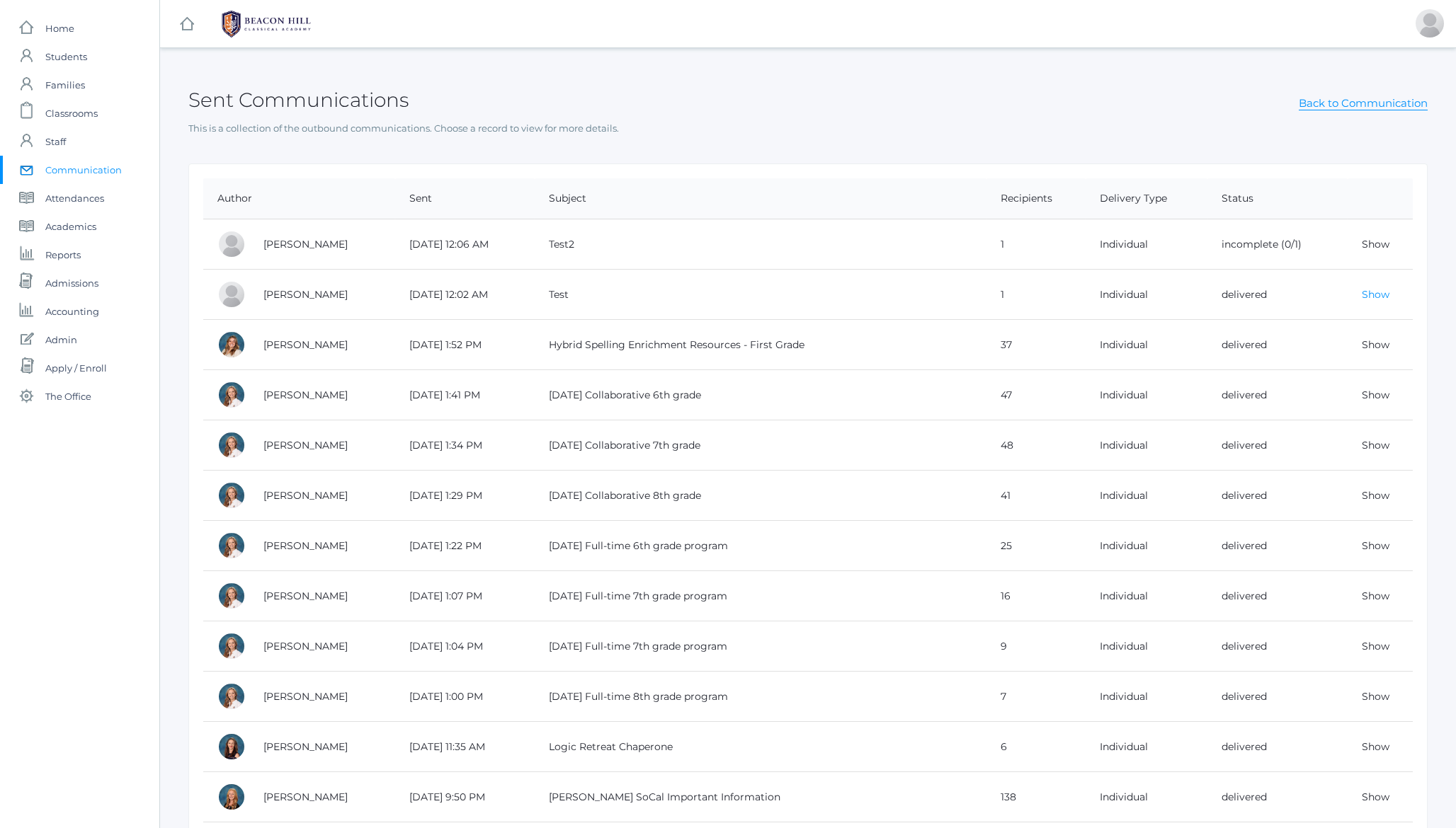
click at [1377, 296] on link "Show" at bounding box center [1375, 294] width 28 height 13
click at [1373, 245] on link "Show" at bounding box center [1375, 245] width 28 height 13
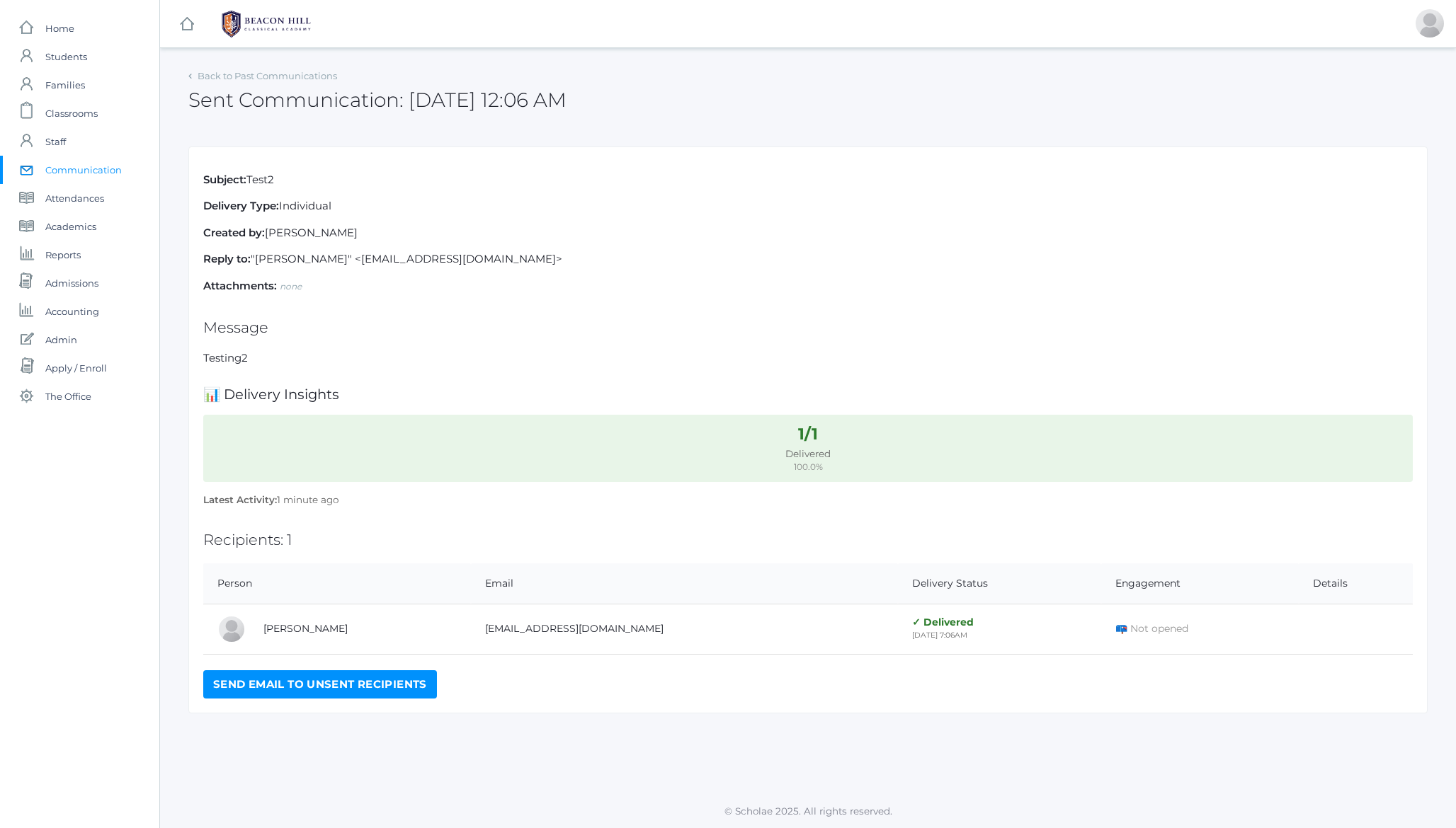
drag, startPoint x: 218, startPoint y: 183, endPoint x: 324, endPoint y: 184, distance: 106.0
click at [323, 184] on p "Subject: Test2" at bounding box center [808, 180] width 1210 height 16
click at [324, 184] on p "Subject: Test2" at bounding box center [808, 180] width 1210 height 16
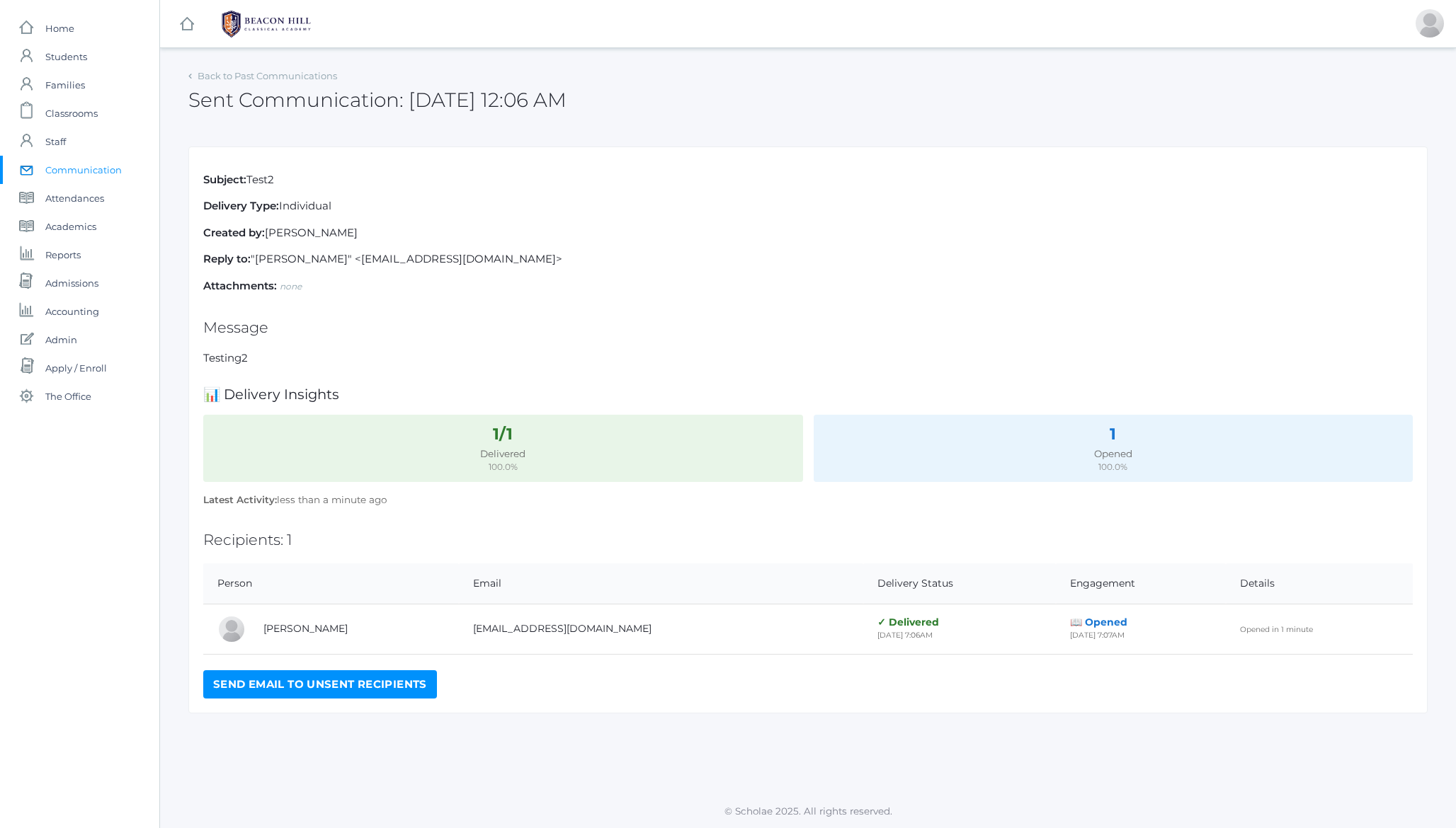
drag, startPoint x: 223, startPoint y: 102, endPoint x: 633, endPoint y: 100, distance: 410.0
click at [633, 100] on div "Sent Communication: [DATE] 12:06 AM" at bounding box center [808, 92] width 1239 height 53
click at [633, 100] on div "Sent Communication: 9/05/25 12:06 AM" at bounding box center [808, 92] width 1239 height 53
drag, startPoint x: 486, startPoint y: 102, endPoint x: 690, endPoint y: 104, distance: 204.0
click at [690, 104] on div "Sent Communication: 9/05/25 12:06 AM" at bounding box center [808, 92] width 1239 height 53
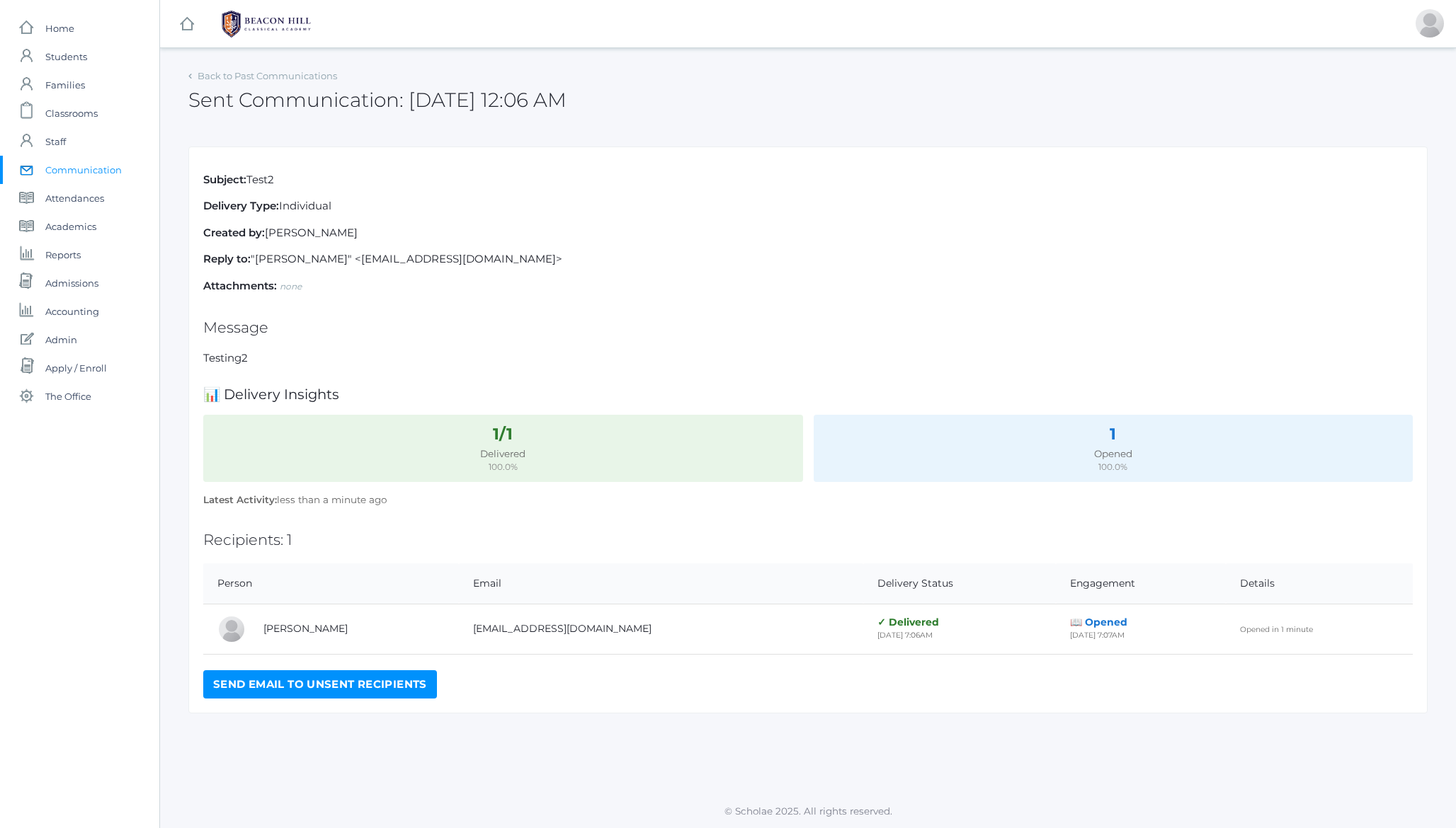
click at [690, 104] on div "Sent Communication: 9/05/25 12:06 AM" at bounding box center [808, 92] width 1239 height 53
click at [209, 97] on h2 "Sent Communication: 9/05/25 12:06 AM" at bounding box center [377, 100] width 378 height 22
drag, startPoint x: 209, startPoint y: 97, endPoint x: 509, endPoint y: 94, distance: 300.0
click at [509, 94] on h2 "Sent Communication: 9/05/25 12:06 AM" at bounding box center [377, 100] width 378 height 22
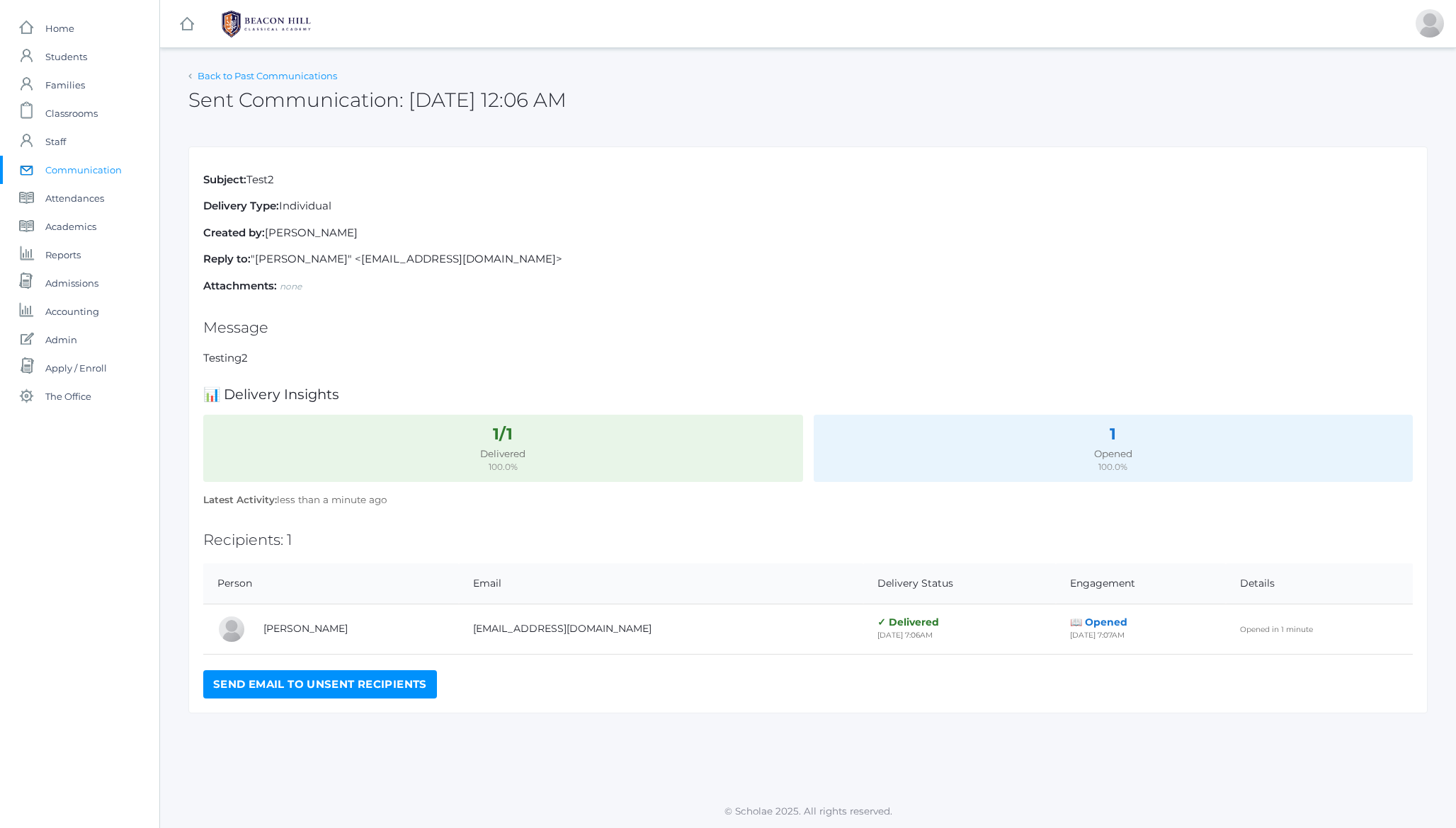
click at [257, 78] on link "Back to Past Communications" at bounding box center [267, 76] width 139 height 11
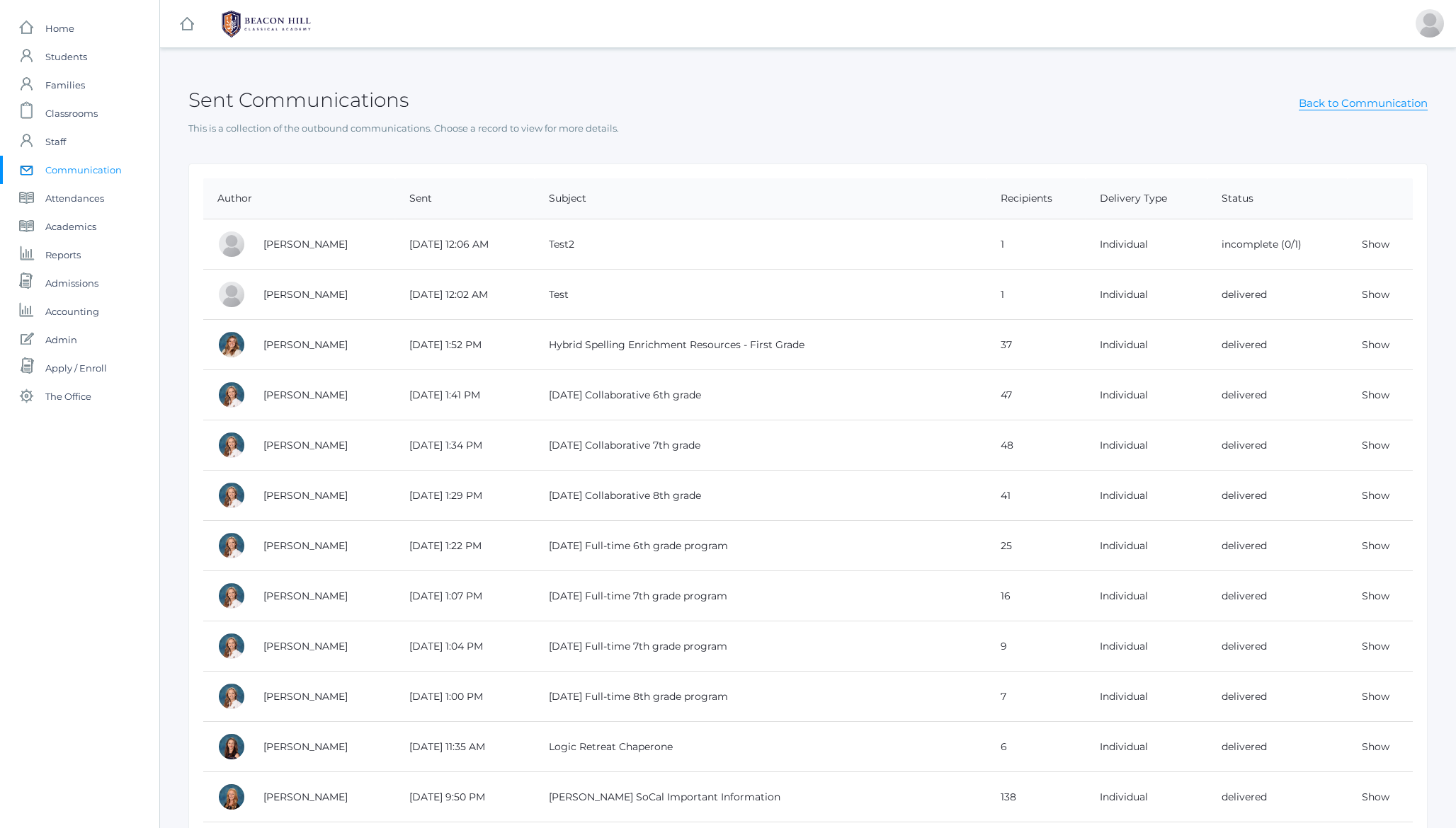
click at [291, 102] on h2 "Sent Communications" at bounding box center [298, 100] width 220 height 22
click at [220, 98] on h2 "Sent Communications" at bounding box center [298, 100] width 220 height 22
drag, startPoint x: 1307, startPoint y: 247, endPoint x: 1213, endPoint y: 246, distance: 94.0
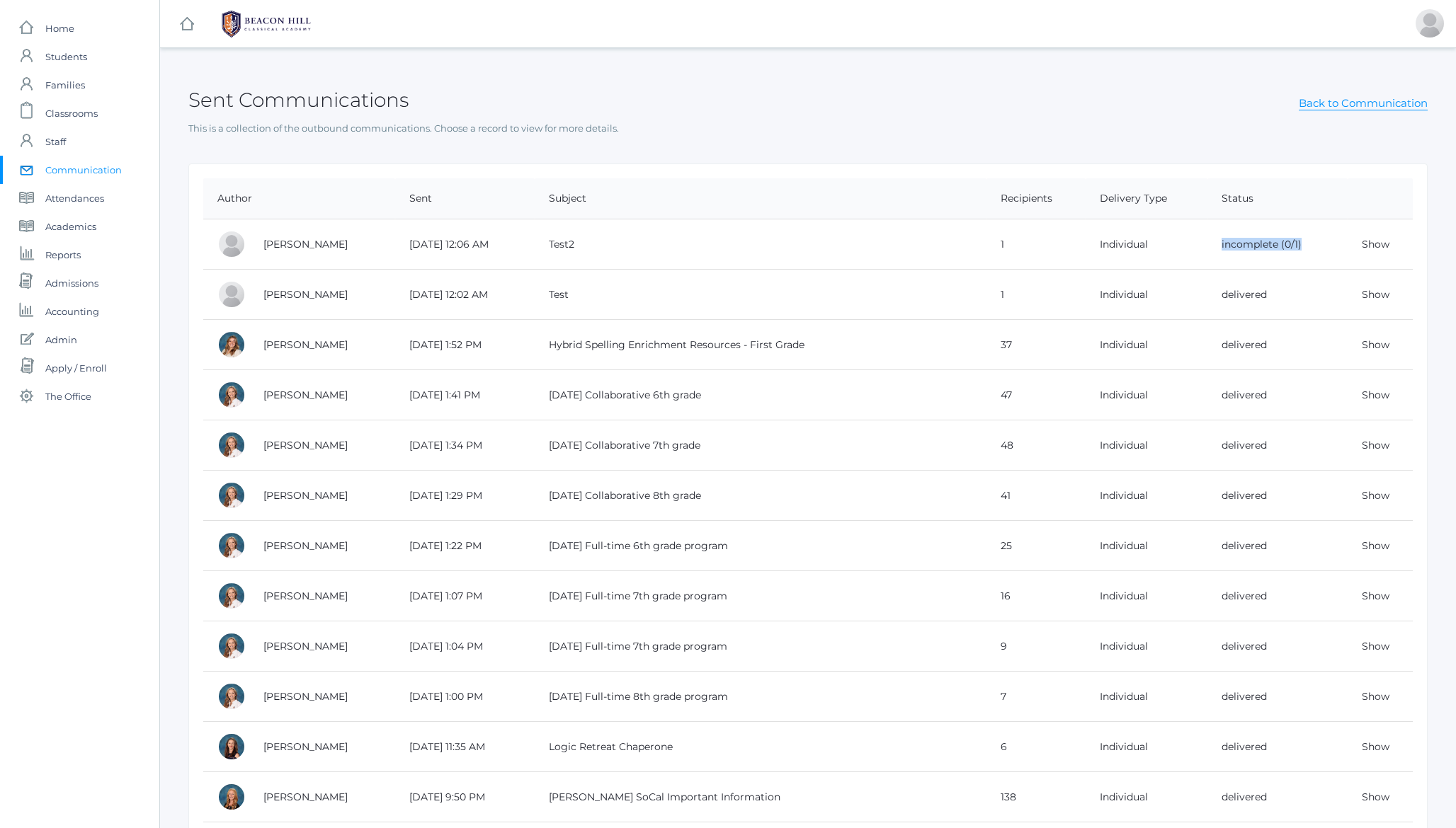
click at [1213, 246] on td "incomplete (0/1)" at bounding box center [1277, 245] width 140 height 50
click at [1373, 295] on link "Show" at bounding box center [1375, 294] width 28 height 13
click at [369, 102] on h2 "Sent Communications" at bounding box center [298, 100] width 220 height 22
click at [1383, 294] on link "Show" at bounding box center [1375, 294] width 28 height 13
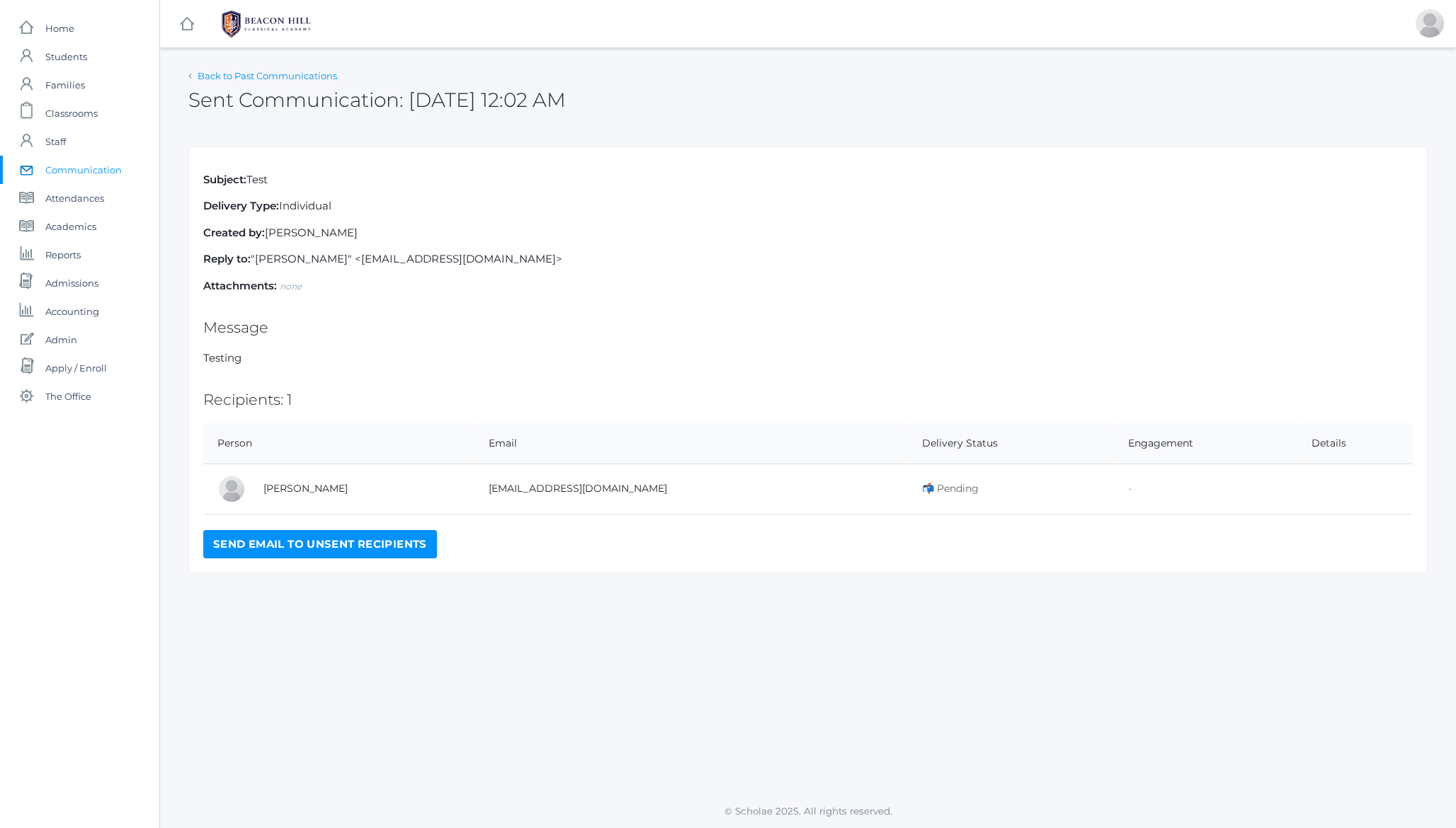
click at [264, 77] on link "Back to Past Communications" at bounding box center [267, 76] width 139 height 11
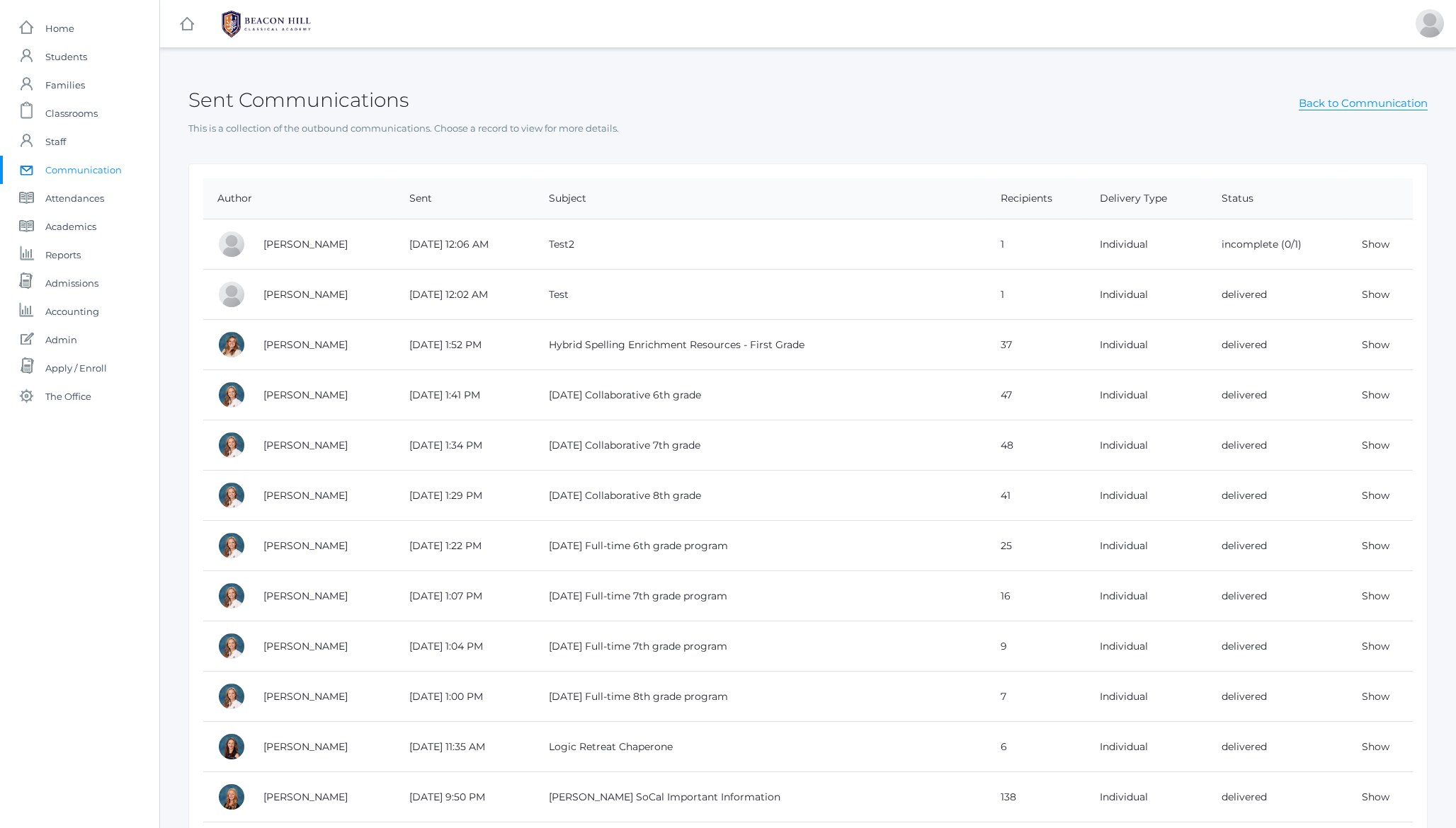
click at [325, 99] on h2 "Sent Communications" at bounding box center [298, 100] width 220 height 22
click at [1235, 245] on td "incomplete (0/1)" at bounding box center [1277, 245] width 140 height 50
